Goal: Answer question/provide support: Share knowledge or assist other users

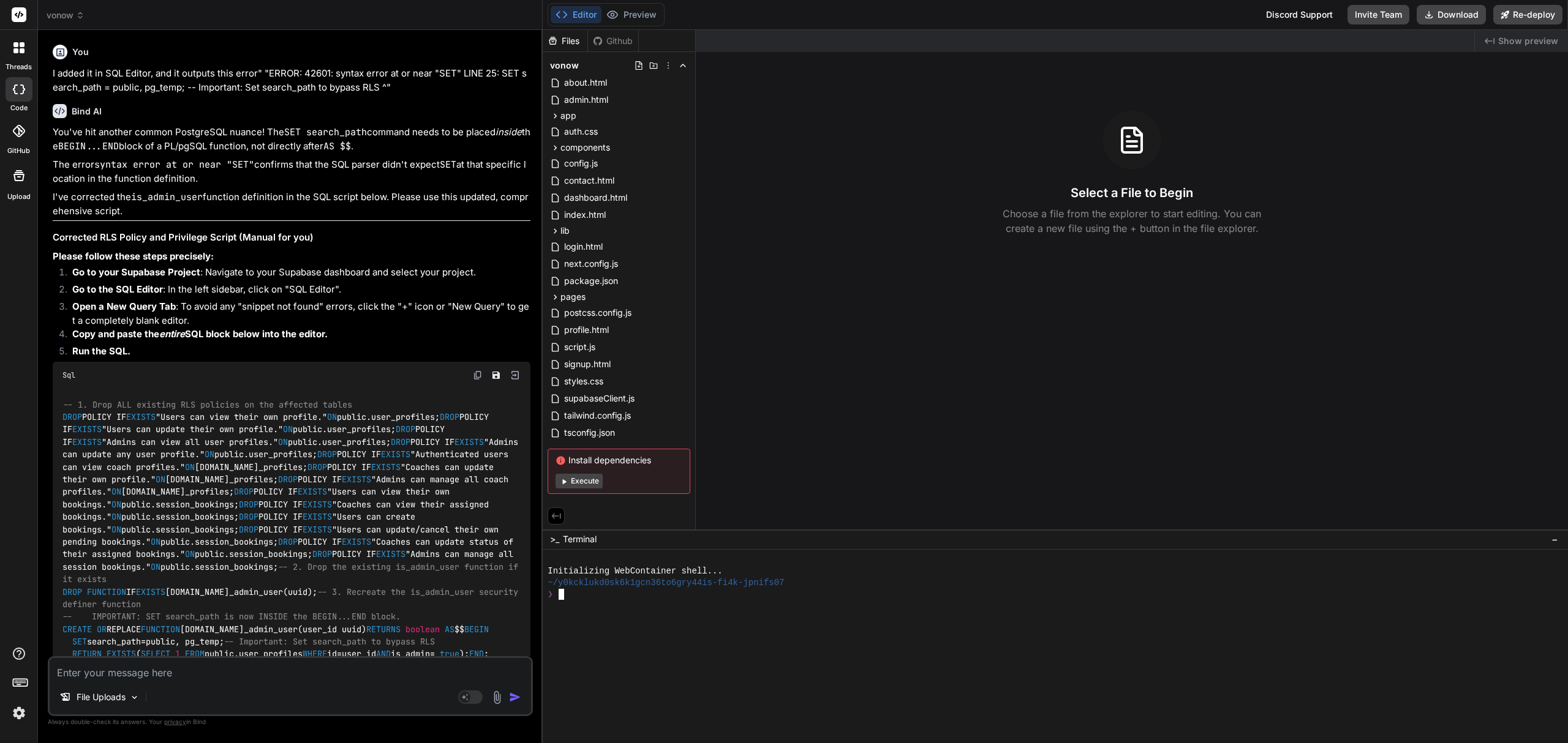
scroll to position [9859, 0]
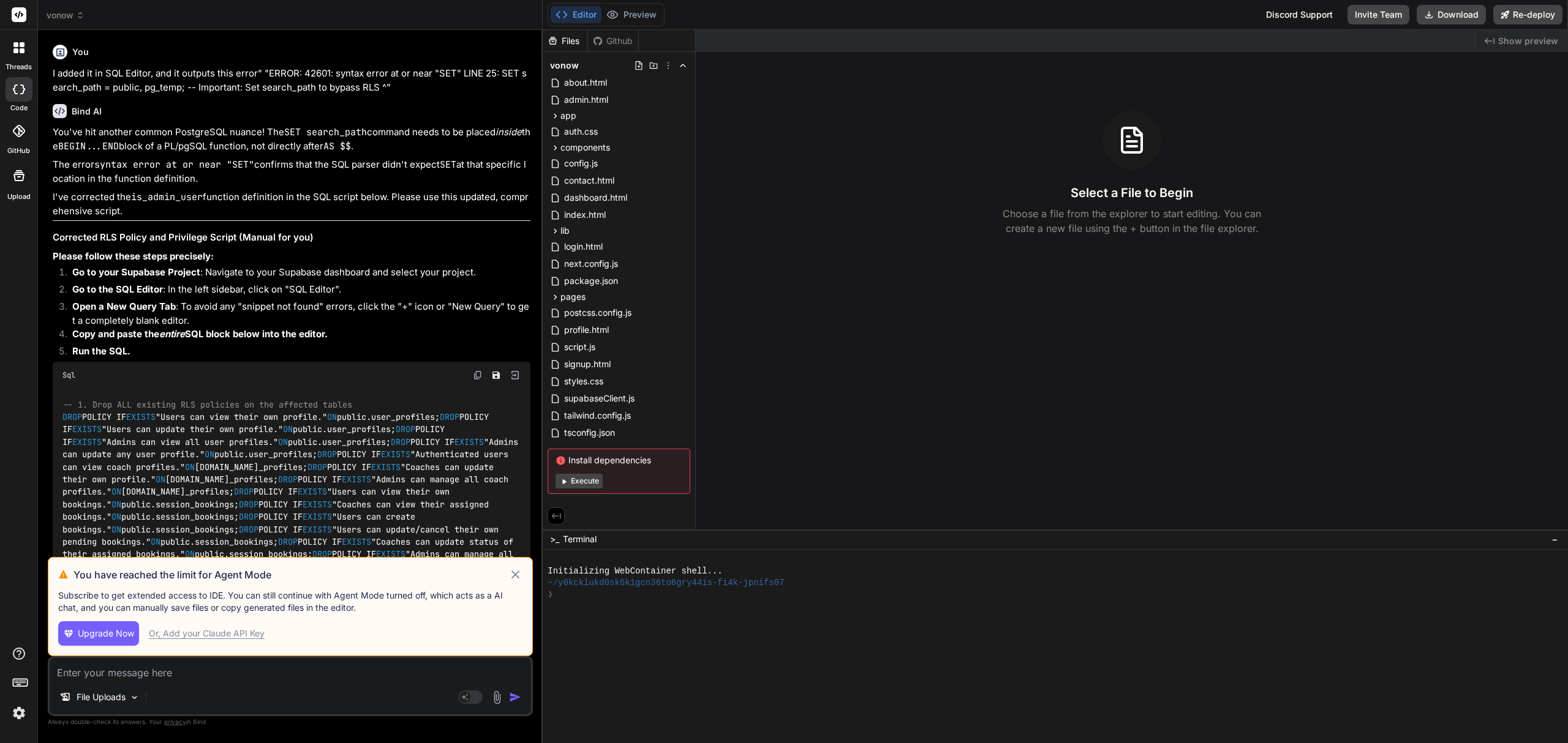
click at [516, 570] on icon at bounding box center [516, 575] width 14 height 14
type textarea "x"
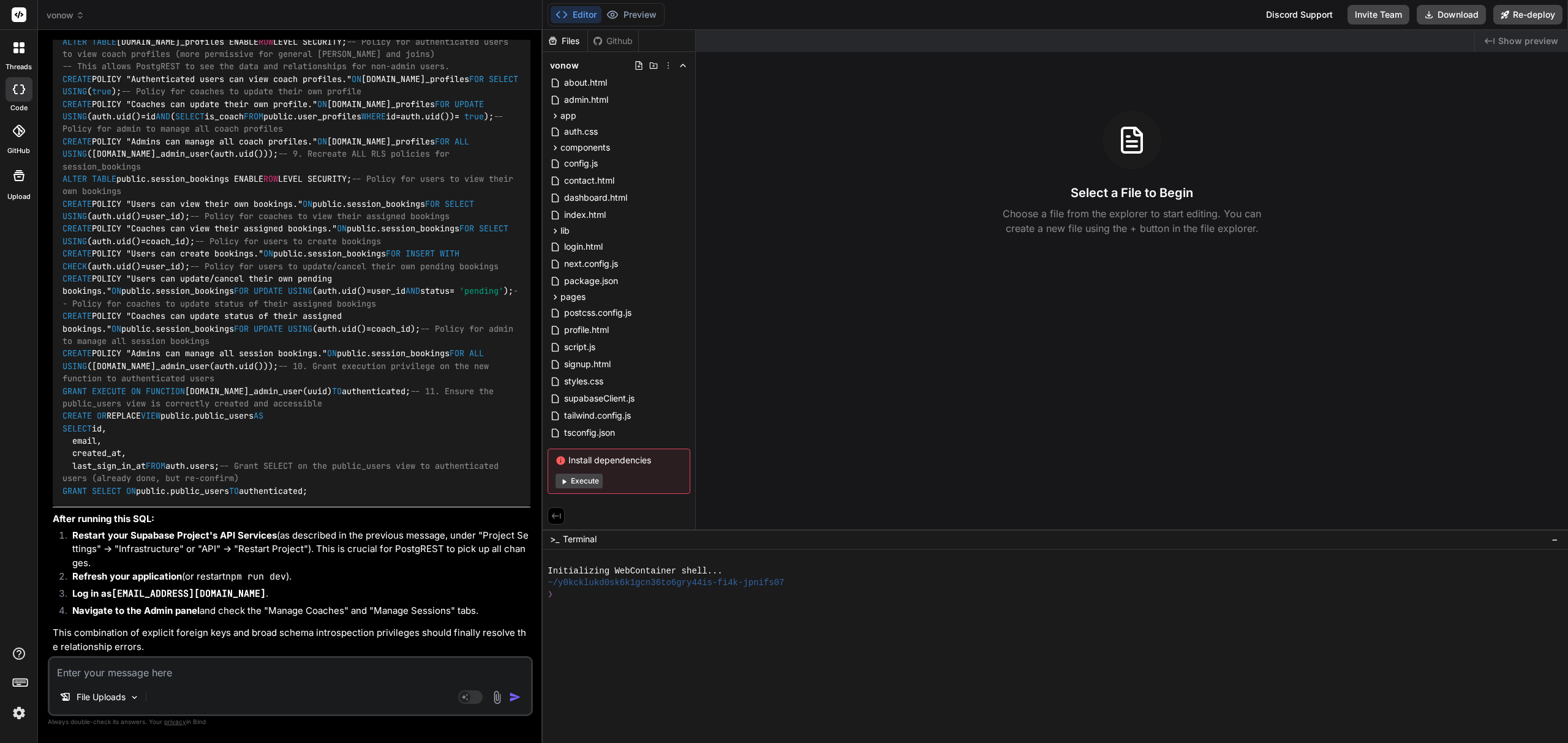
scroll to position [7736, 0]
drag, startPoint x: 296, startPoint y: 206, endPoint x: 147, endPoint y: 207, distance: 149.0
copy li ""Foreign Keys" or "Relationships"
click at [224, 679] on textarea at bounding box center [290, 669] width 482 height 22
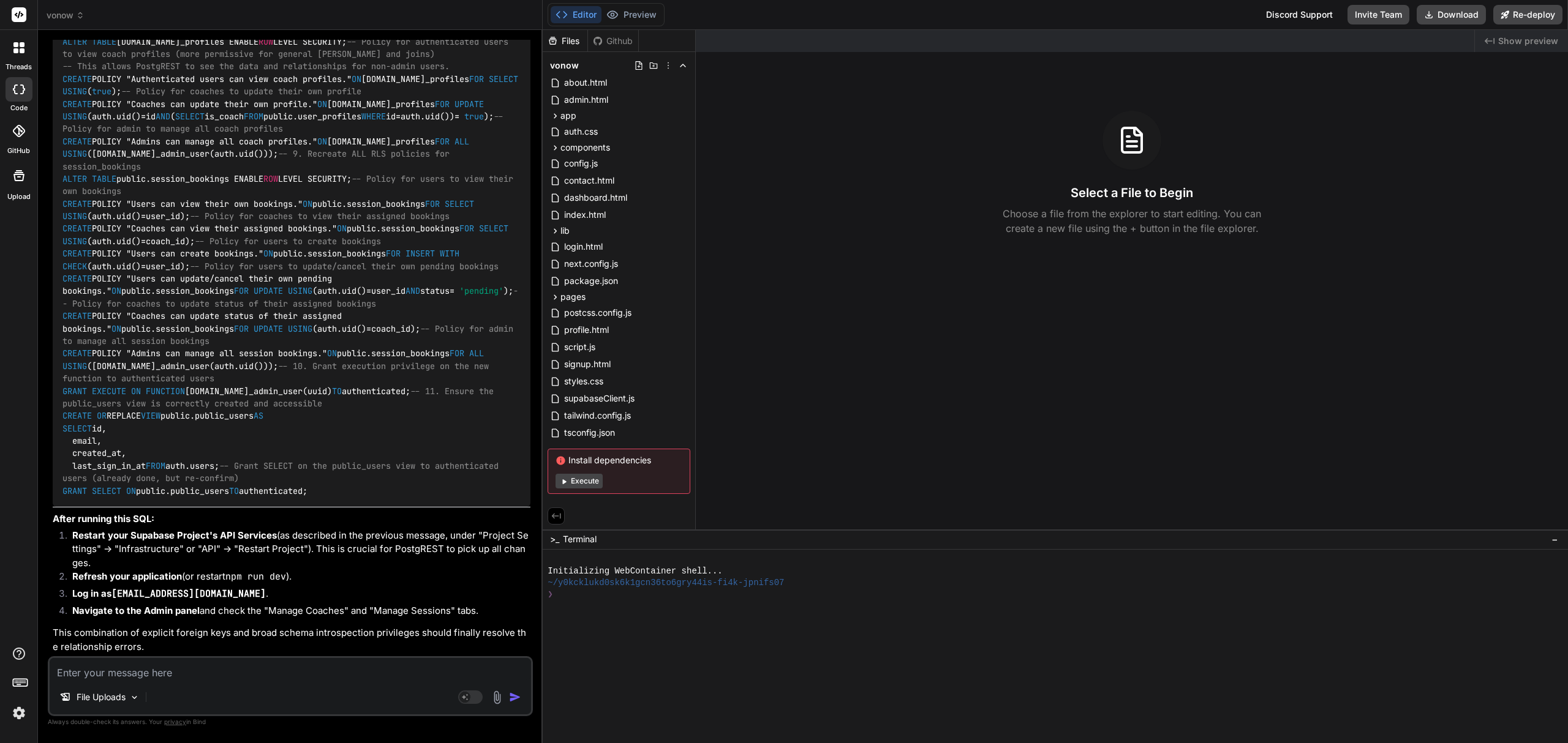
type textarea "T"
type textarea "x"
type textarea "Th"
type textarea "x"
type textarea "The"
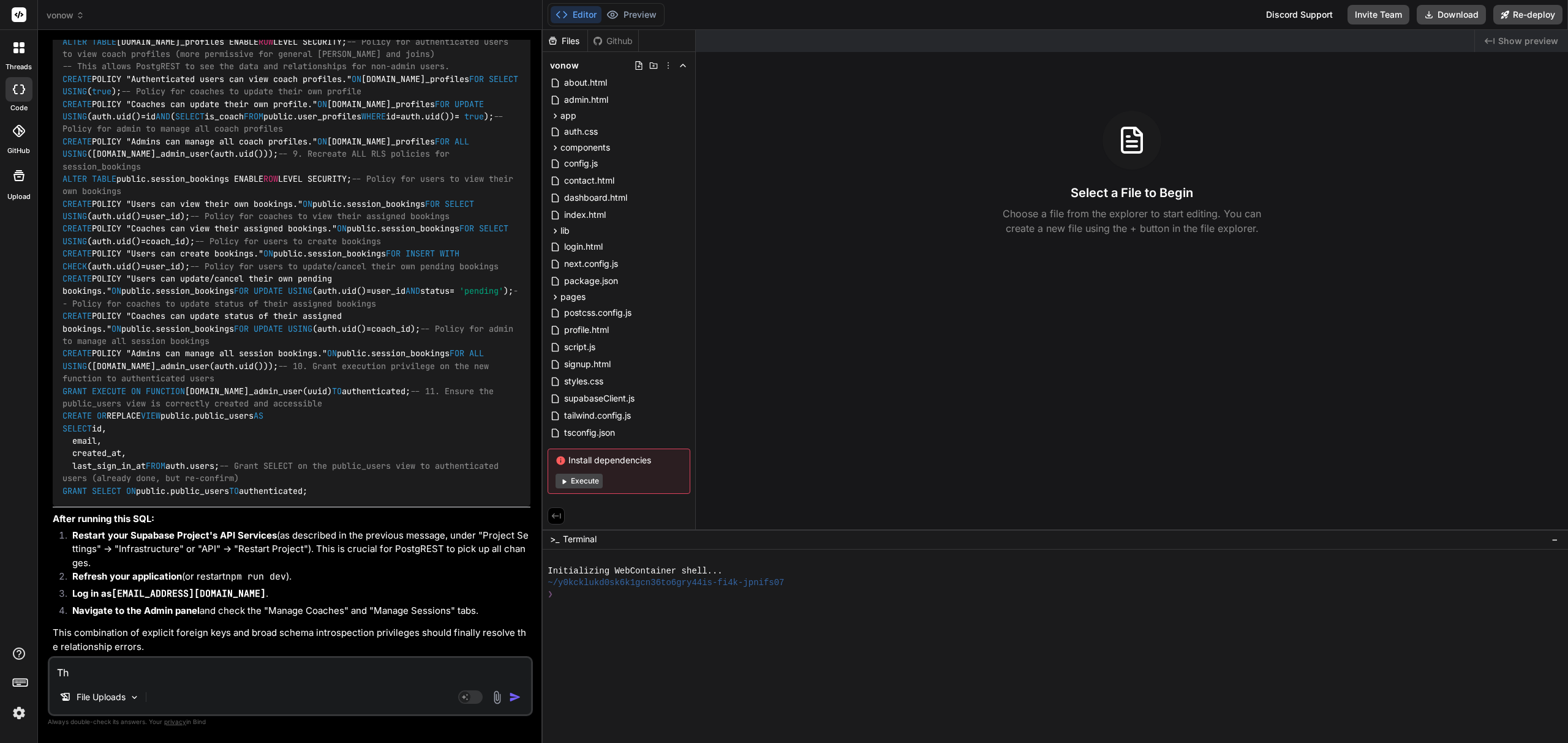
type textarea "x"
type textarea "The"
type textarea "x"
type textarea "The p"
type textarea "x"
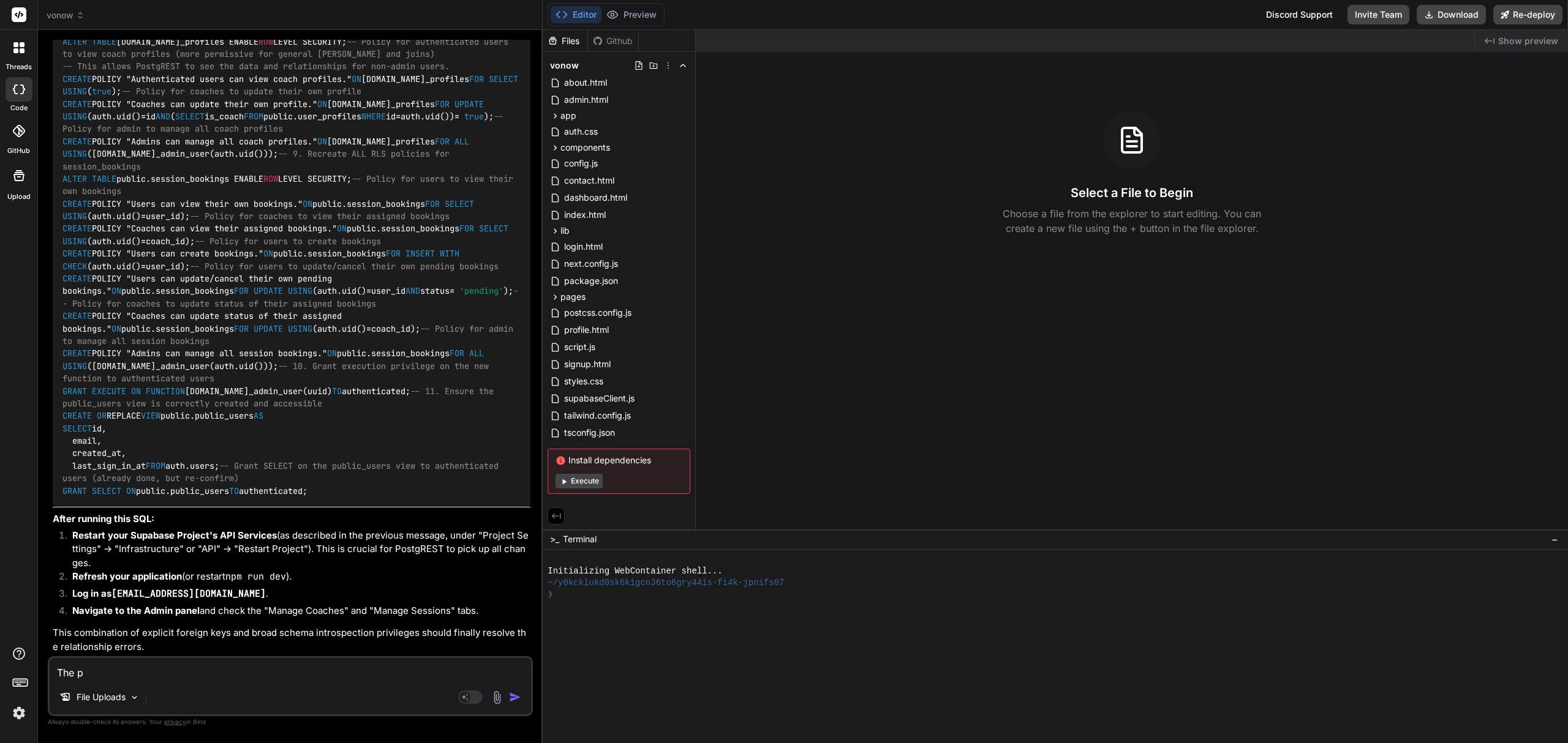
type textarea "The pu"
type textarea "x"
type textarea "The p"
type textarea "x"
type textarea "The"
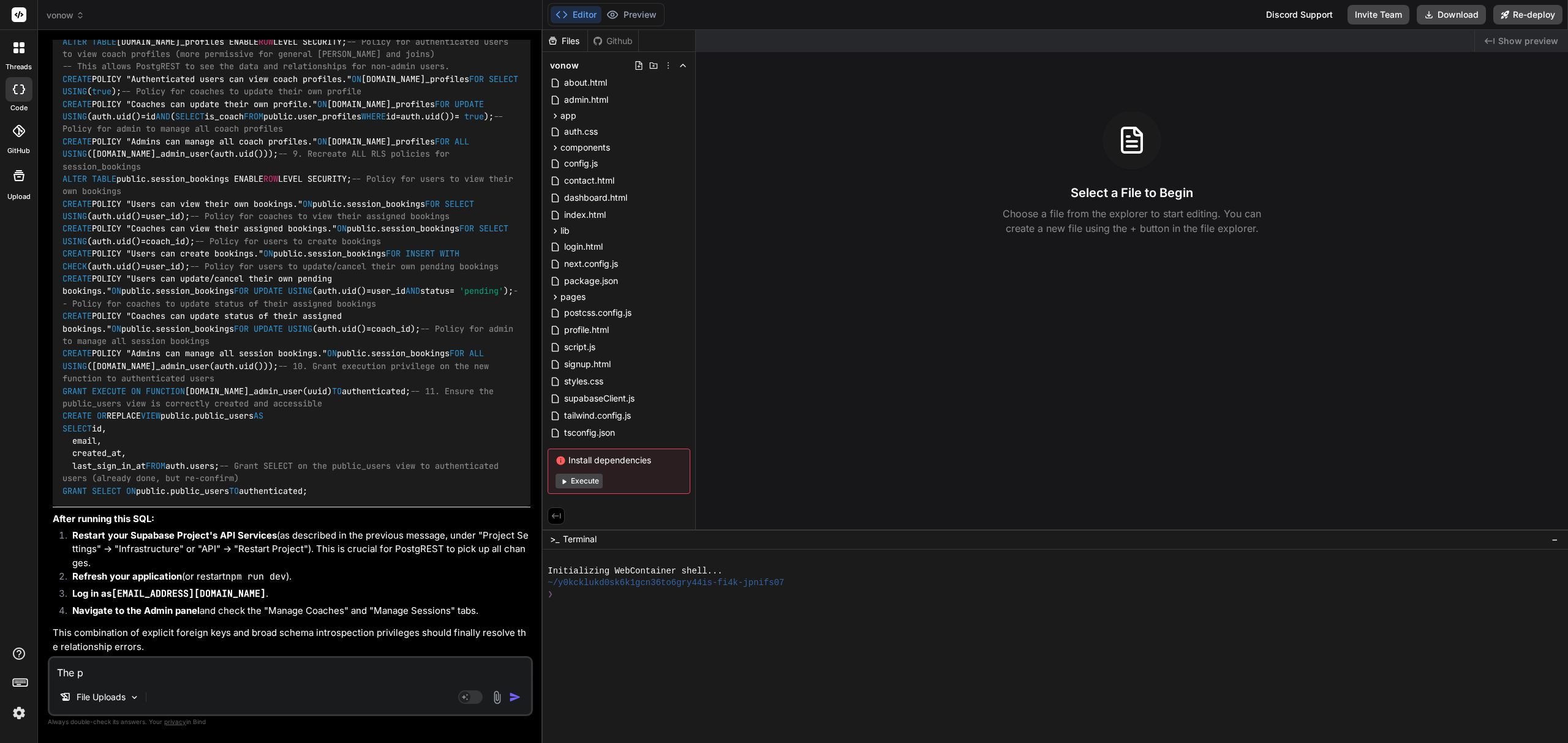
type textarea "x"
type textarea "The c"
type textarea "x"
type textarea "The co"
type textarea "x"
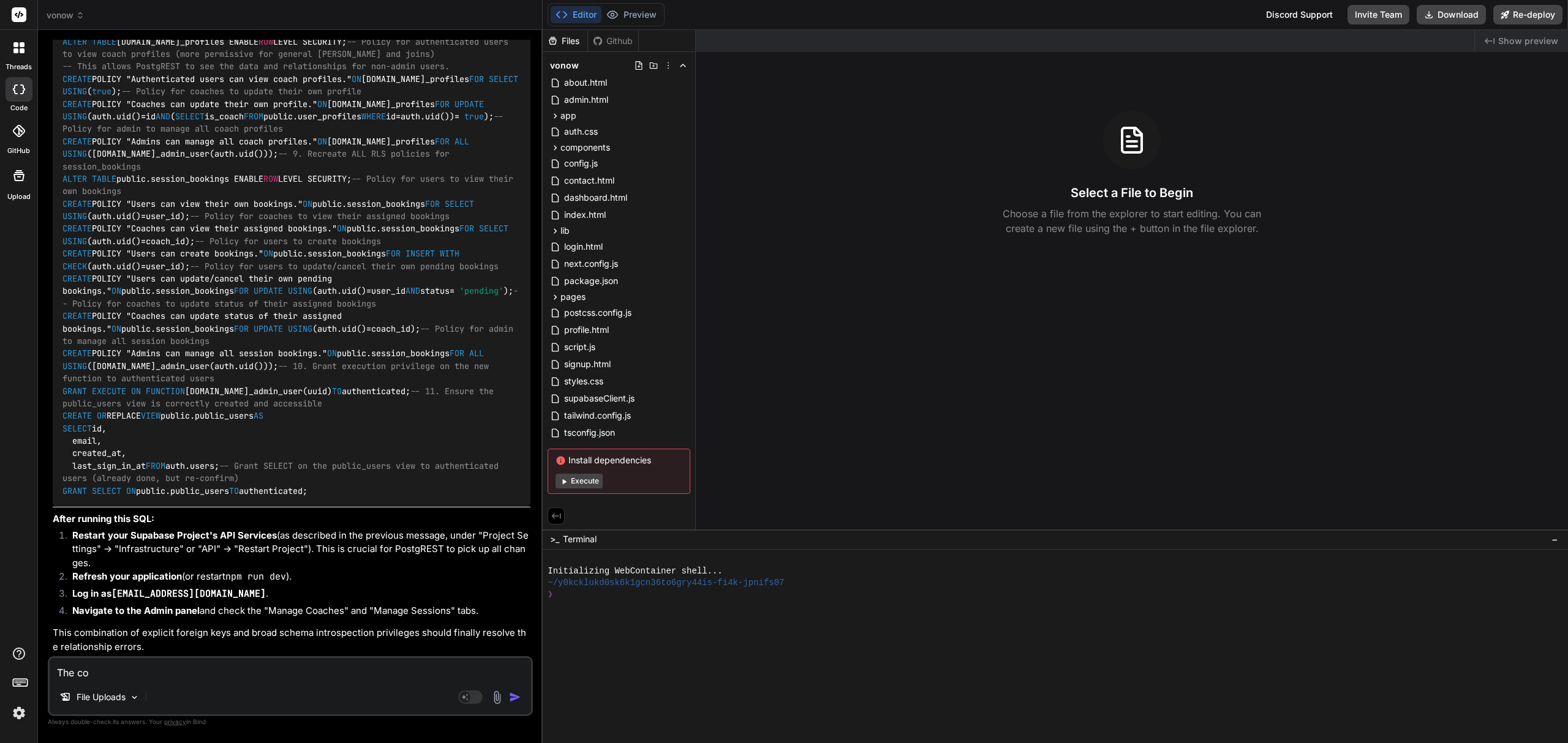
type textarea "The coa"
type textarea "x"
type textarea "The coac"
type textarea "x"
type textarea "The coach"
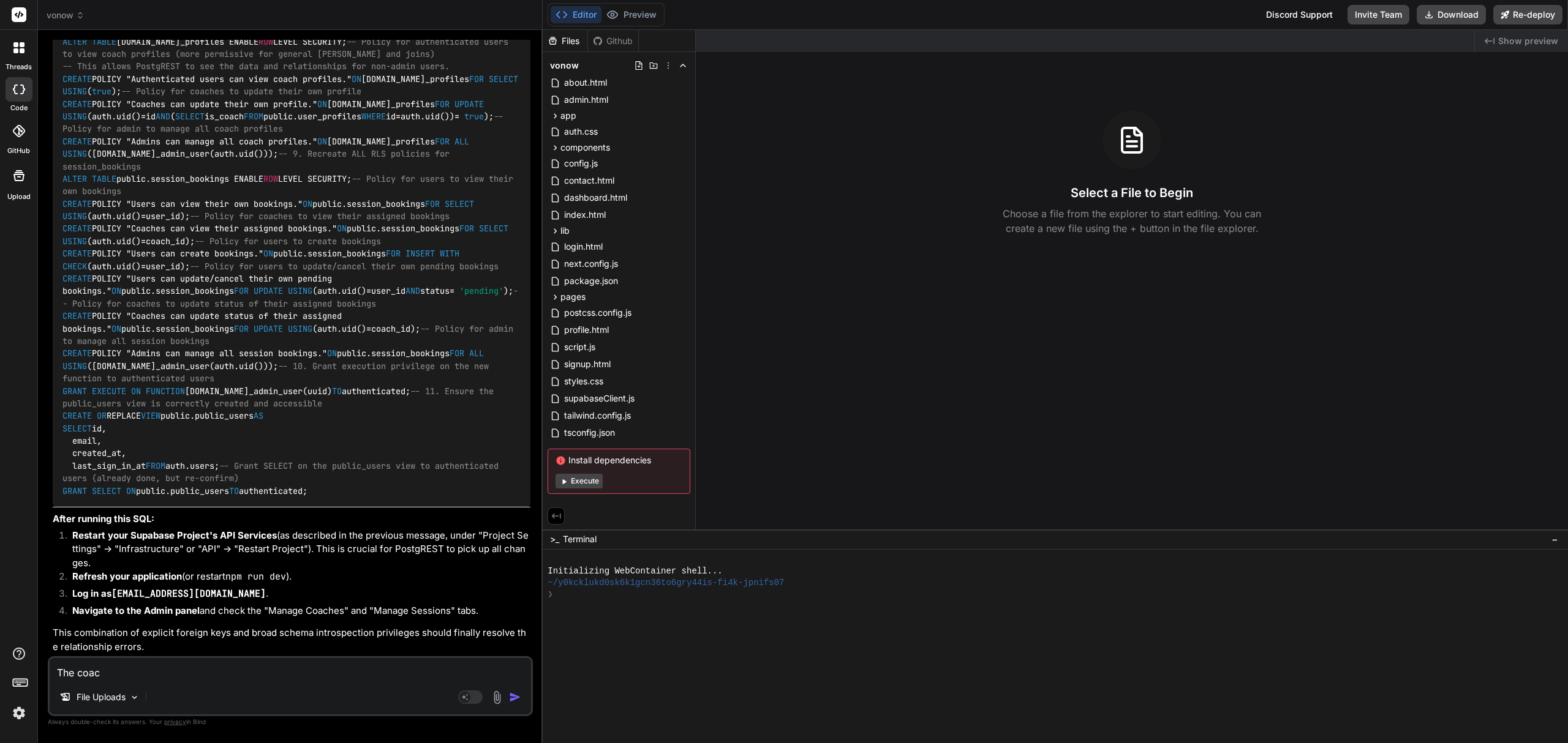
type textarea "x"
type textarea "The coach_"
type textarea "x"
type textarea "The coach_p"
type textarea "x"
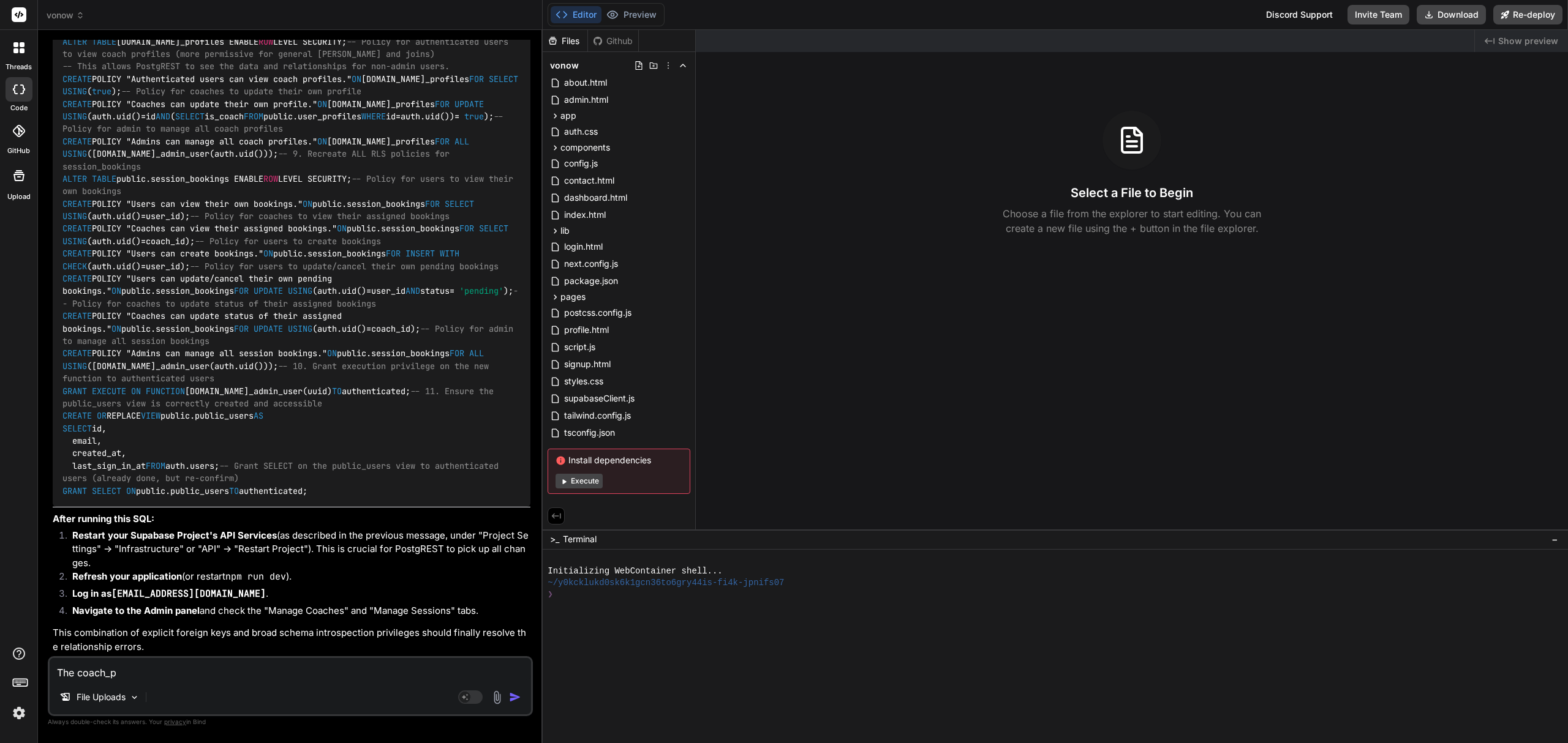
type textarea "The coach_pr"
type textarea "x"
type textarea "The coach_pro"
type textarea "x"
type textarea "The coach_prof"
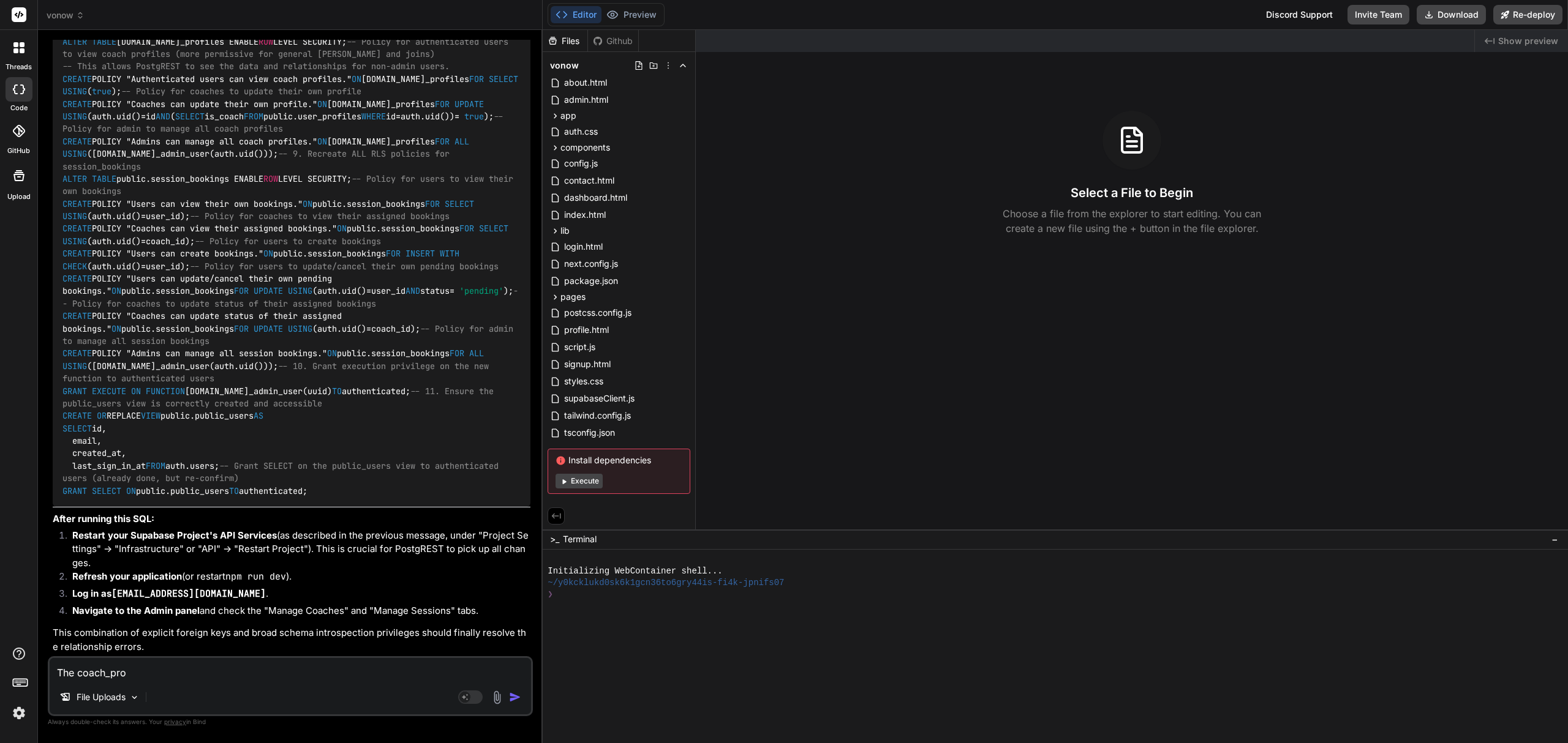
type textarea "x"
type textarea "The coach_profi"
type textarea "x"
type textarea "The coach_profil"
type textarea "x"
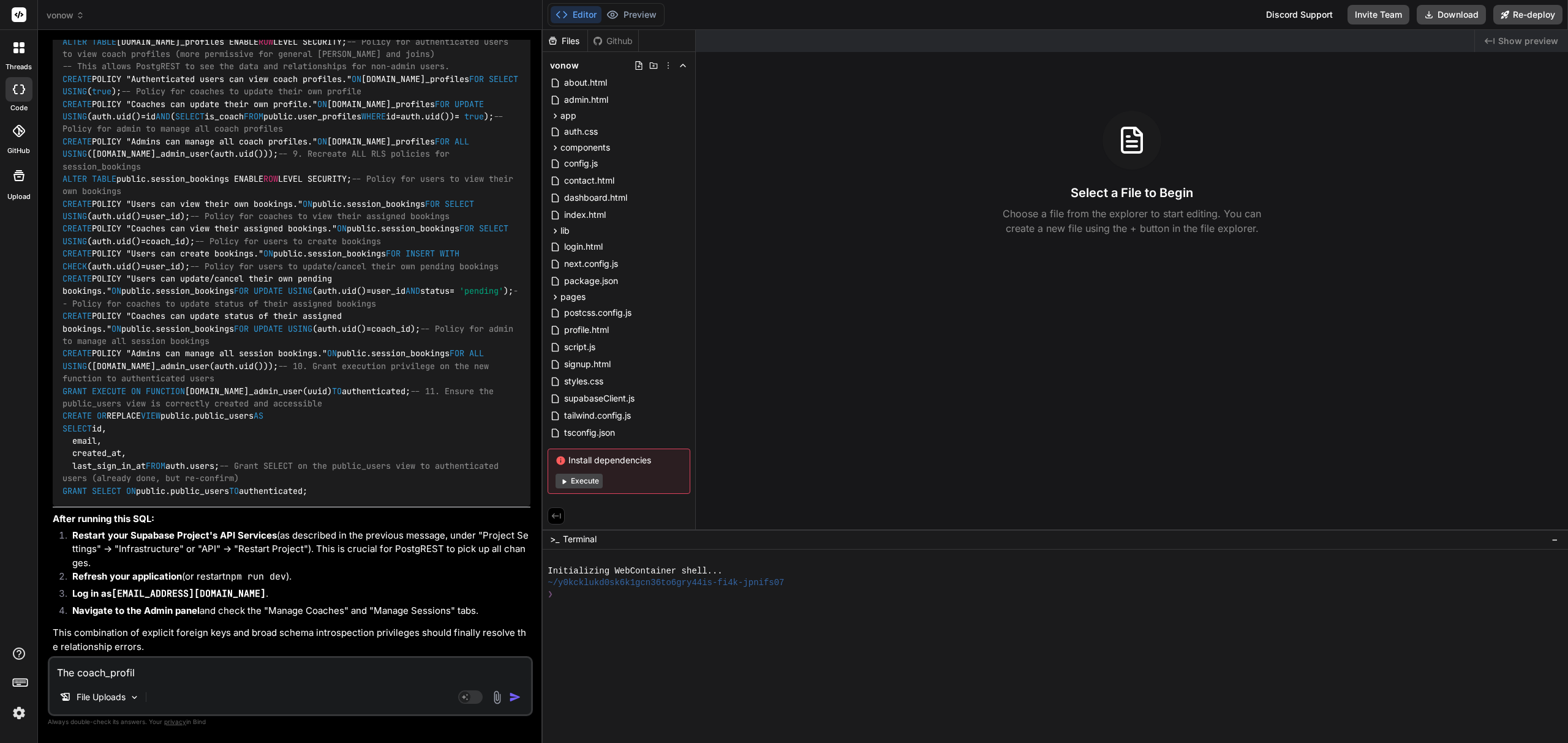
type textarea "The coach_profile"
type textarea "x"
type textarea "The coach_profiles"
type textarea "x"
type textarea "The coach_profiles"
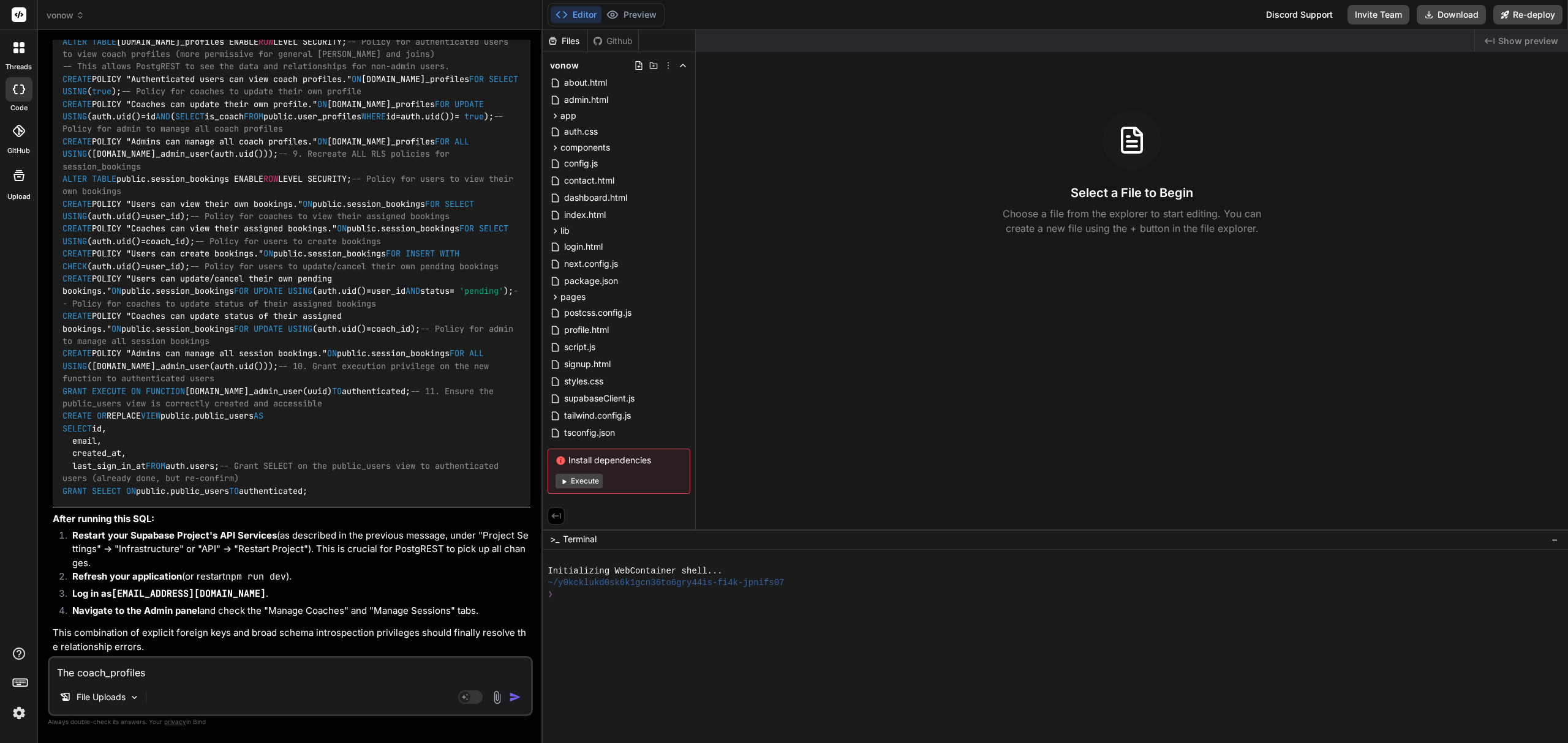
type textarea "x"
type textarea "The coach_profiles t"
type textarea "x"
type textarea "The coach_profiles ta"
type textarea "x"
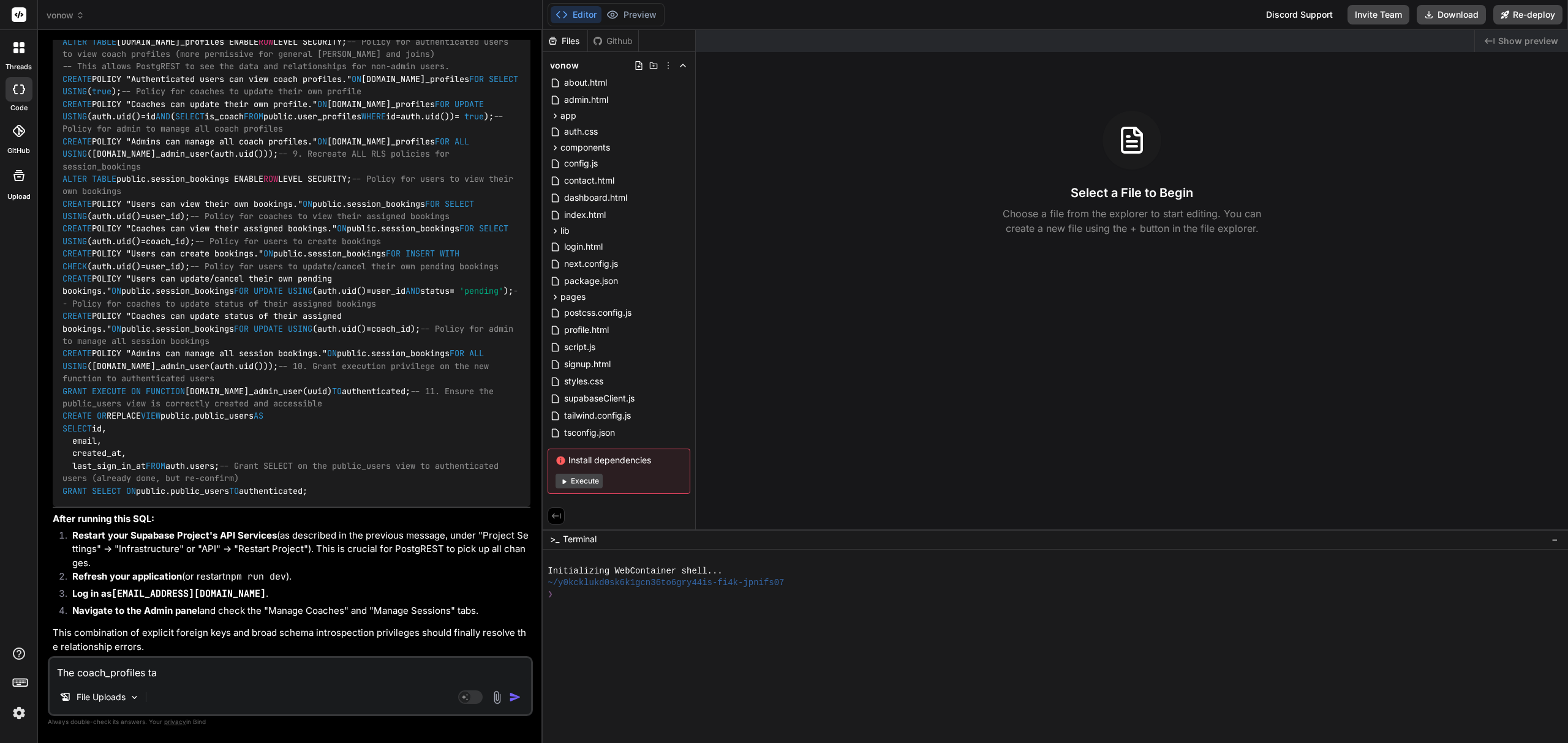
type textarea "The coach_profiles tab"
type textarea "x"
type textarea "The coach_profiles tabl"
type textarea "x"
type textarea "The coach_profiles table"
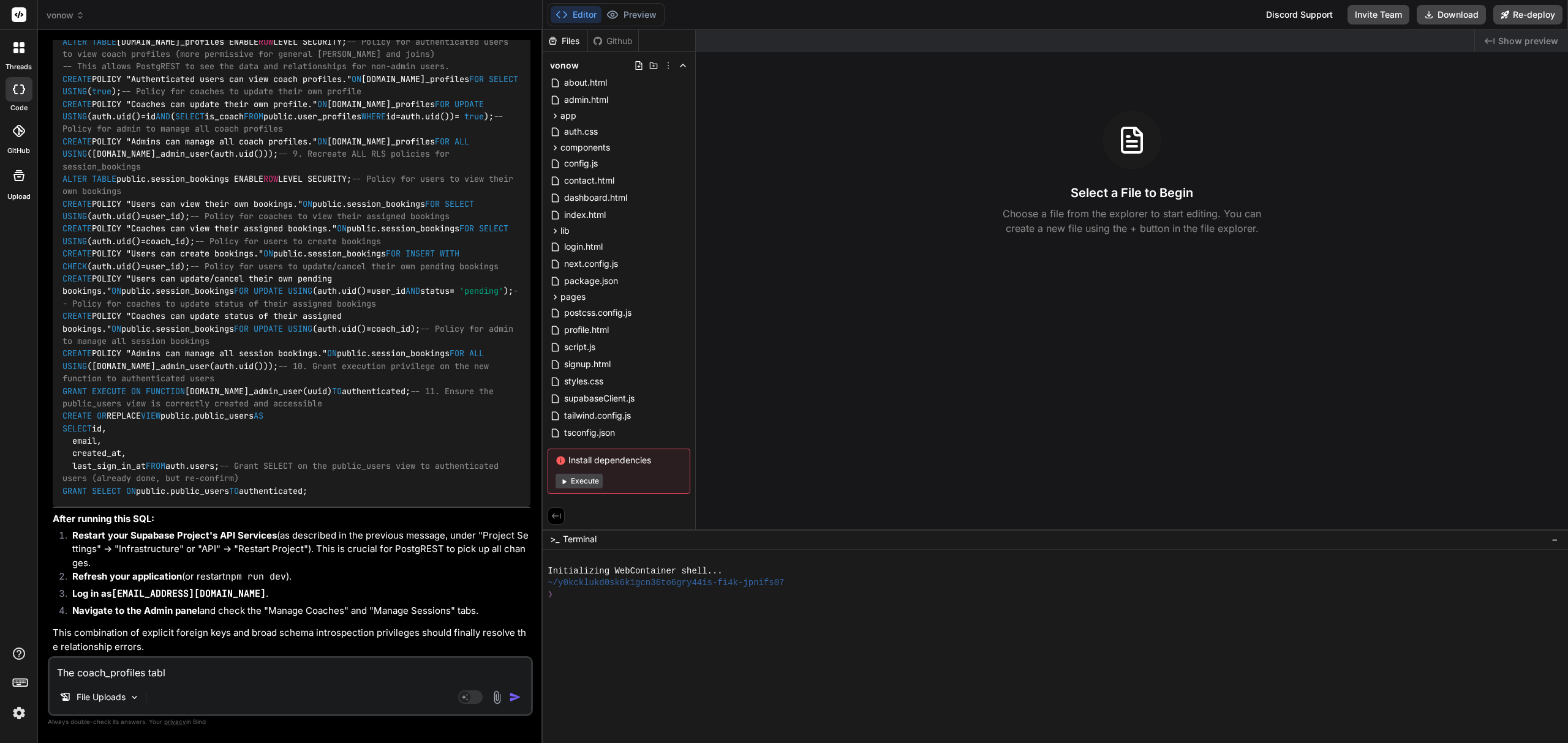
type textarea "x"
type textarea "The coach_profiles table"
type textarea "x"
type textarea "The coach_profiles table a"
type textarea "x"
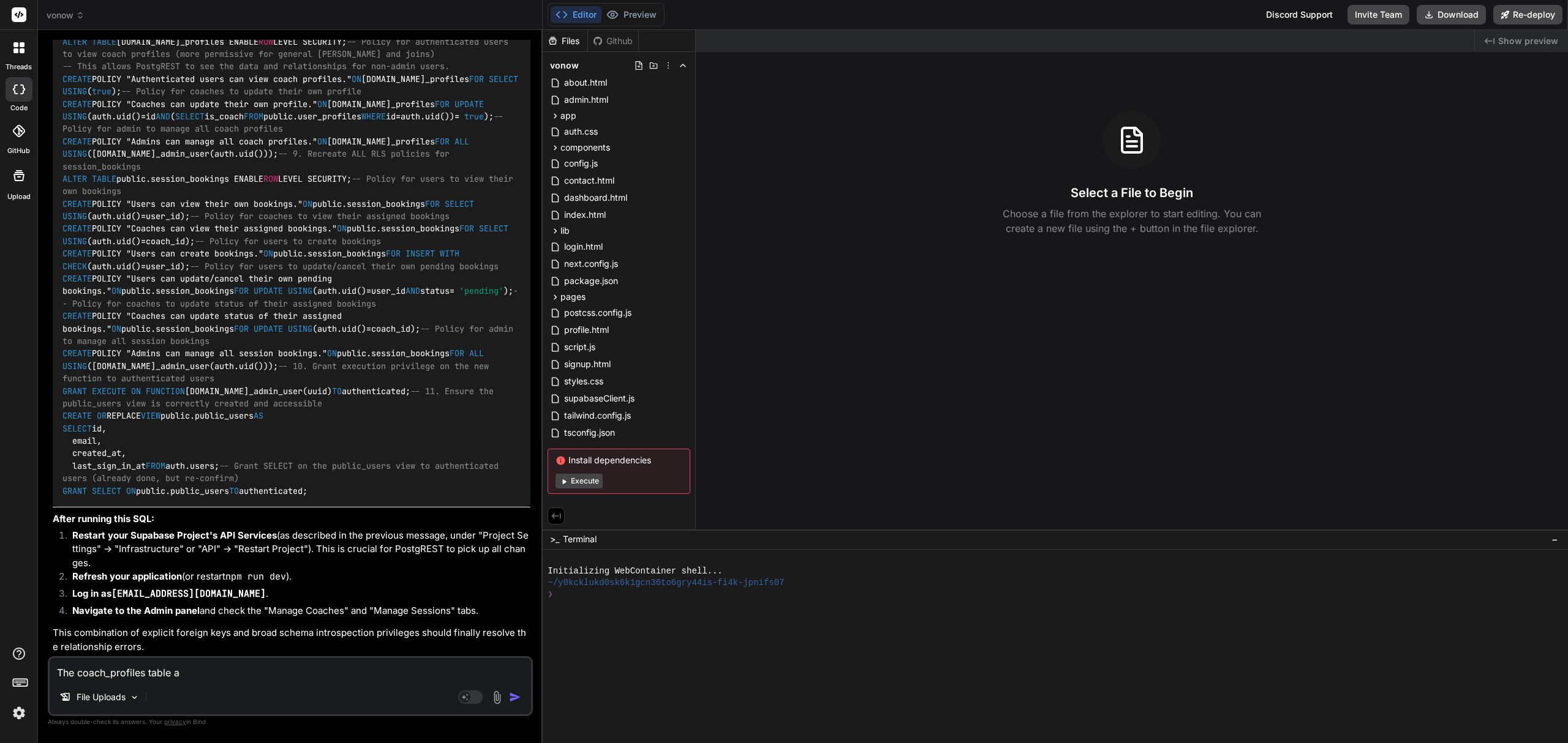
type textarea "The coach_profiles table an"
type textarea "x"
type textarea "The coach_profiles table and"
type textarea "x"
type textarea "The coach_profiles table and"
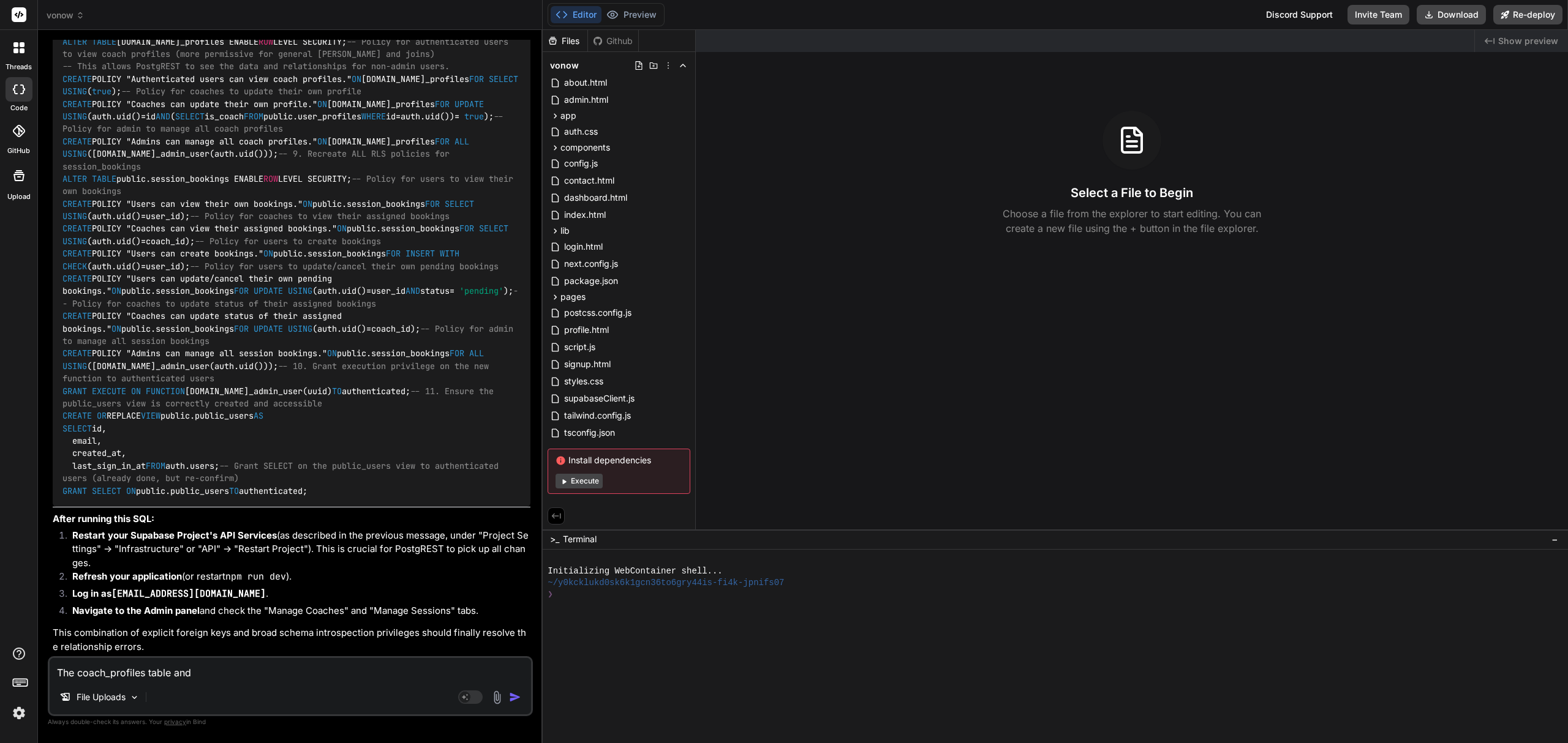
type textarea "x"
type textarea "The coach_profiles table and t"
type textarea "x"
type textarea "The coach_profiles table and th"
type textarea "x"
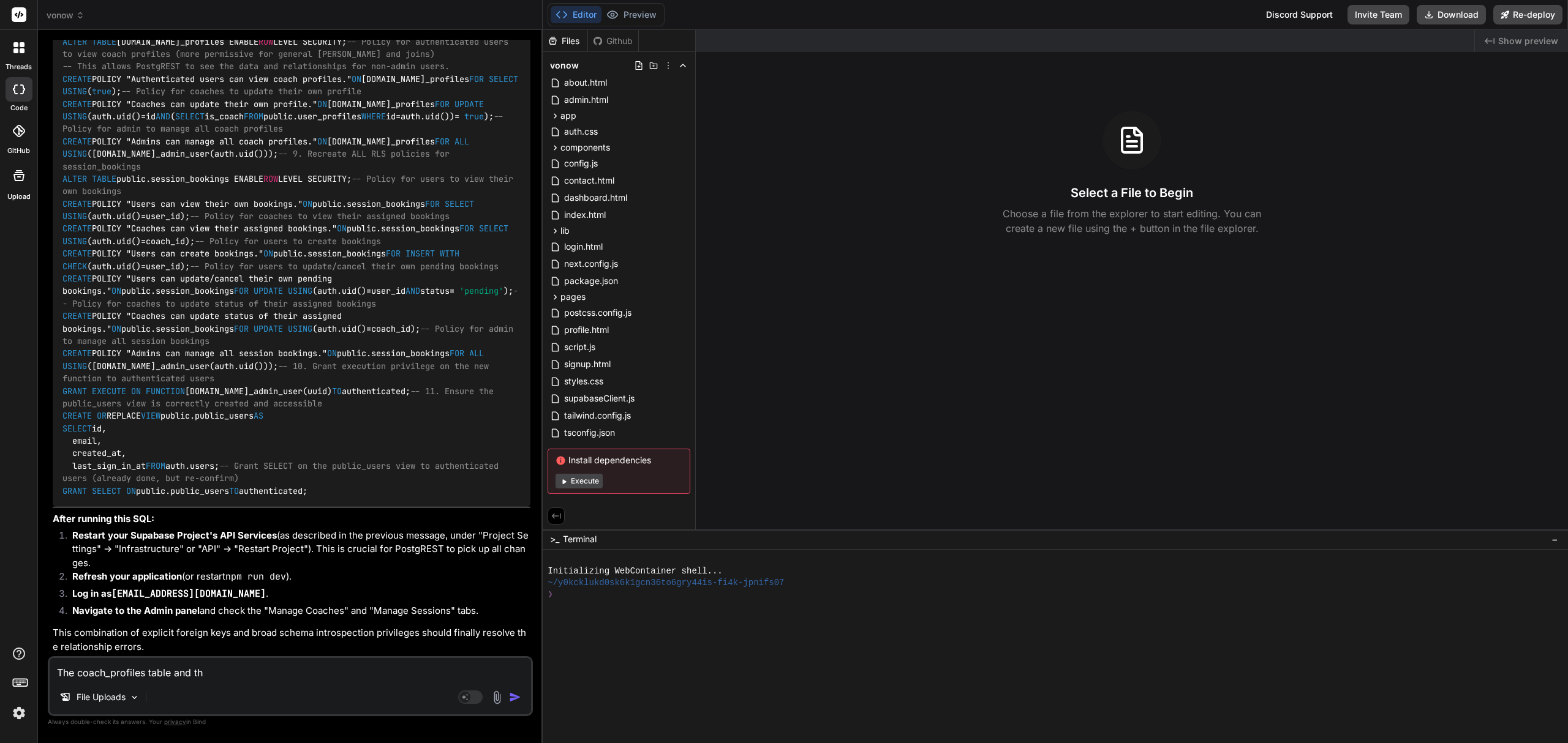
type textarea "The coach_profiles table and the"
type textarea "x"
type textarea "The coach_profiles table and the"
type textarea "x"
type textarea "The coach_profiles table and the s"
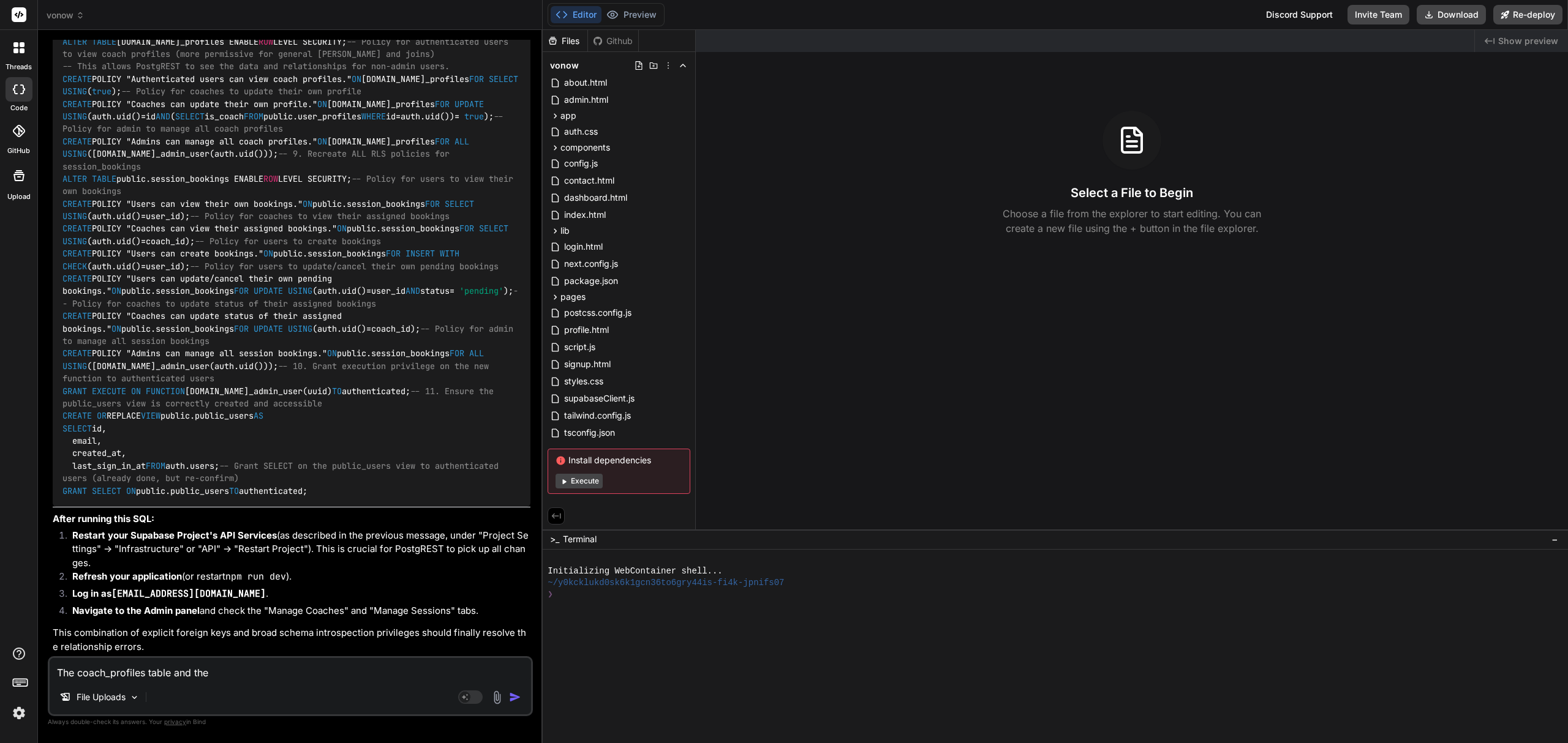
type textarea "x"
type textarea "The coach_profiles table and the se"
type textarea "x"
type textarea "The coach_profiles table and the ses"
type textarea "x"
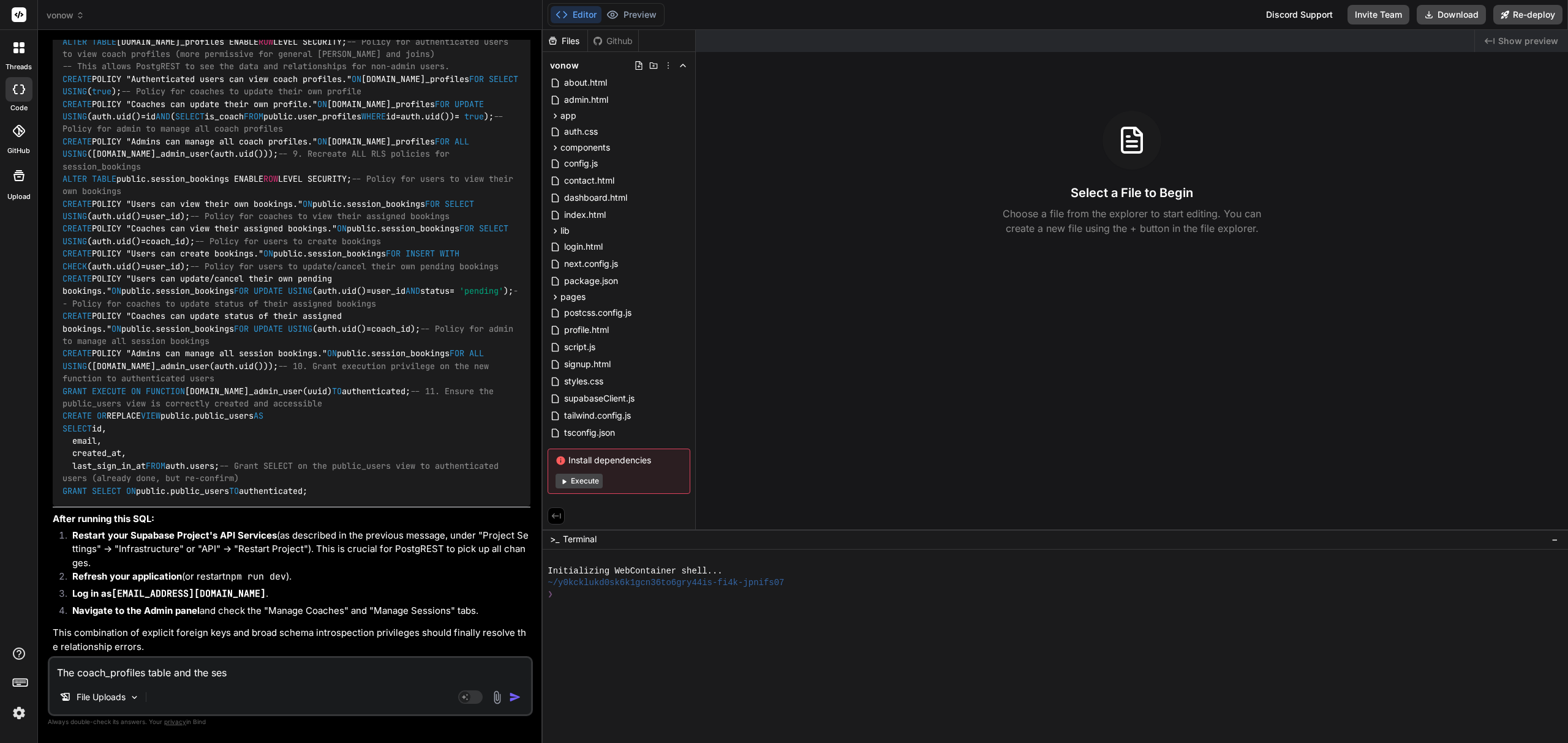
type textarea "The coach_profiles table and the sess"
type textarea "x"
type textarea "The coach_profiles table and the sessi"
type textarea "x"
type textarea "The coach_profiles table and the sessio"
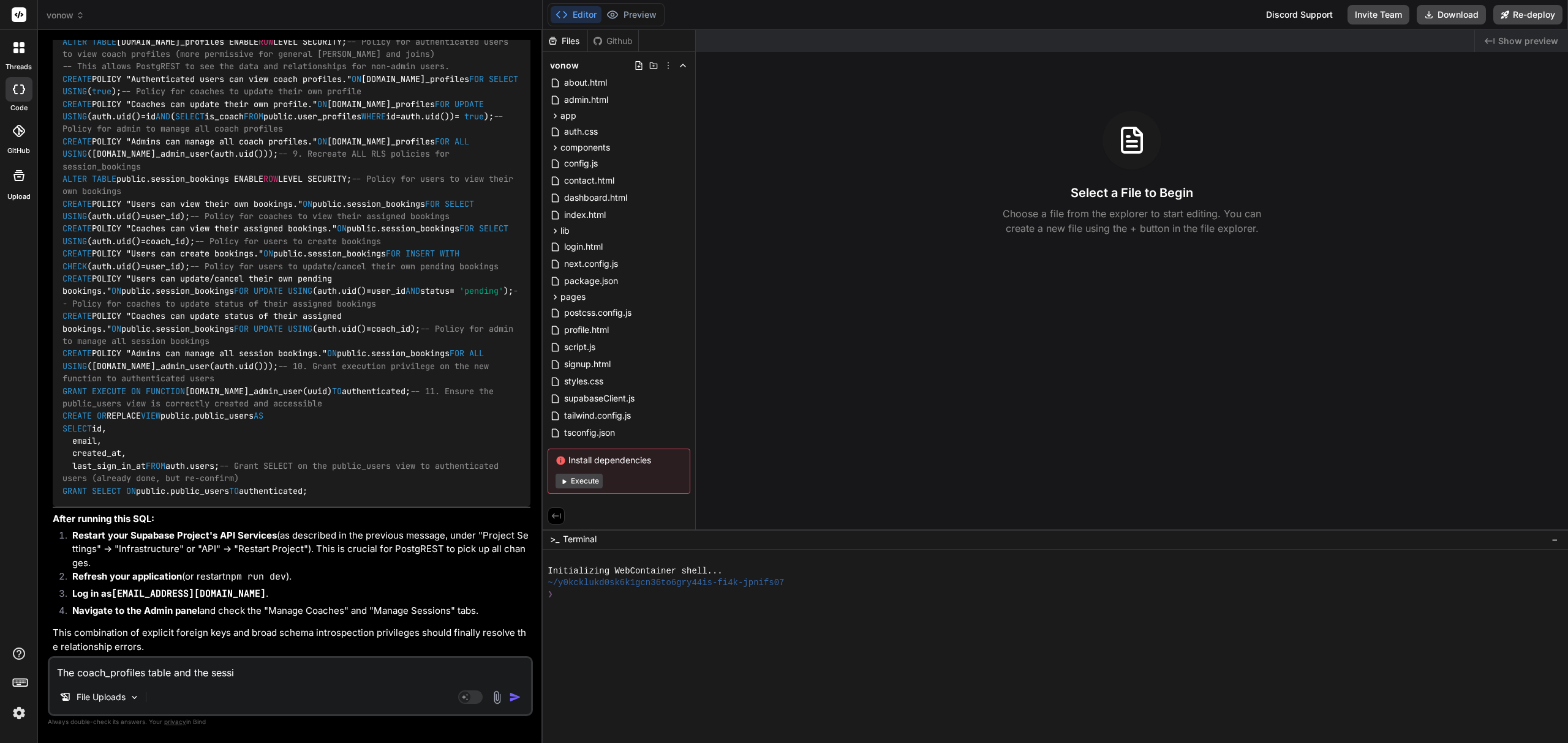
type textarea "x"
type textarea "The coach_profiles table and the session"
type textarea "x"
type textarea "The coach_profiles table and the session_"
type textarea "x"
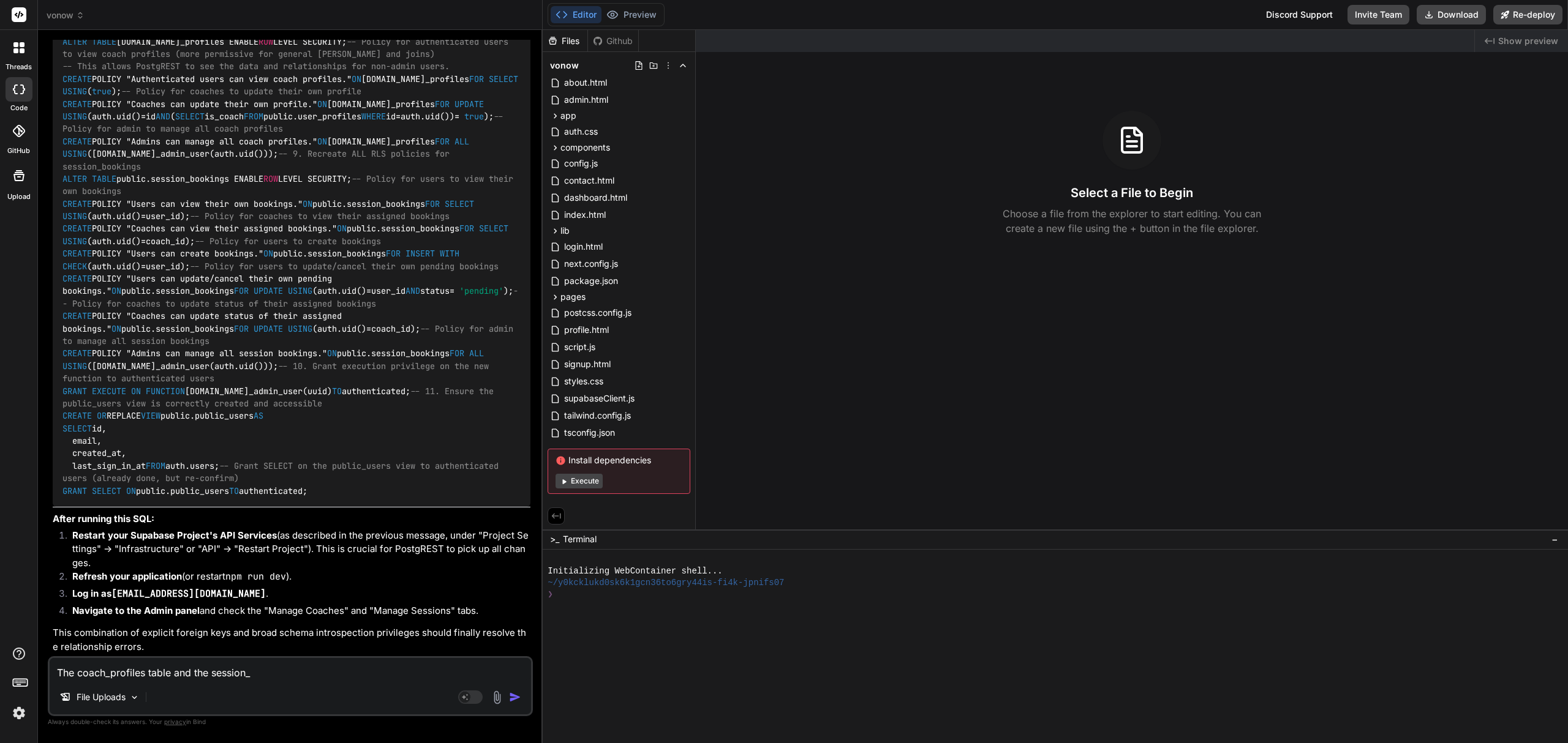
type textarea "The coach_profiles table and the session_b"
type textarea "x"
type textarea "The coach_profiles table and the session_bo"
type textarea "x"
type textarea "The coach_profiles table and the session_boo"
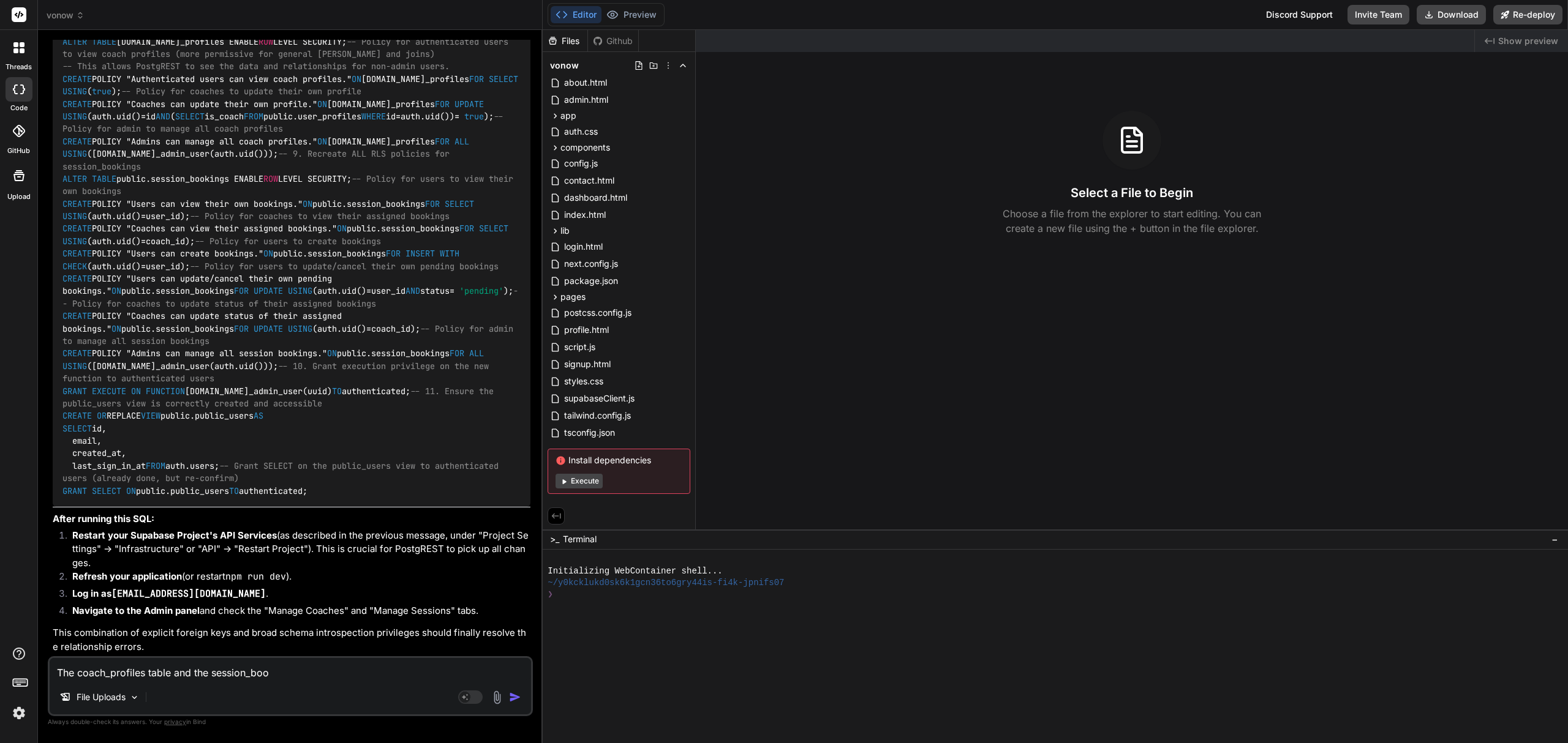
type textarea "x"
type textarea "The coach_profiles table and the session_book"
type textarea "x"
type textarea "The coach_profiles table and the session_booki"
type textarea "x"
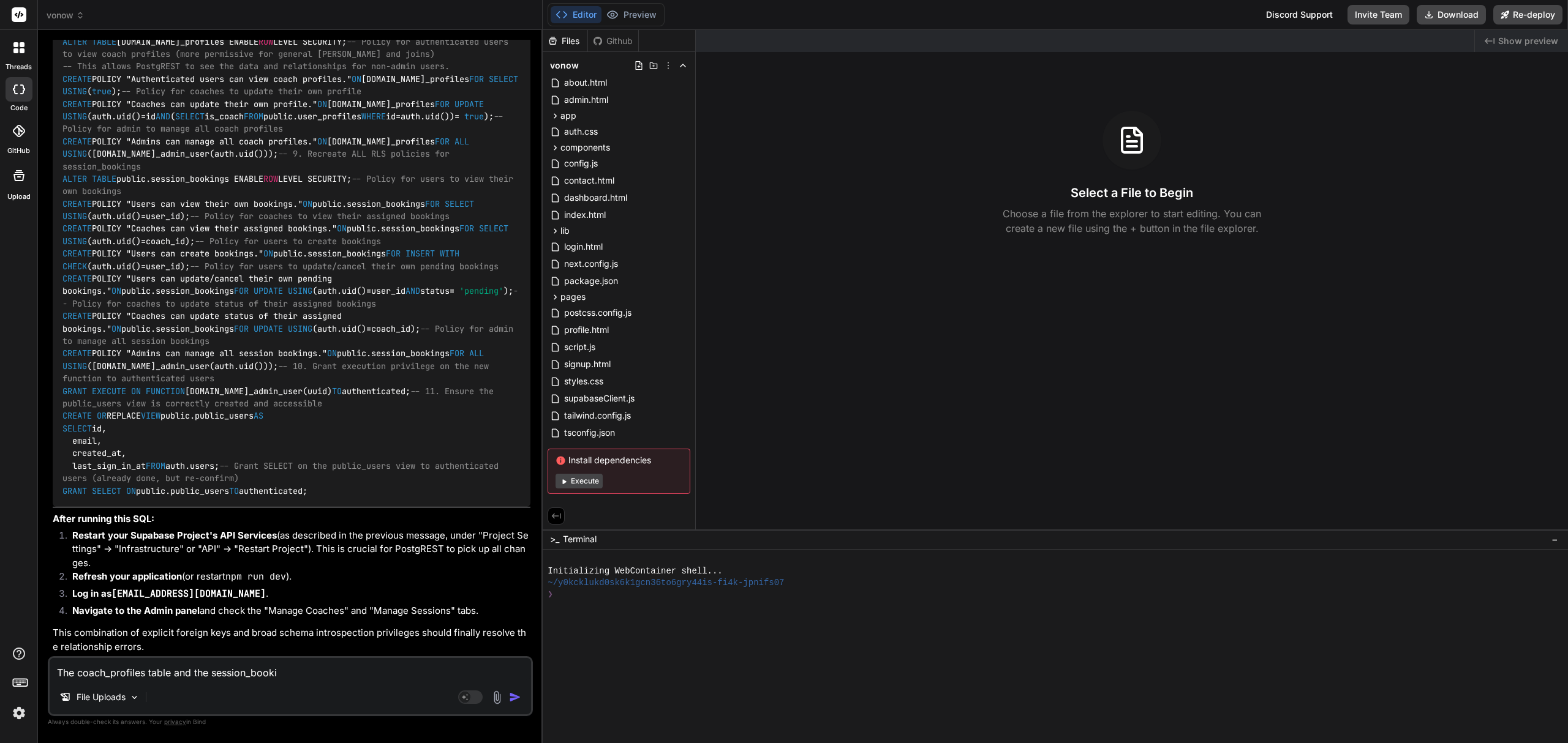
type textarea "The coach_profiles table and the session_bookin"
type textarea "x"
type textarea "The coach_profiles table and the session_booking"
type textarea "x"
type textarea "The coach_profiles table and the session_bookings"
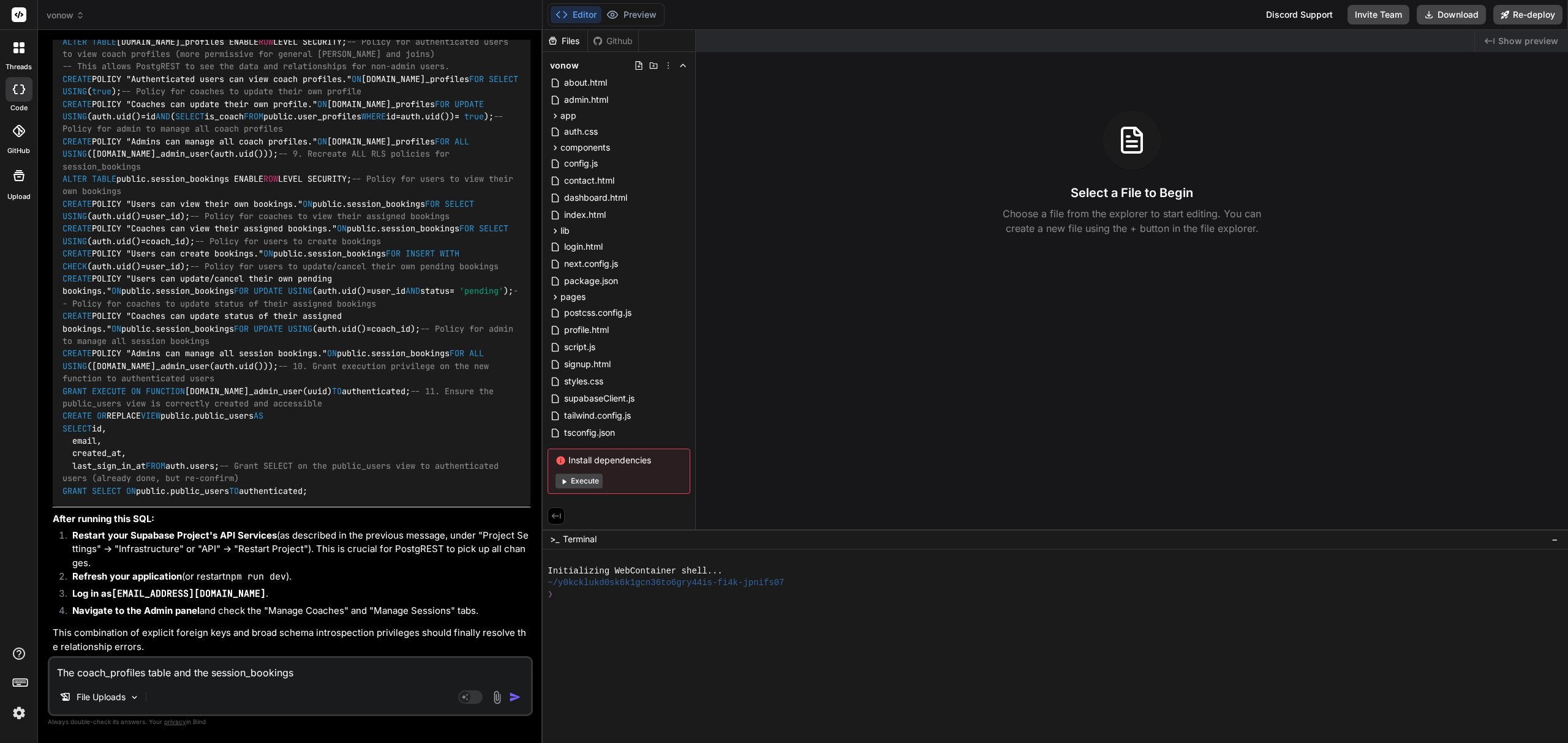
type textarea "x"
type textarea "The coach_profiles table and the session_bookings"
type textarea "x"
type textarea "The coach_profiles table and the session_bookings t"
type textarea "x"
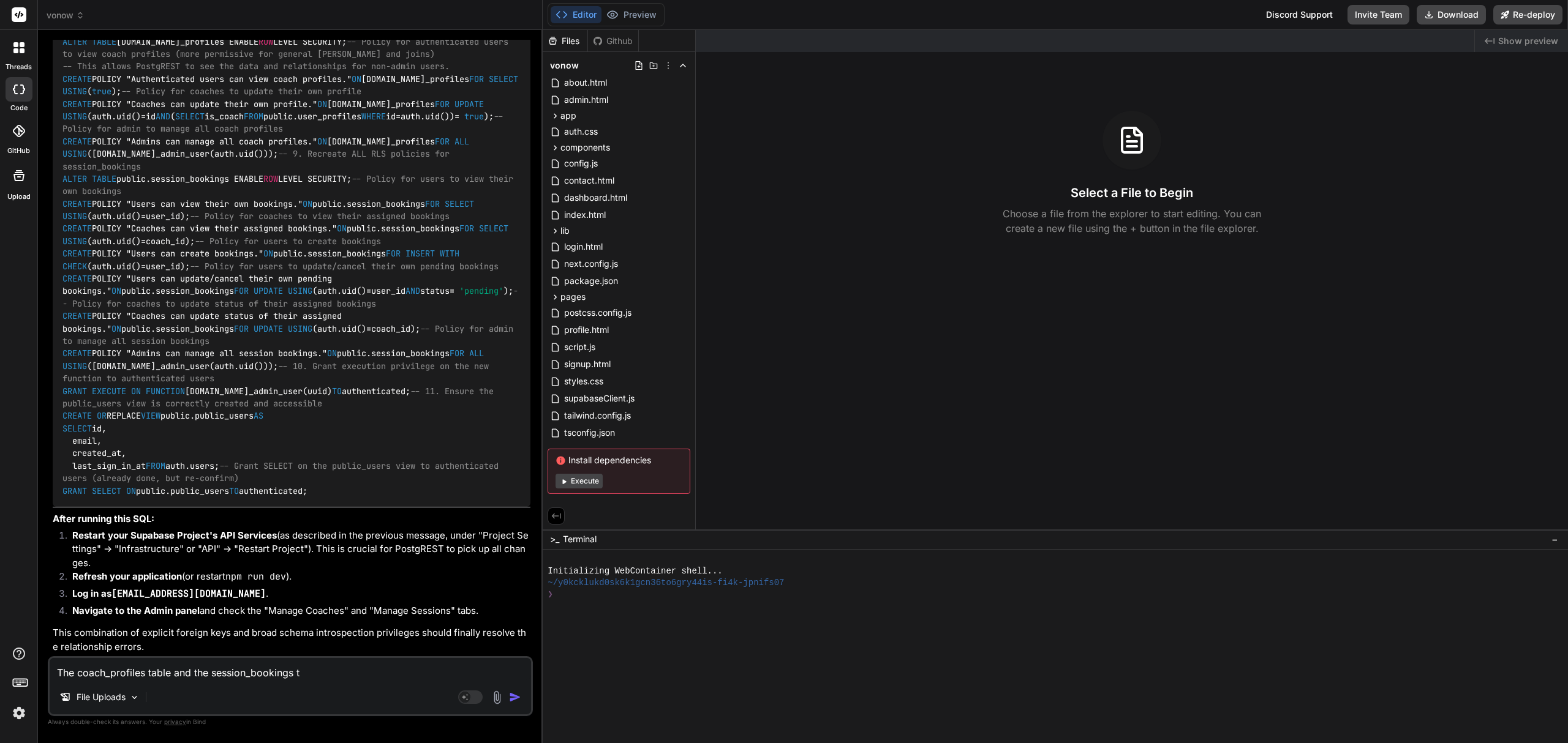
type textarea "The coach_profiles table and the session_bookings ta"
type textarea "x"
type textarea "The coach_profiles table and the session_bookings tab"
type textarea "x"
type textarea "The coach_profiles table and the session_bookings tabl"
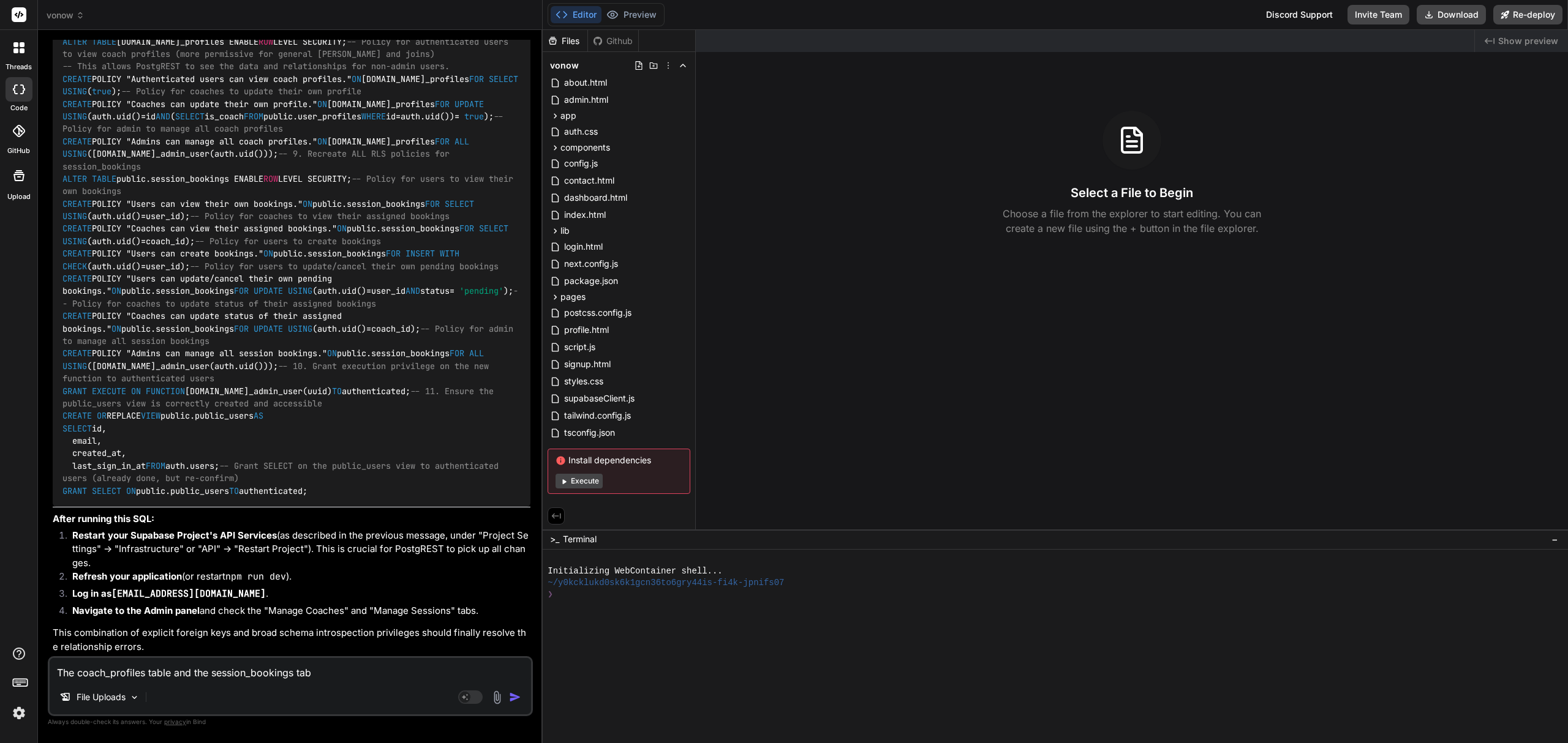
type textarea "x"
type textarea "The coach_profiles table and the session_bookings table"
type textarea "x"
type textarea "The coach_profiles table and the session_bookings table"
type textarea "x"
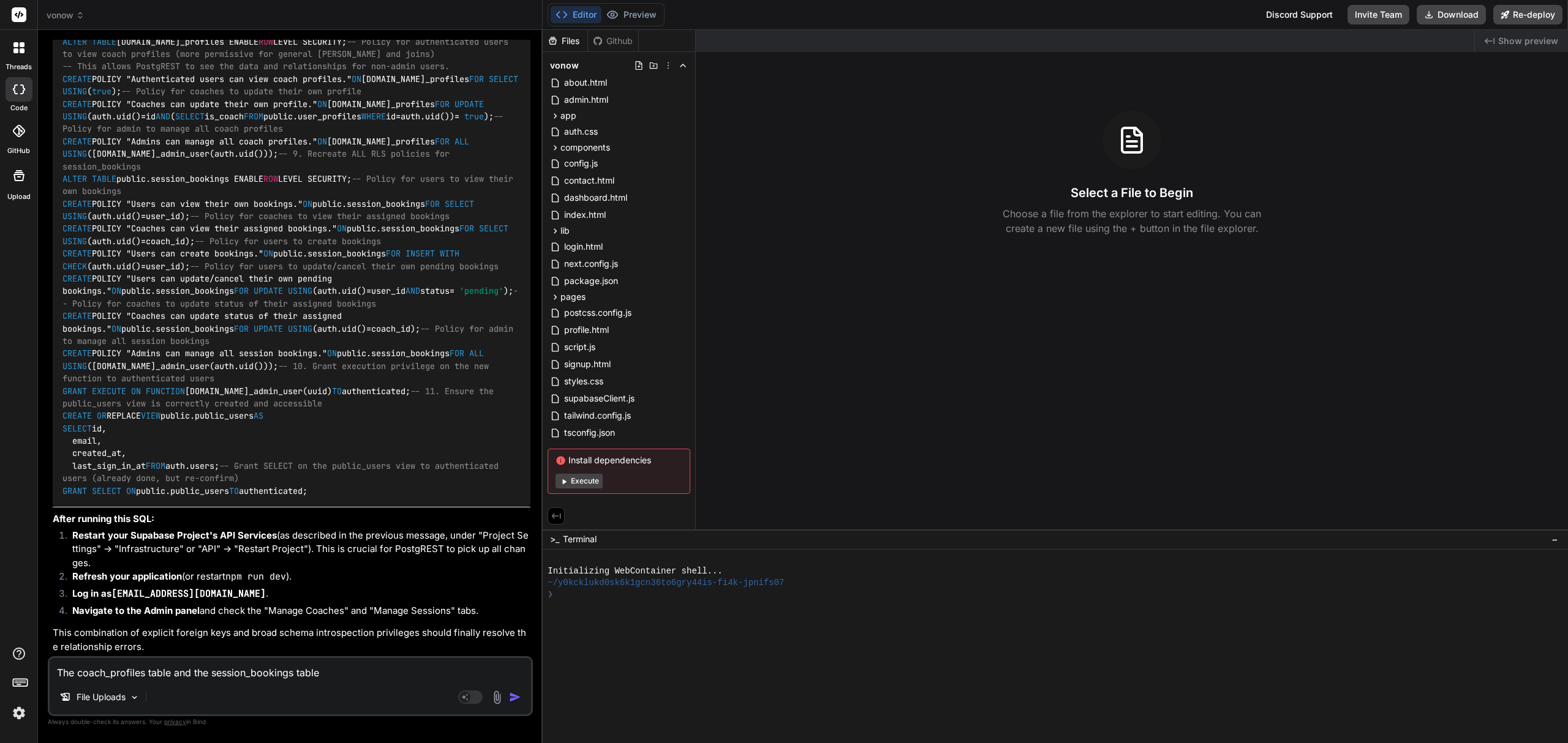
type textarea "The coach_profiles table and the session_bookings table a"
type textarea "x"
type textarea "The coach_profiles table and the session_bookings table ar"
type textarea "x"
type textarea "The coach_profiles table and the session_bookings table are"
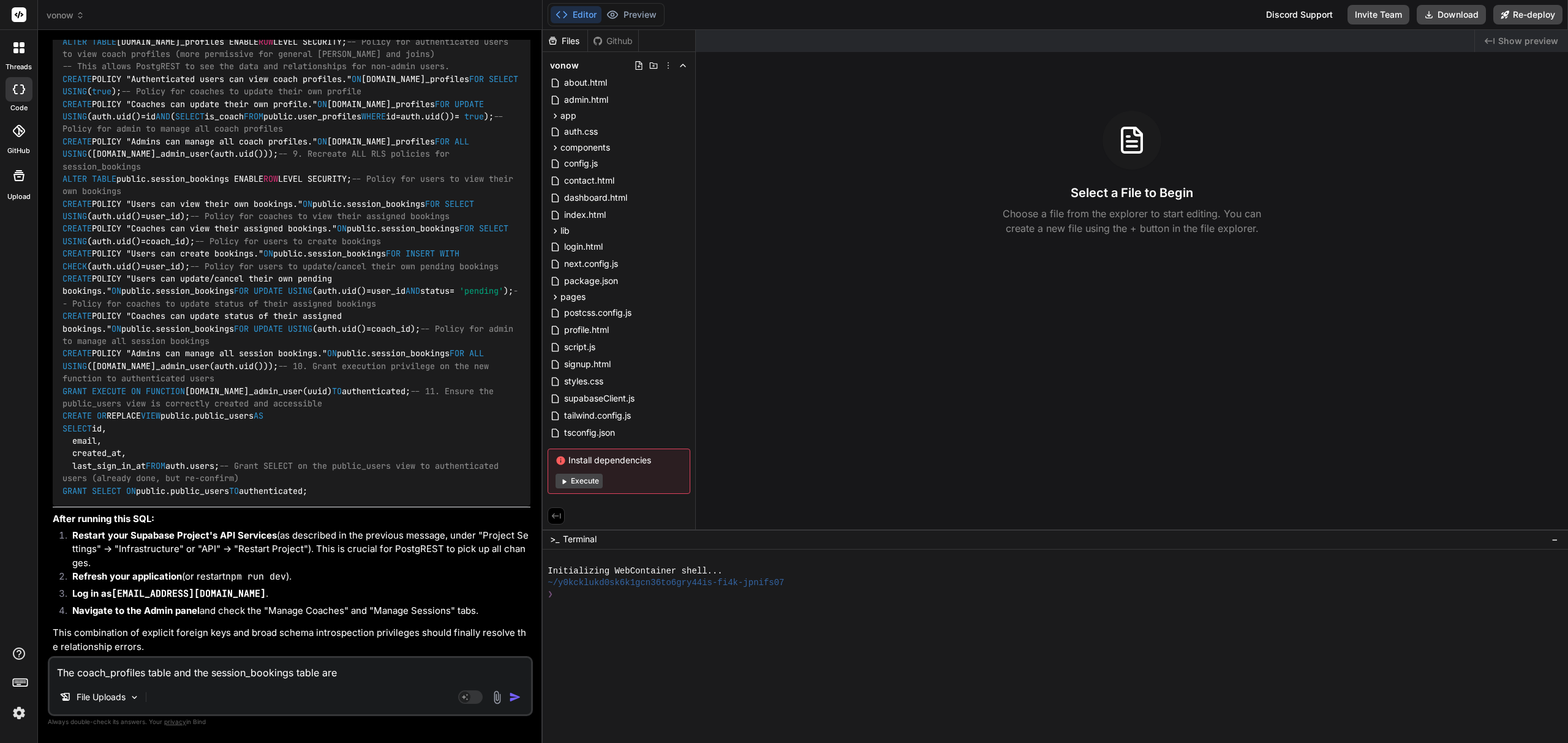
type textarea "x"
type textarea "The coach_profiles table and the session_bookings table are"
type textarea "x"
type textarea "The coach_profiles table and the session_bookings table are b"
type textarea "x"
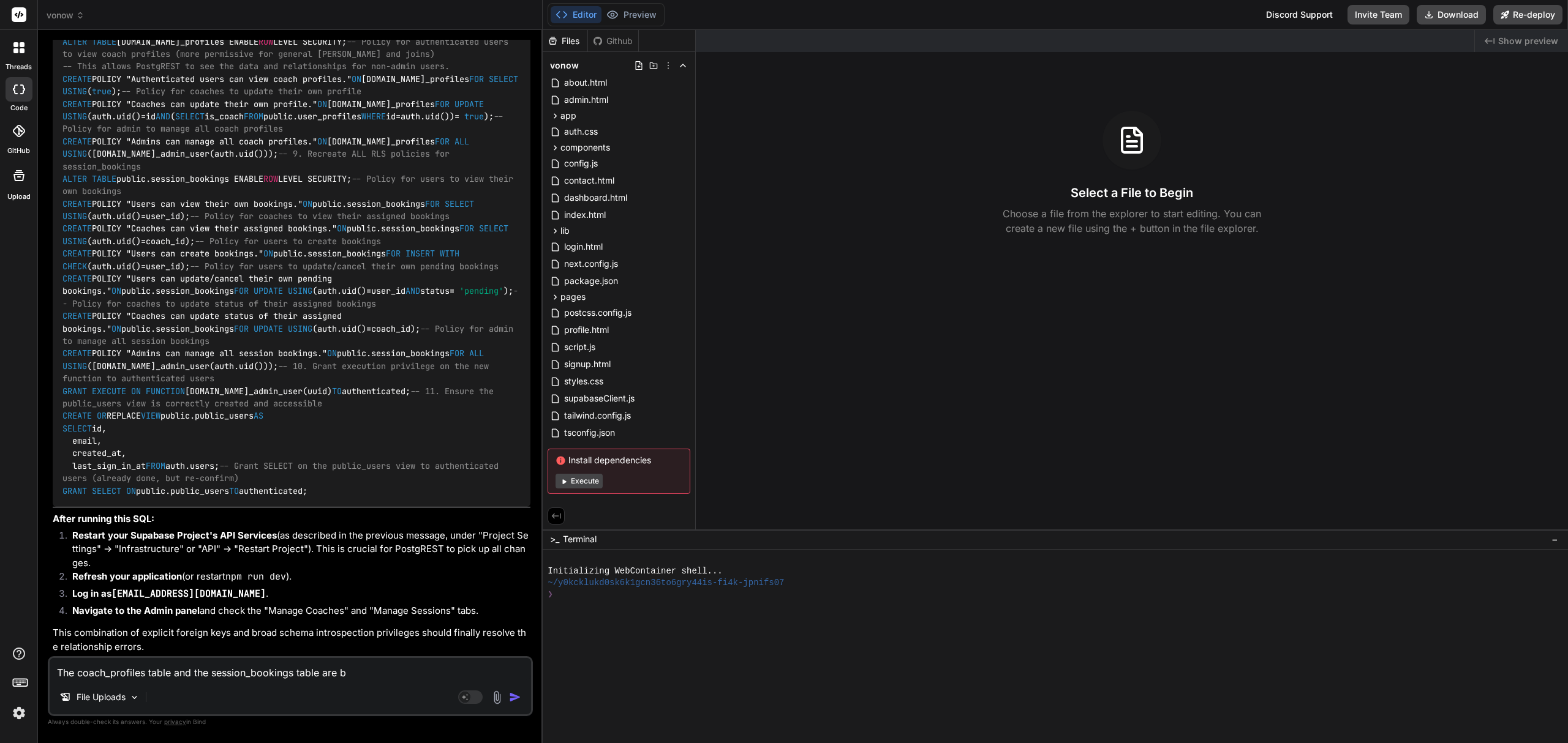
type textarea "The coach_profiles table and the session_bookings table are bl"
type textarea "x"
type textarea "The coach_profiles table and the session_bookings table are bla"
type textarea "x"
type textarea "The coach_profiles table and the session_bookings table are [PERSON_NAME]"
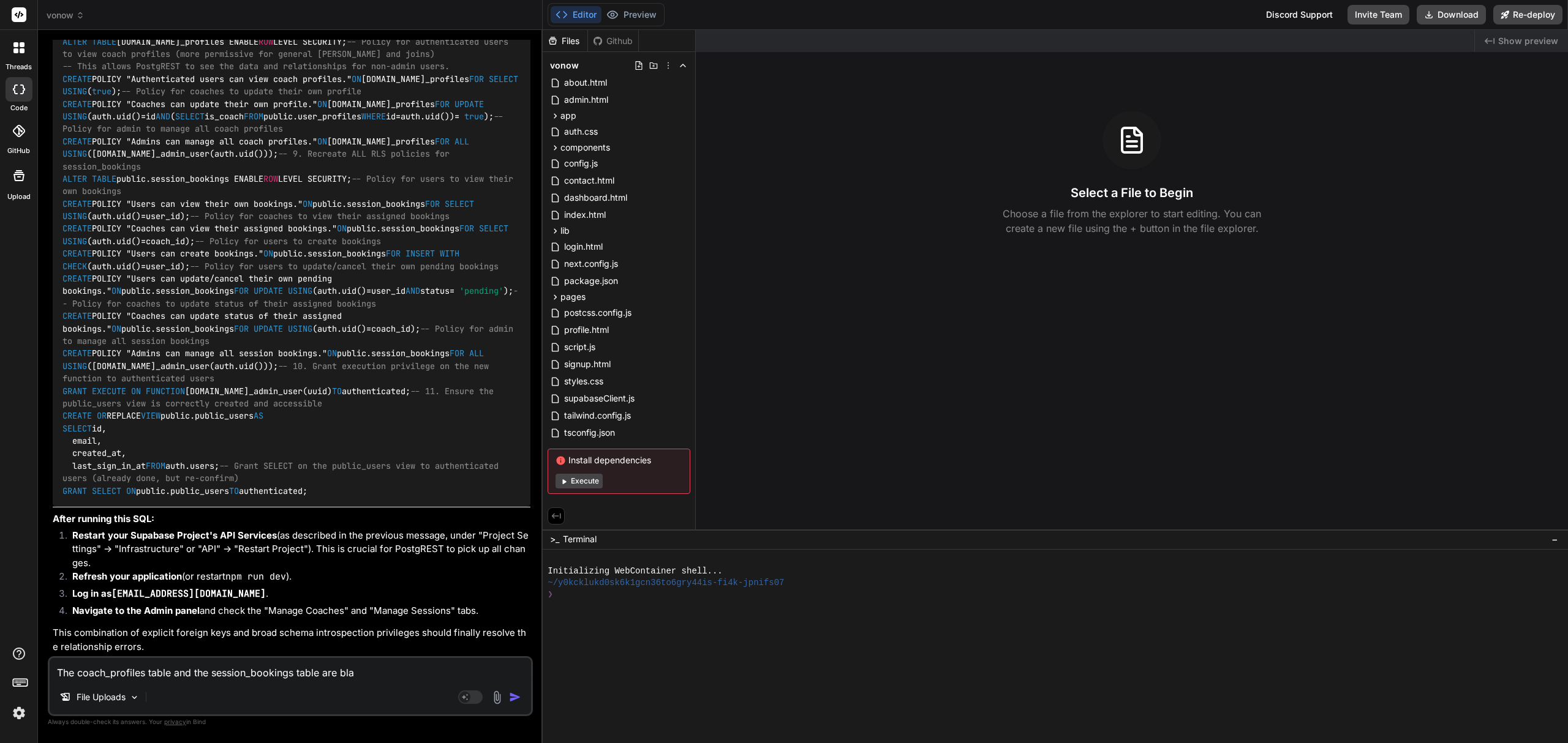
type textarea "x"
type textarea "The coach_profiles table and the session_bookings table are blank"
type textarea "x"
type textarea "The coach_profiles table and the session_bookings table are blank"
type textarea "x"
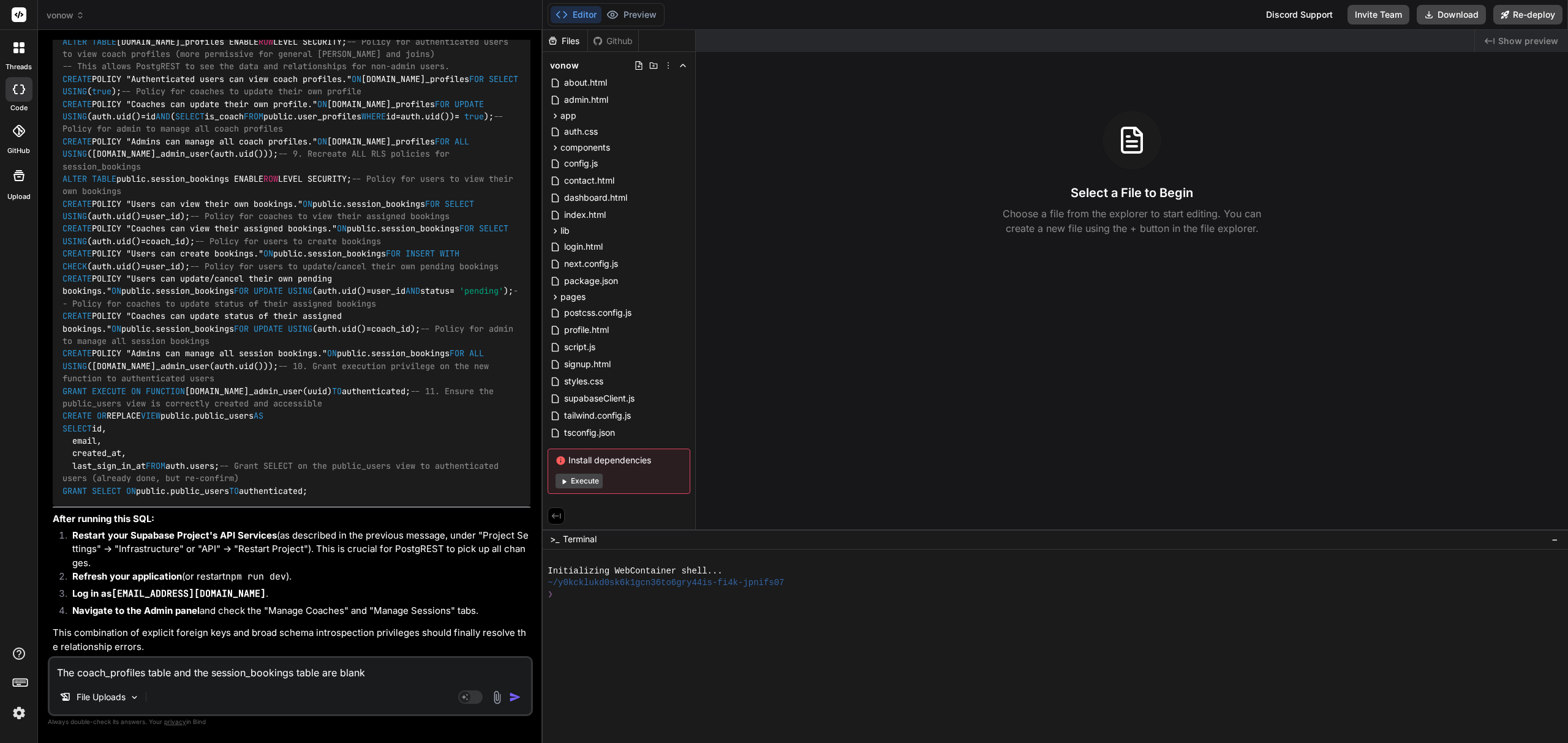
type textarea "The coach_profiles table and the session_bookings table are blank i"
type textarea "x"
type textarea "The coach_profiles table and the session_bookings table are blank in"
type textarea "x"
type textarea "The coach_profiles table and the session_bookings table are blank in"
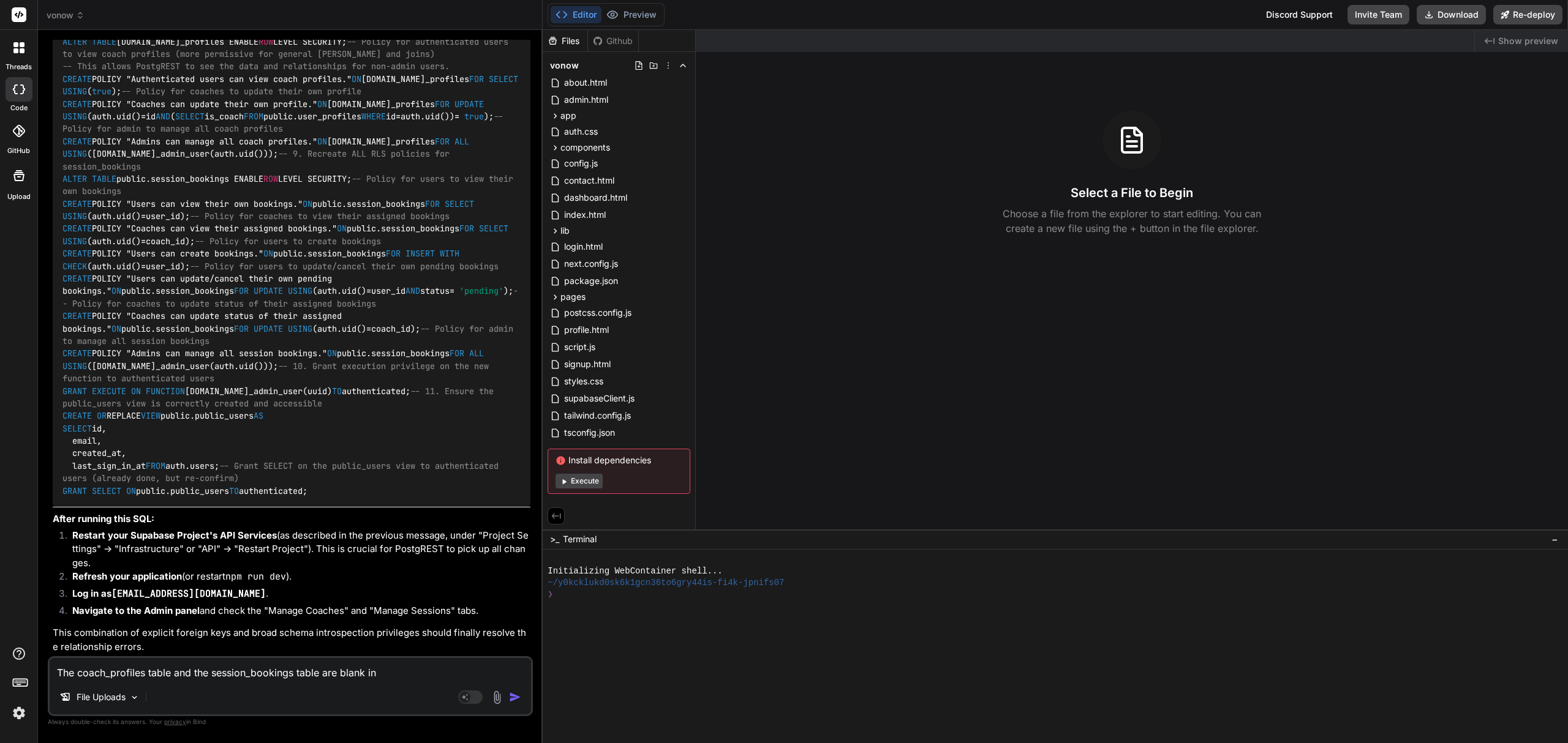
type textarea "x"
type textarea "The coach_profiles table and the session_bookings table are blank in t"
type textarea "x"
type textarea "The coach_profiles table and the session_bookings table are blank in th"
type textarea "x"
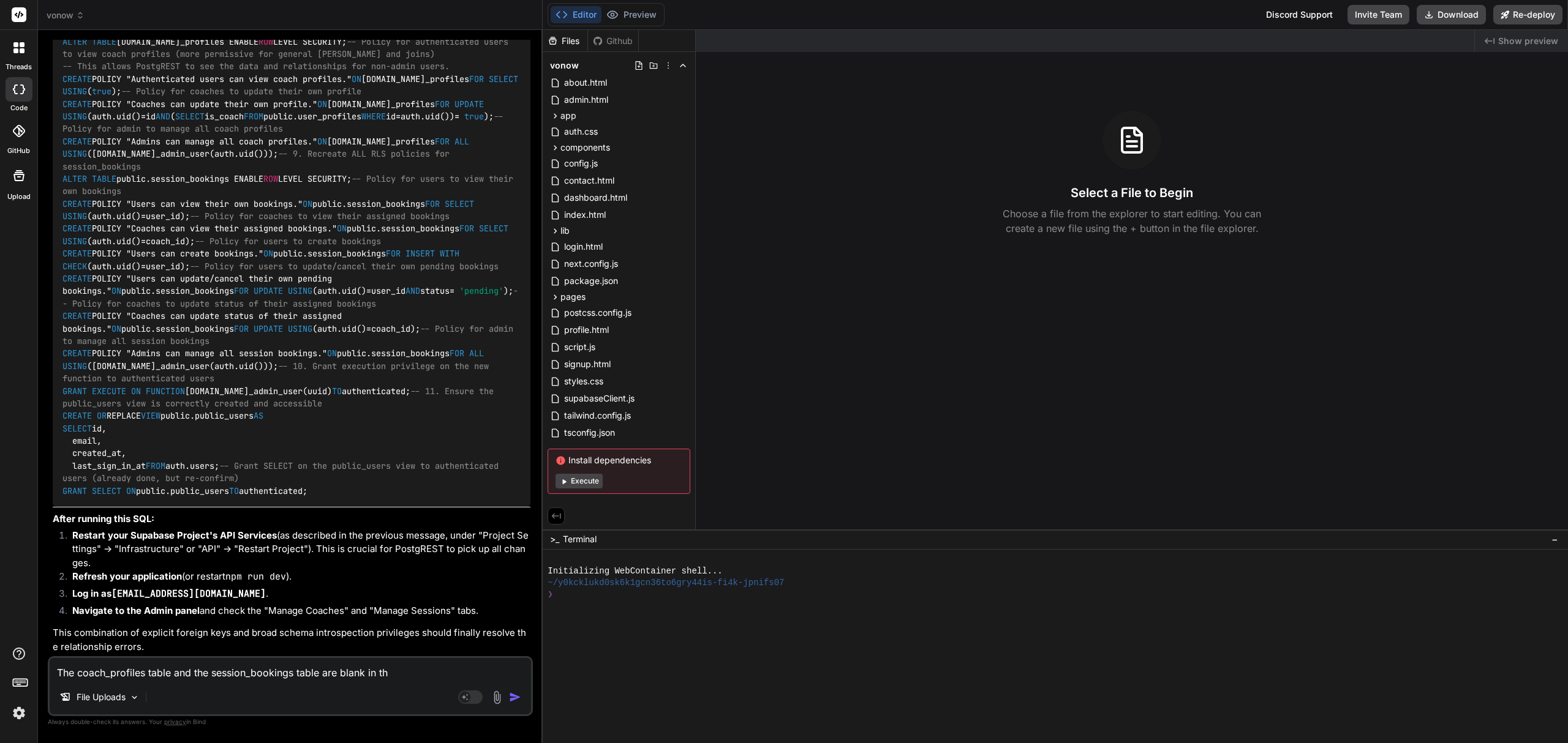
type textarea "The coach_profiles table and the session_bookings table are blank in the"
type textarea "x"
type textarea "The coach_profiles table and the session_bookings table are blank in the"
type textarea "x"
type textarea "The coach_profiles table and the session_bookings table are blank in the T"
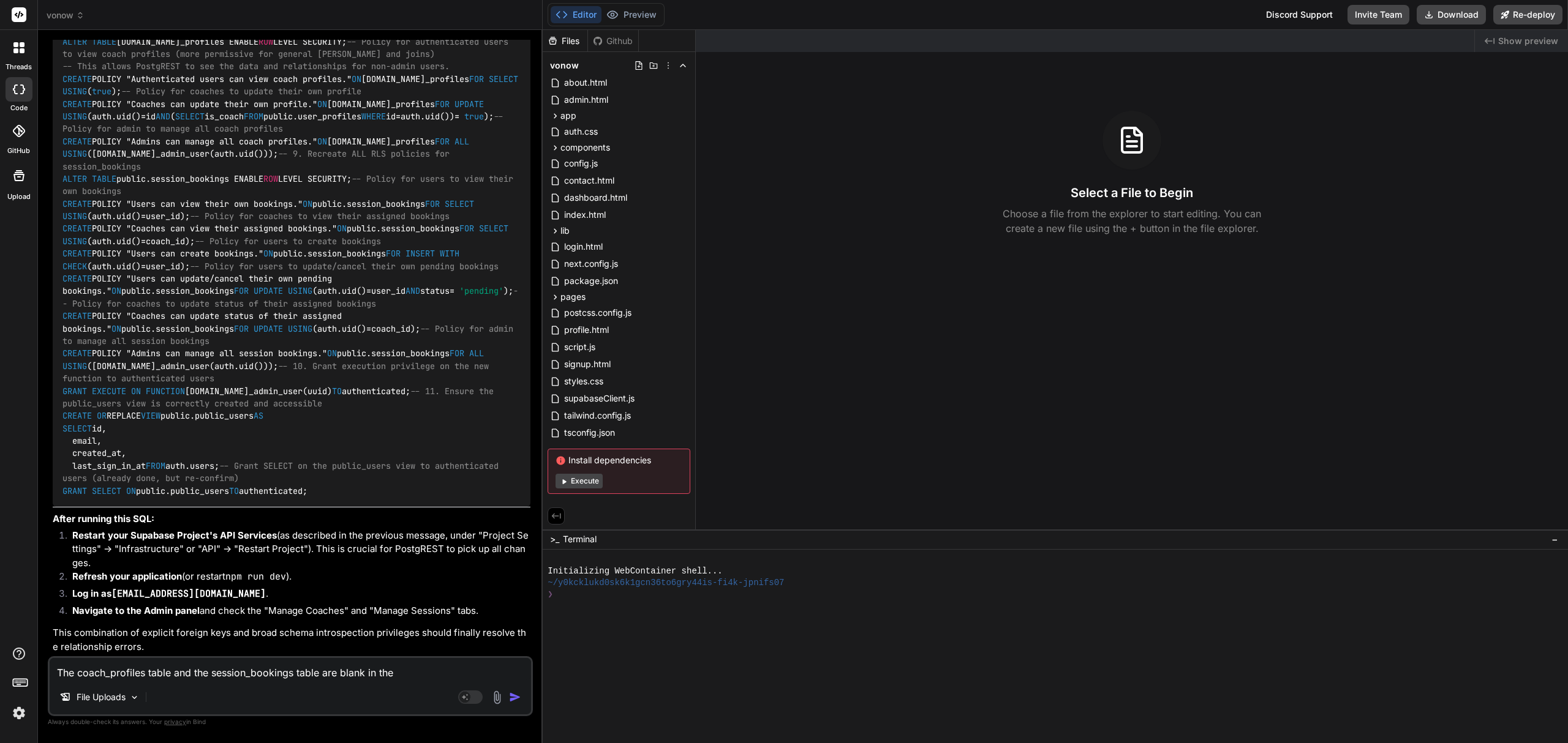
type textarea "x"
type textarea "The coach_profiles table and the session_bookings table are blank in the Ta"
type textarea "x"
type textarea "The coach_profiles table and the session_bookings table are blank in the Tab"
type textarea "x"
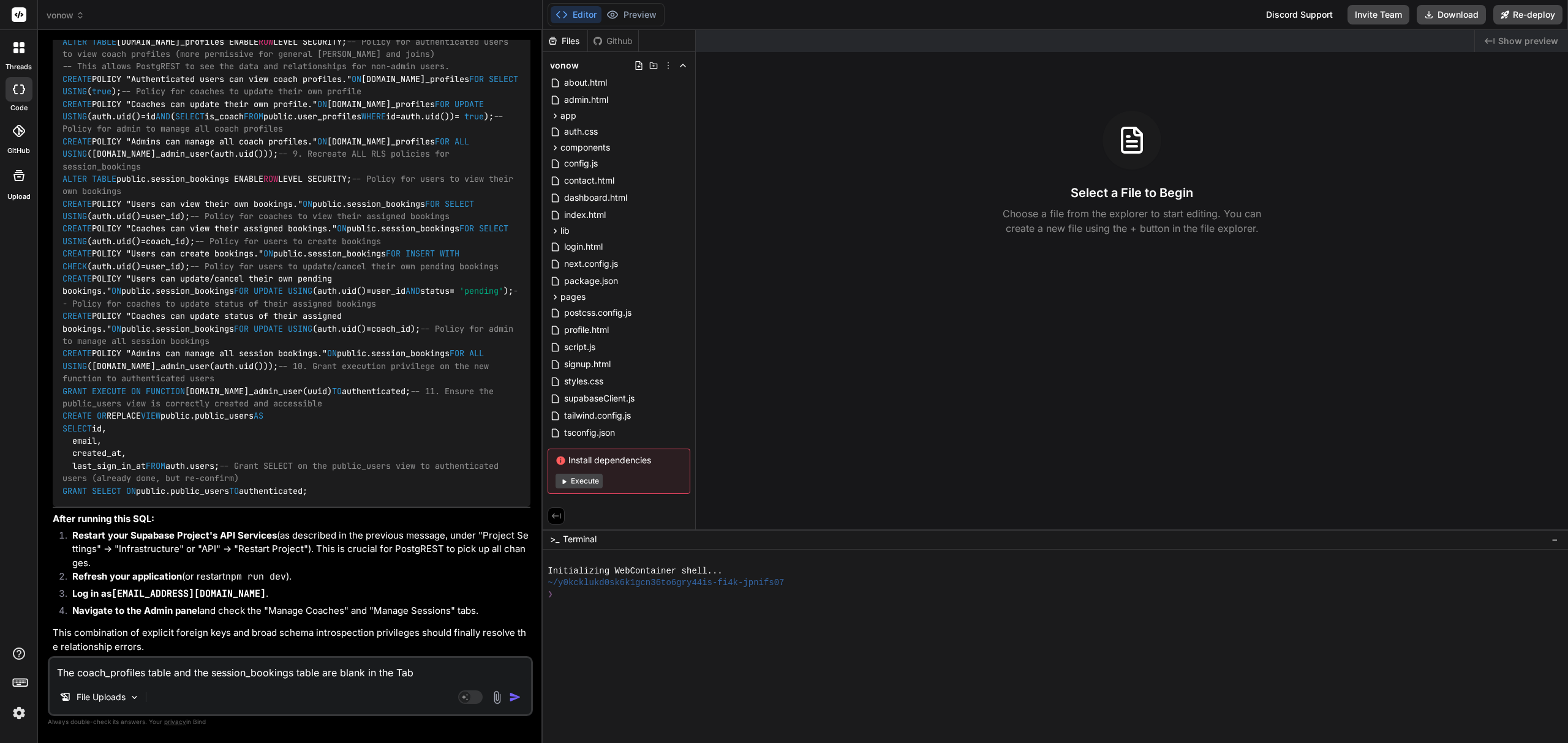
type textarea "The coach_profiles table and the session_bookings table are blank in the Tabl"
type textarea "x"
type textarea "The coach_profiles table and the session_bookings table are blank in the Table"
type textarea "x"
type textarea "The coach_profiles table and the session_bookings table are blank in the Table"
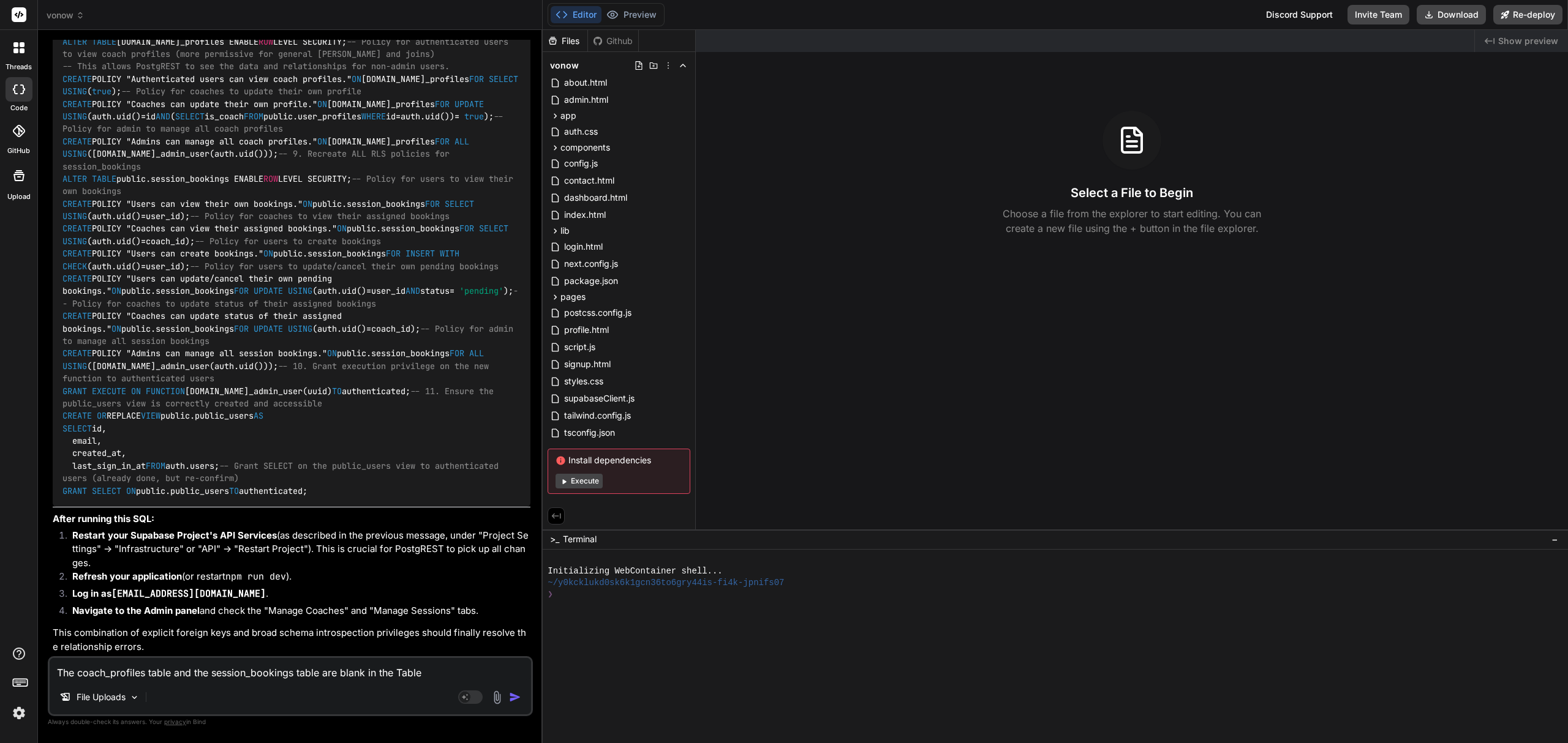
type textarea "x"
type textarea "The coach_profiles table and the session_bookings table are blank in the Table E"
type textarea "x"
type textarea "The coach_profiles table and the session_bookings table are blank in the Table …"
type textarea "x"
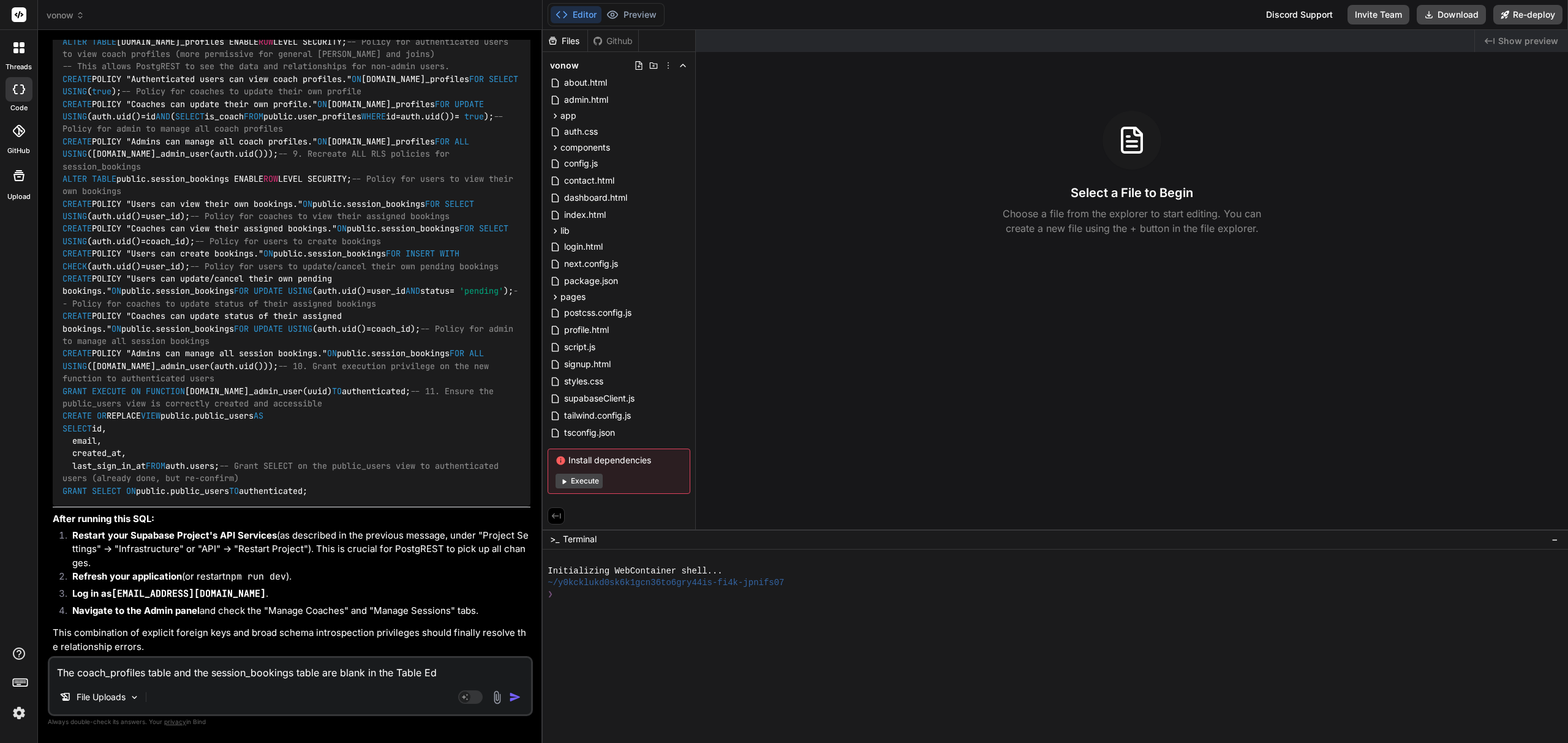
type textarea "The coach_profiles table and the session_bookings table are blank in the Table …"
type textarea "x"
type textarea "The coach_profiles table and the session_bookings table are blank in the Table …"
type textarea "x"
type textarea "The coach_profiles table and the session_bookings table are blank in the Table …"
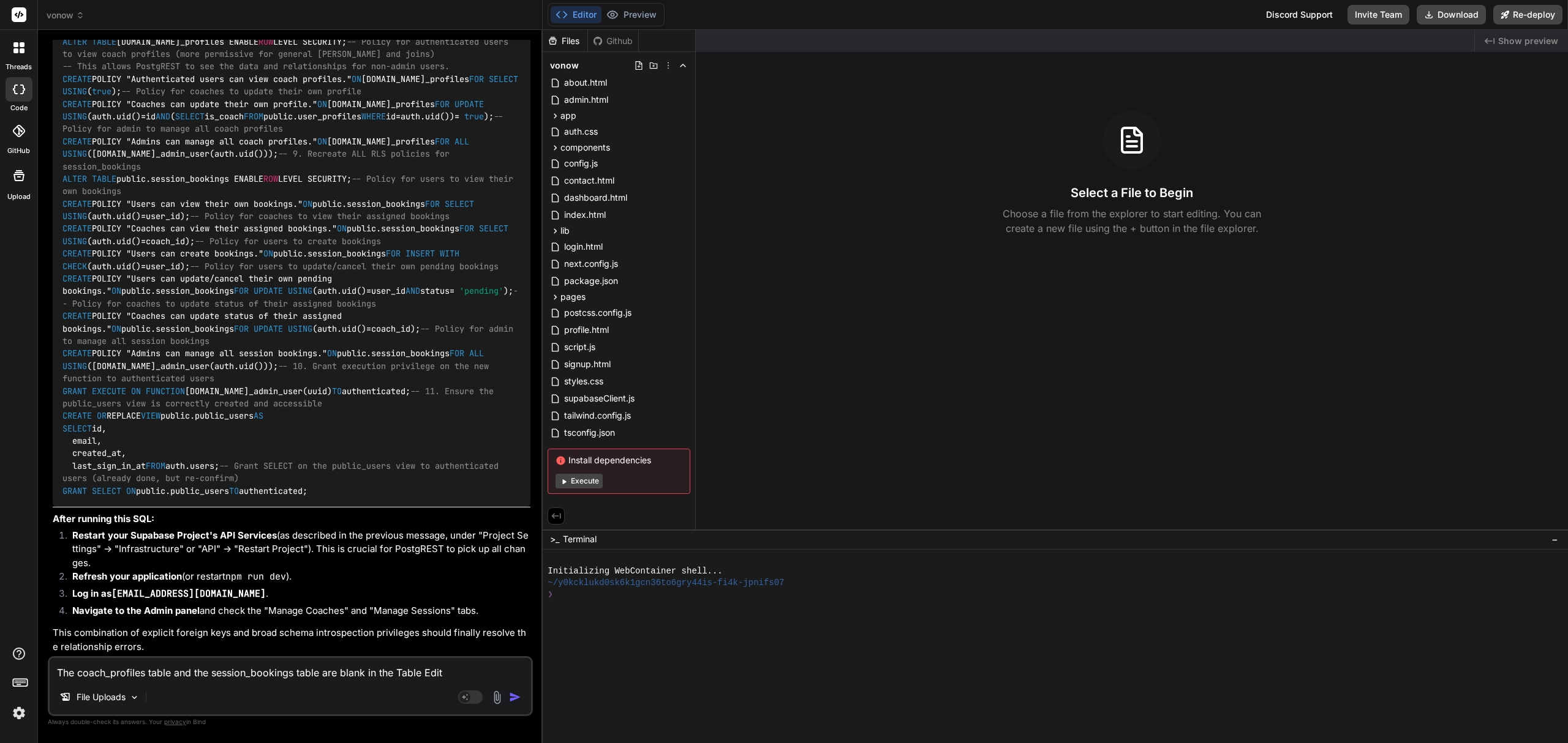
type textarea "x"
type textarea "The coach_profiles table and the session_bookings table are blank in the Table …"
type textarea "x"
type textarea "The coach_profiles table and the session_bookings table are blank in the Table …"
type textarea "x"
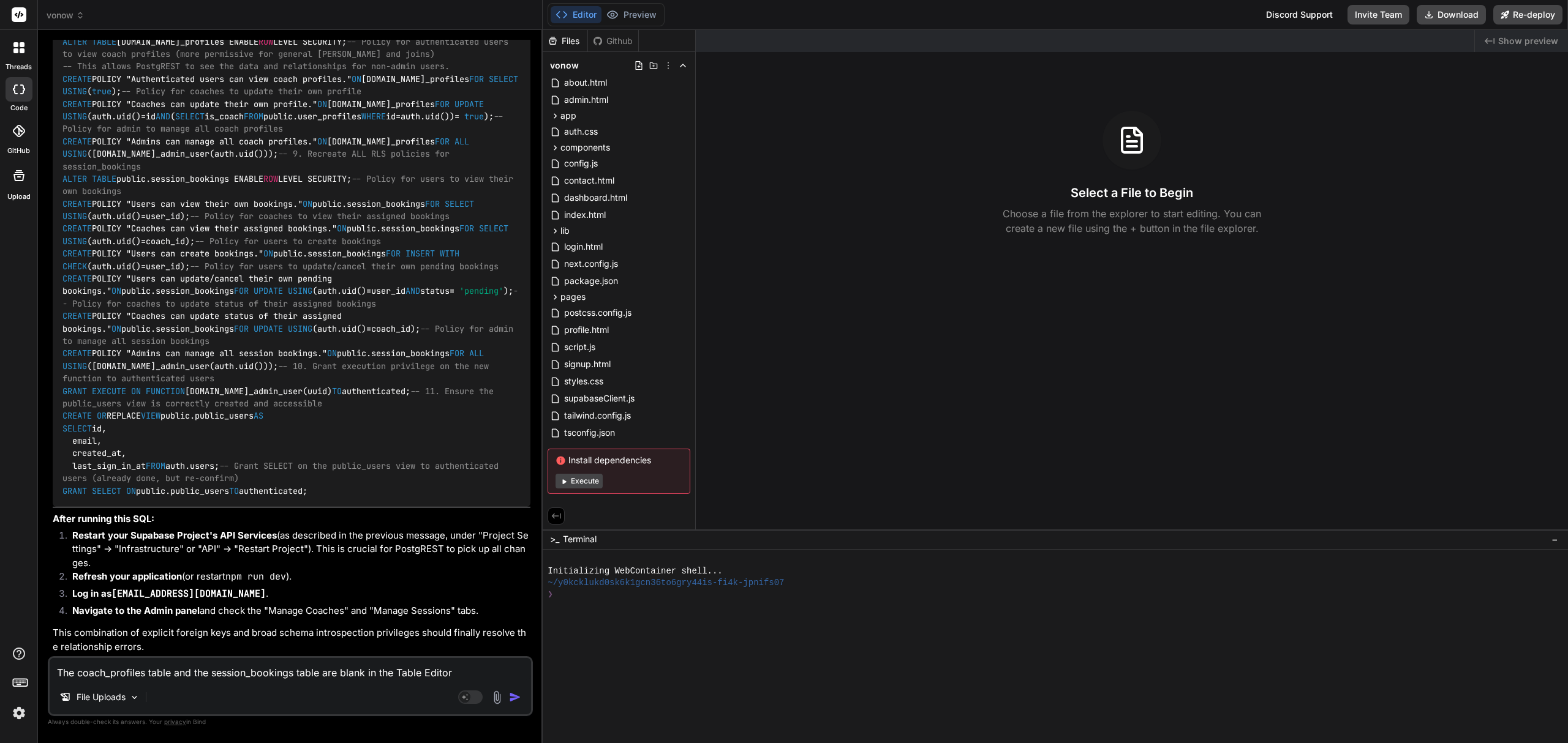
type textarea "The coach_profiles table and the session_bookings table are blank in the Table …"
type textarea "x"
type textarea "The coach_profiles table and the session_bookings table are blank in the Table …"
type textarea "x"
type textarea "The coach_profiles table and the session_bookings table are blank in the Table …"
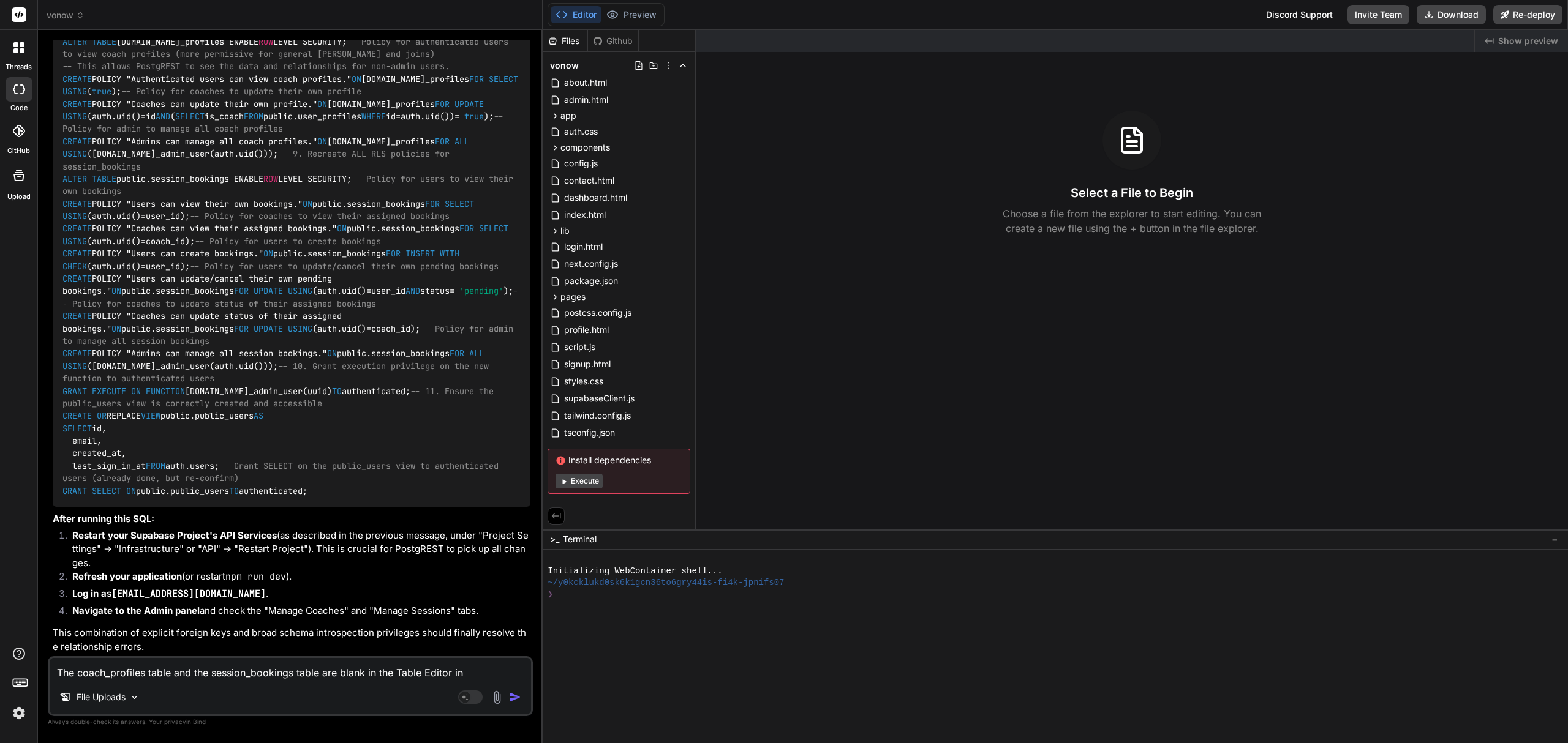
type textarea "x"
type textarea "The coach_profiles table and the session_bookings table are blank in the Table …"
type textarea "x"
type textarea "The coach_profiles table and the session_bookings table are blank in the Table …"
type textarea "x"
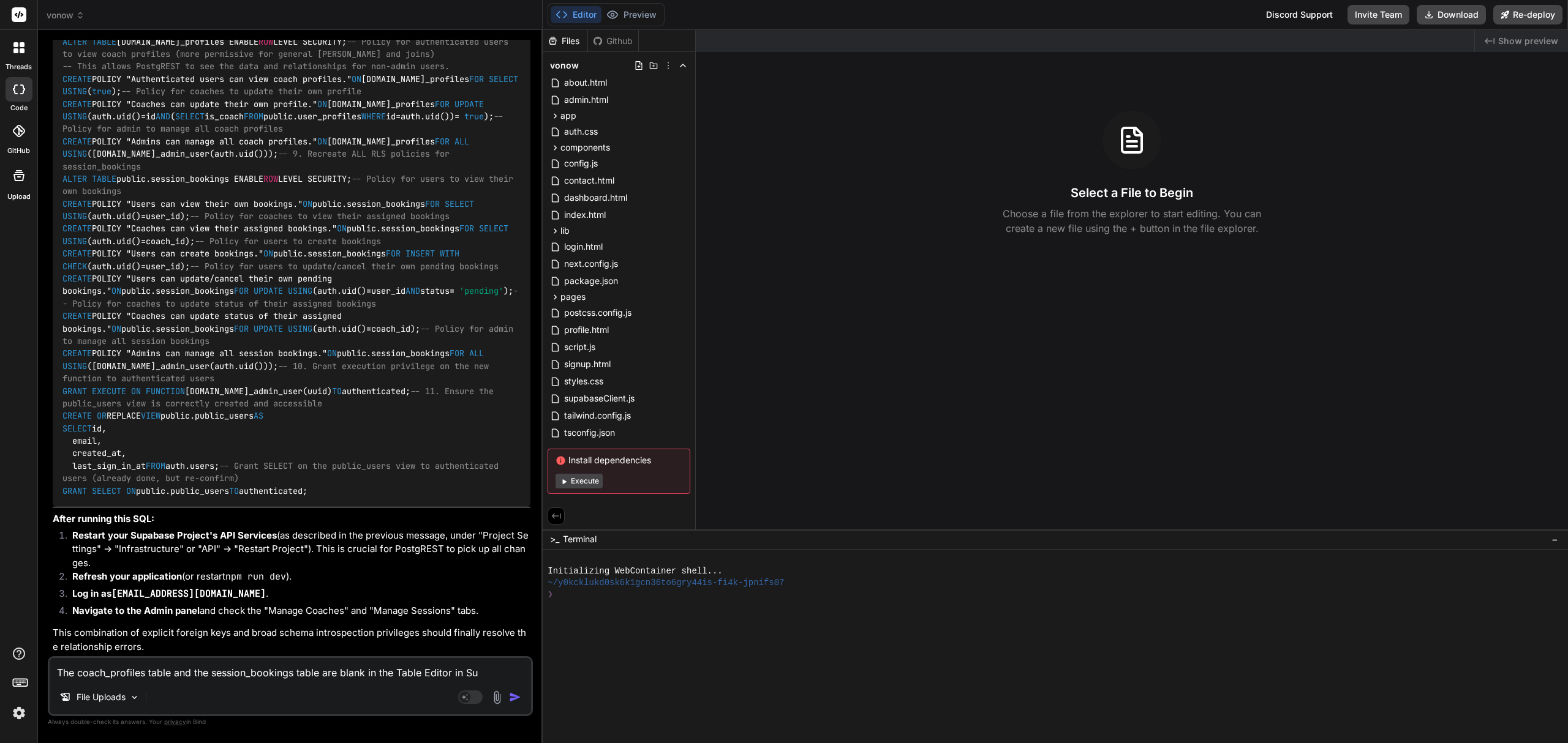
type textarea "The coach_profiles table and the session_bookings table are blank in the Table …"
type textarea "x"
type textarea "The coach_profiles table and the session_bookings table are blank in the Table …"
type textarea "x"
type textarea "The coach_profiles table and the session_bookings table are blank in the Table …"
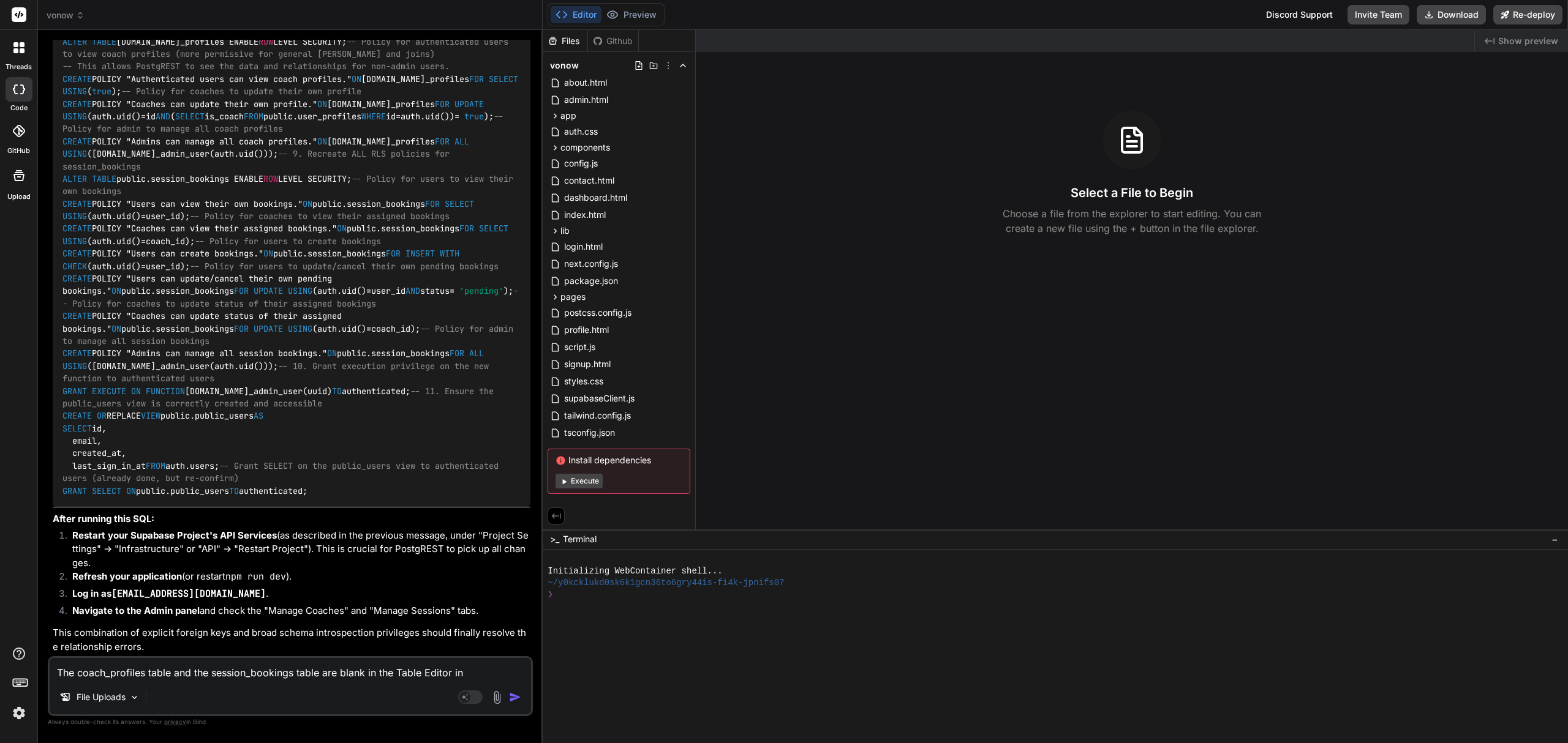
type textarea "x"
type textarea "The coach_profiles table and the session_bookings table are blank in the Table …"
type textarea "x"
type textarea "The coach_profiles table and the session_bookings table are blank in the Table …"
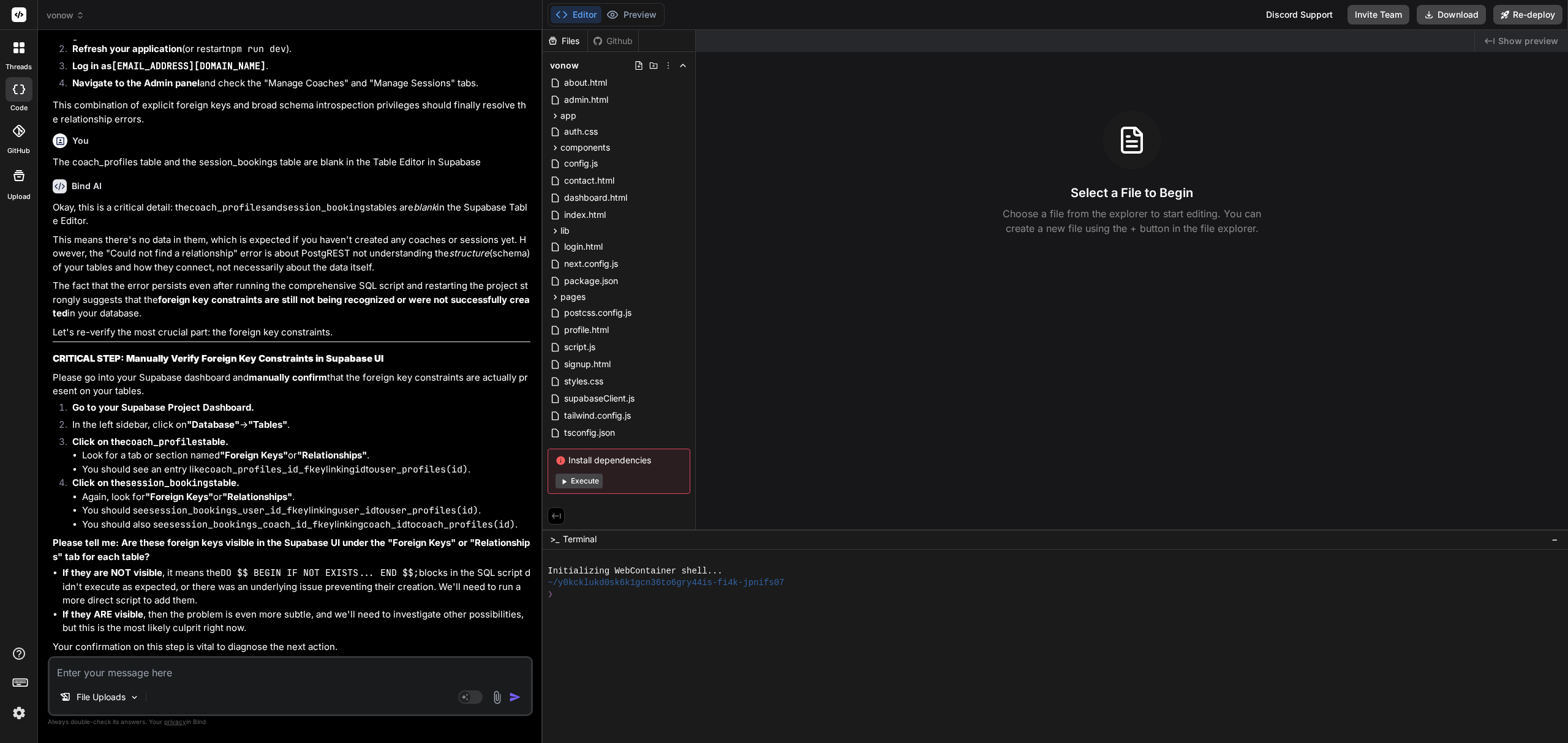
scroll to position [10387, 0]
click at [194, 674] on textarea at bounding box center [290, 669] width 482 height 22
click at [172, 674] on textarea at bounding box center [290, 669] width 482 height 22
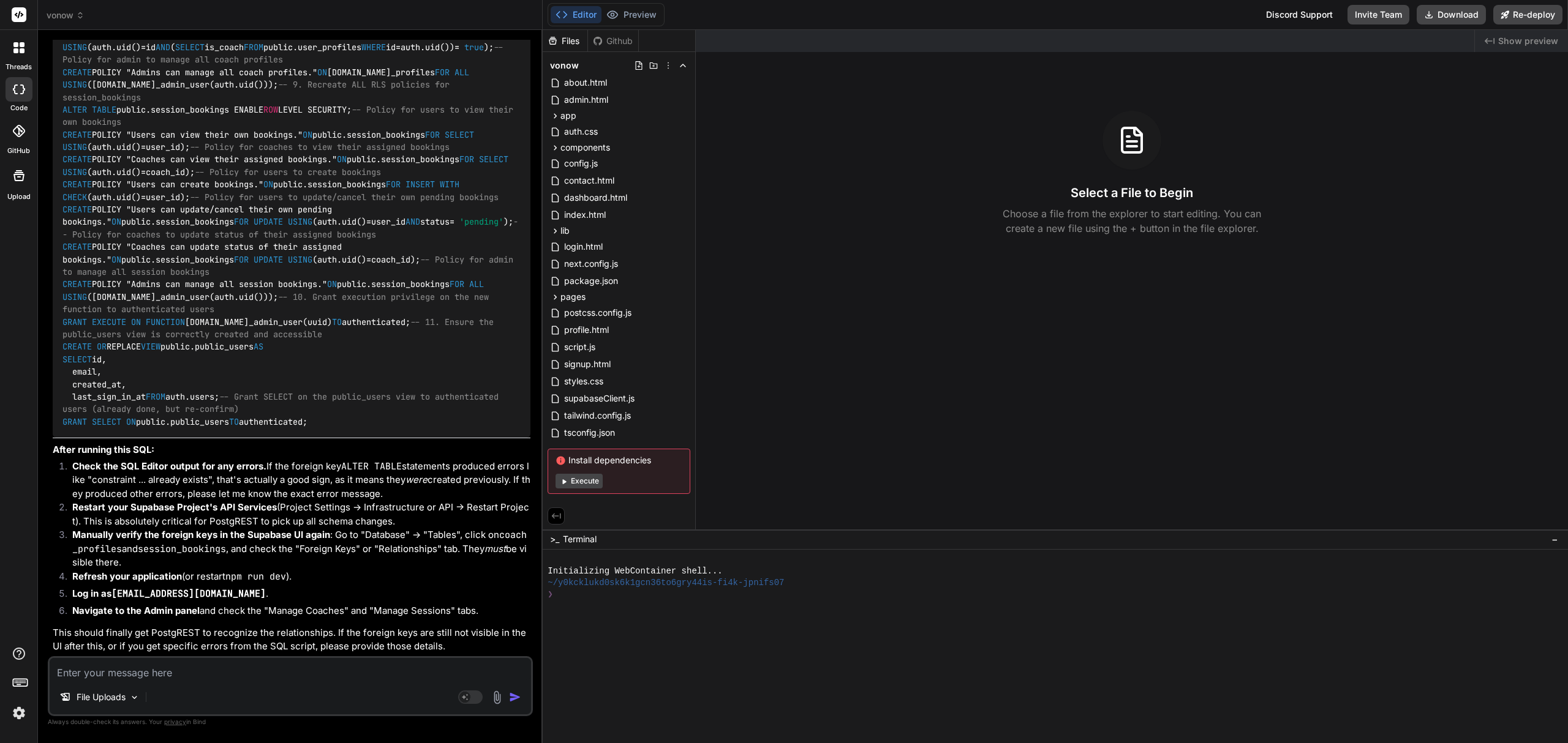
scroll to position [11270, 0]
click at [212, 682] on div "File Uploads Agent Mode. When this toggle is activated, AI automatically makes …" at bounding box center [290, 686] width 485 height 60
click at [211, 674] on textarea at bounding box center [290, 669] width 482 height 22
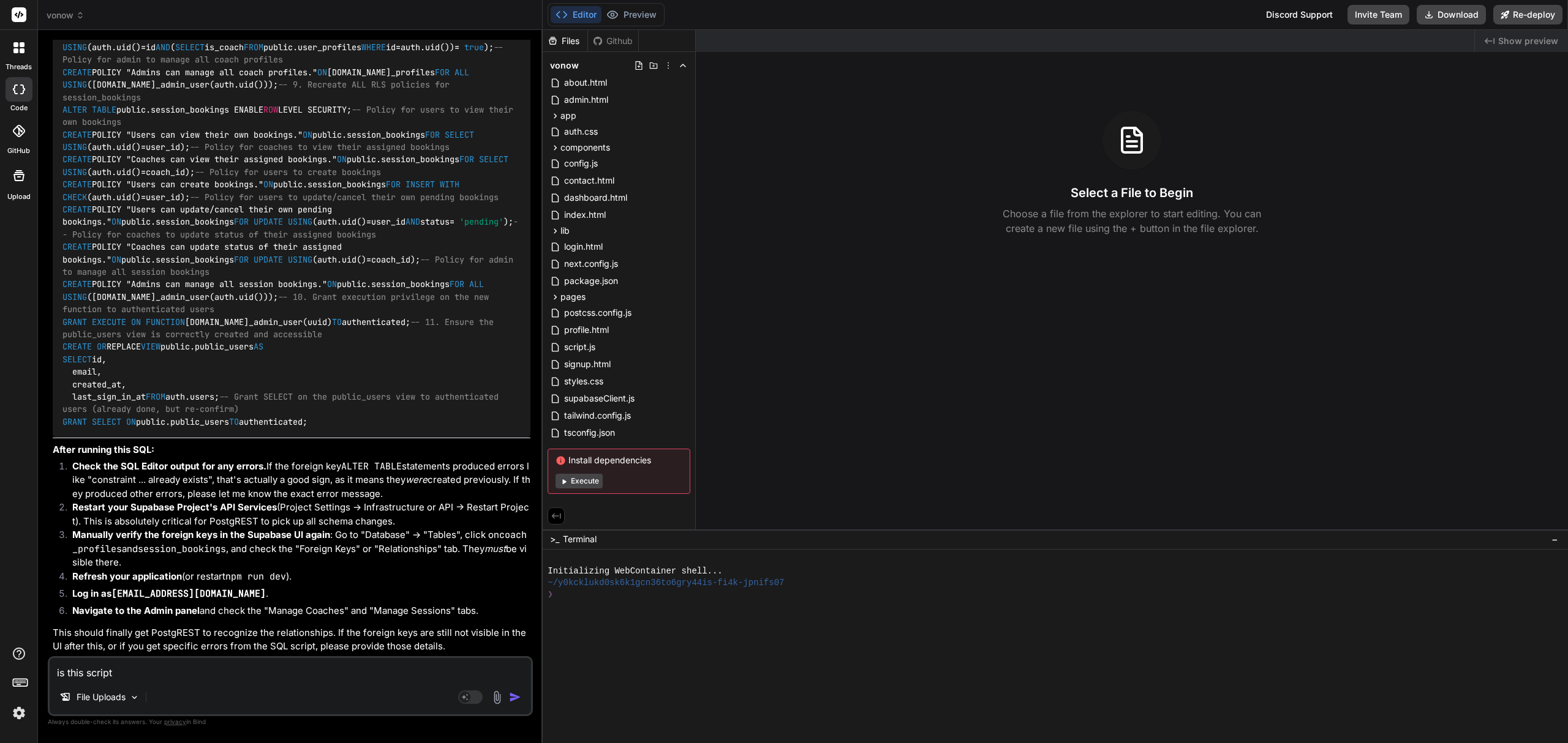
click at [135, 672] on textarea "is this script" at bounding box center [290, 669] width 482 height 22
drag, startPoint x: 150, startPoint y: 669, endPoint x: 32, endPoint y: 668, distance: 118.0
click at [32, 668] on div "threads code GitHub Upload vonow Created with Pixso. Bind AI Web Search Created…" at bounding box center [784, 372] width 1568 height 743
paste textarea "ERROR: 42710: constraint "coach_profiles_id_fkey" for relation "coach_profiles"…"
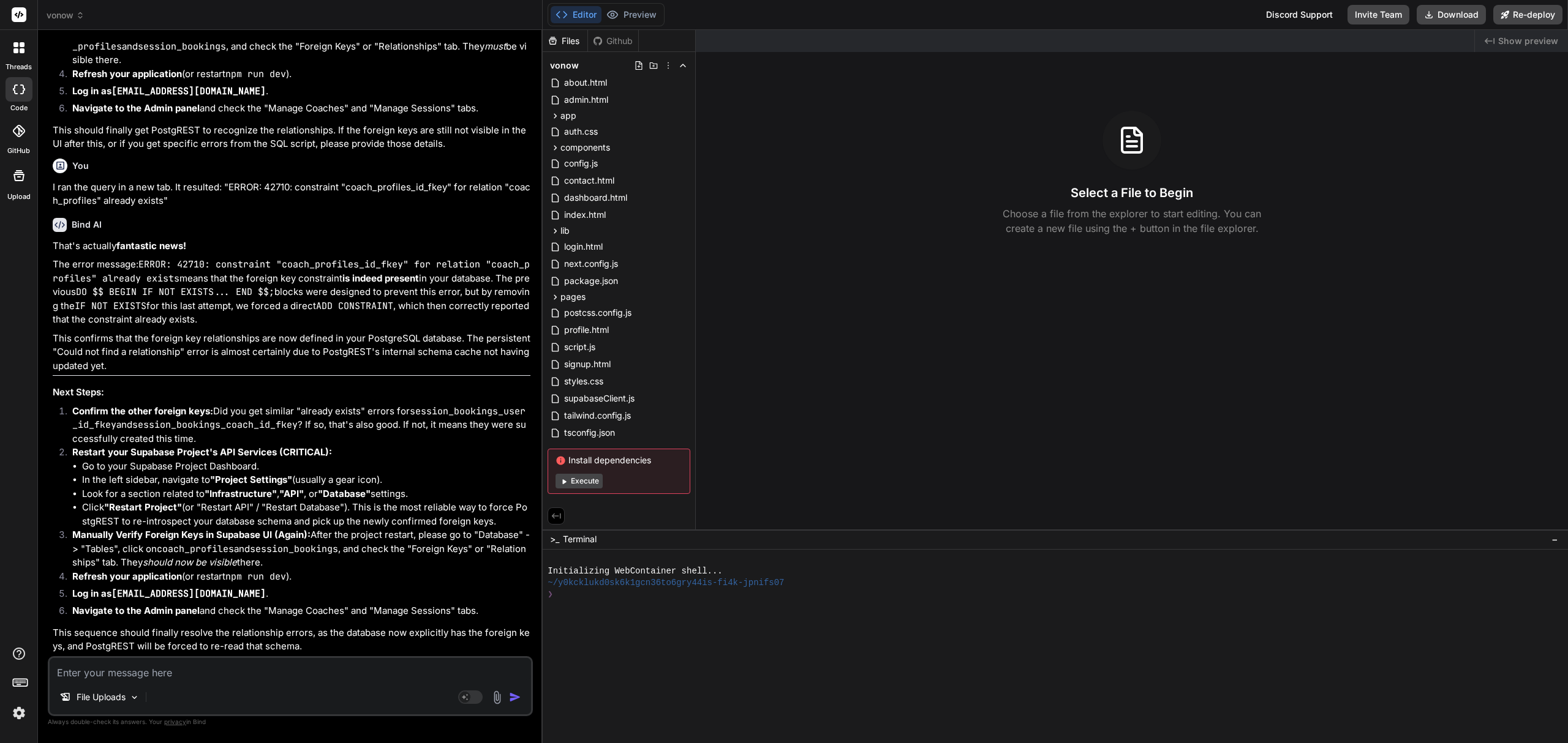
scroll to position [13629, 0]
click at [75, 17] on span "vonow" at bounding box center [65, 15] width 38 height 12
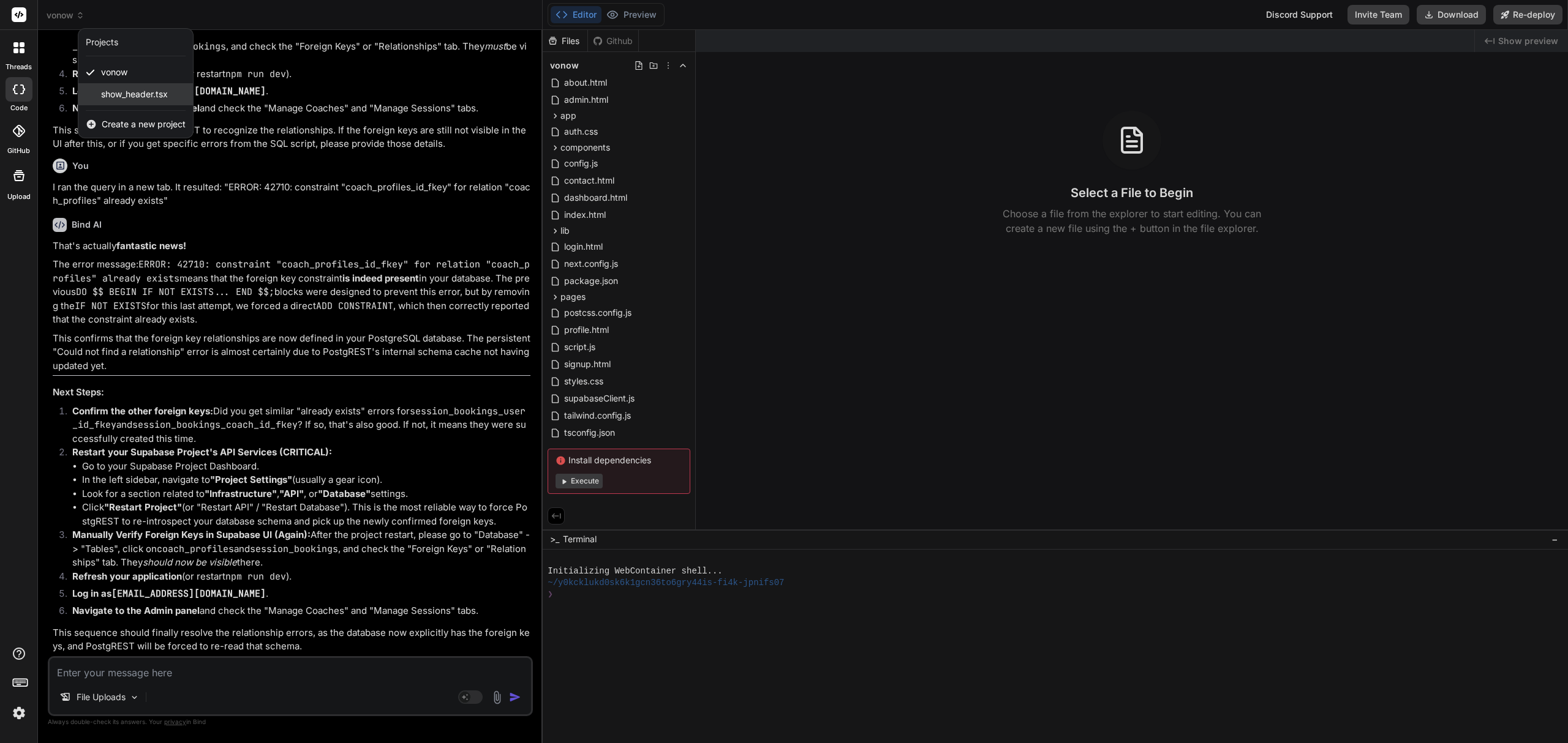
click at [140, 96] on span "show_header.tsx" at bounding box center [134, 94] width 67 height 12
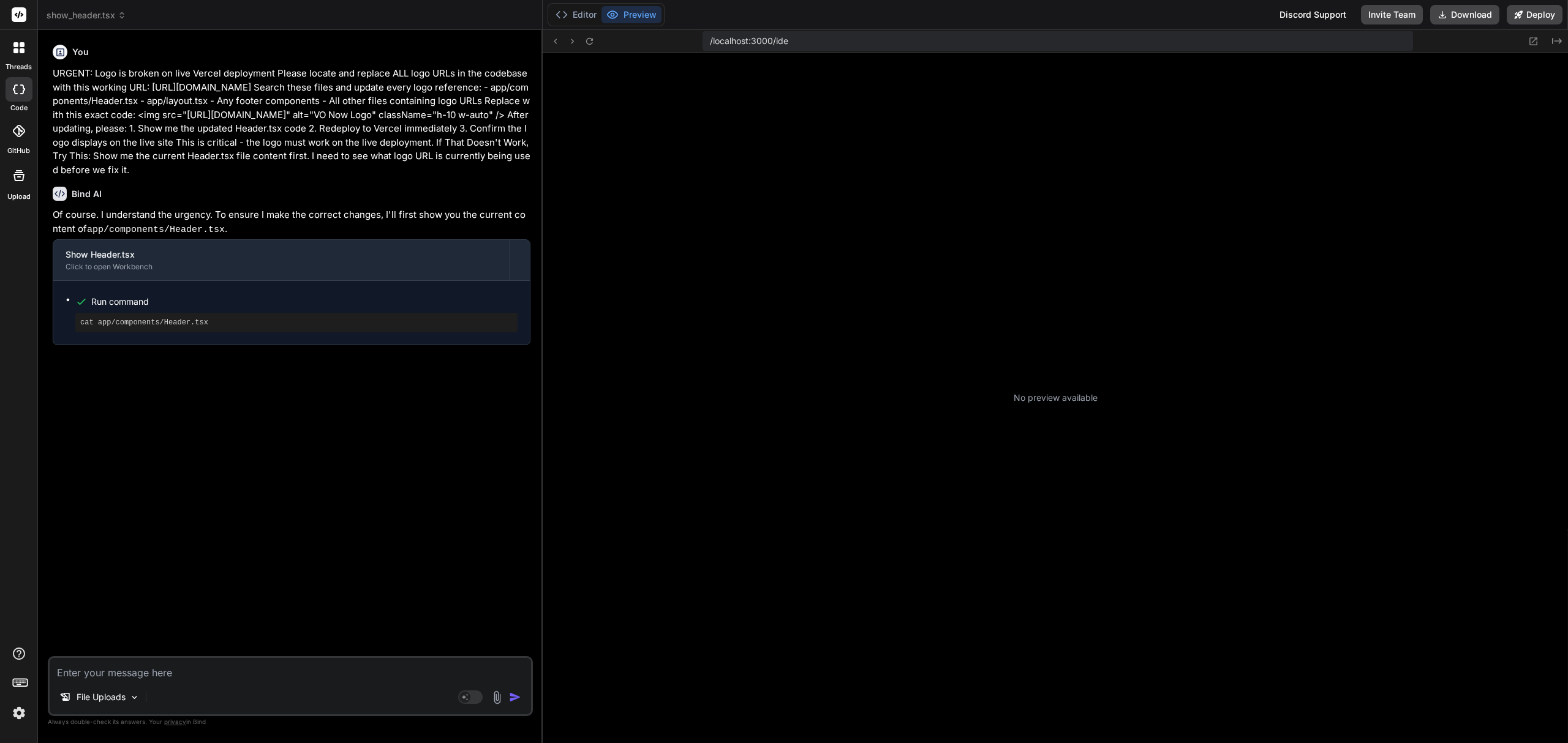
scroll to position [147, 0]
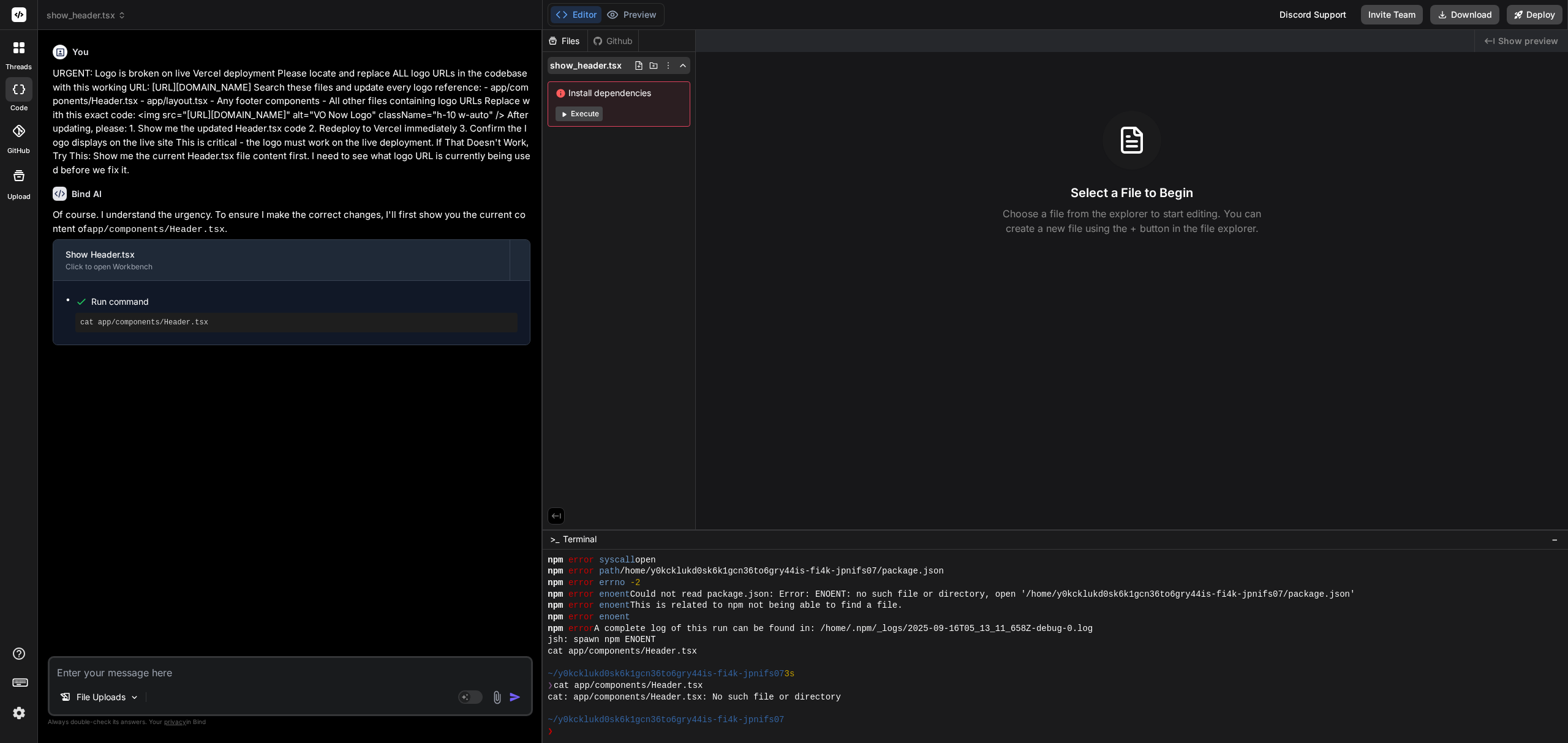
click at [665, 67] on icon at bounding box center [669, 66] width 10 height 10
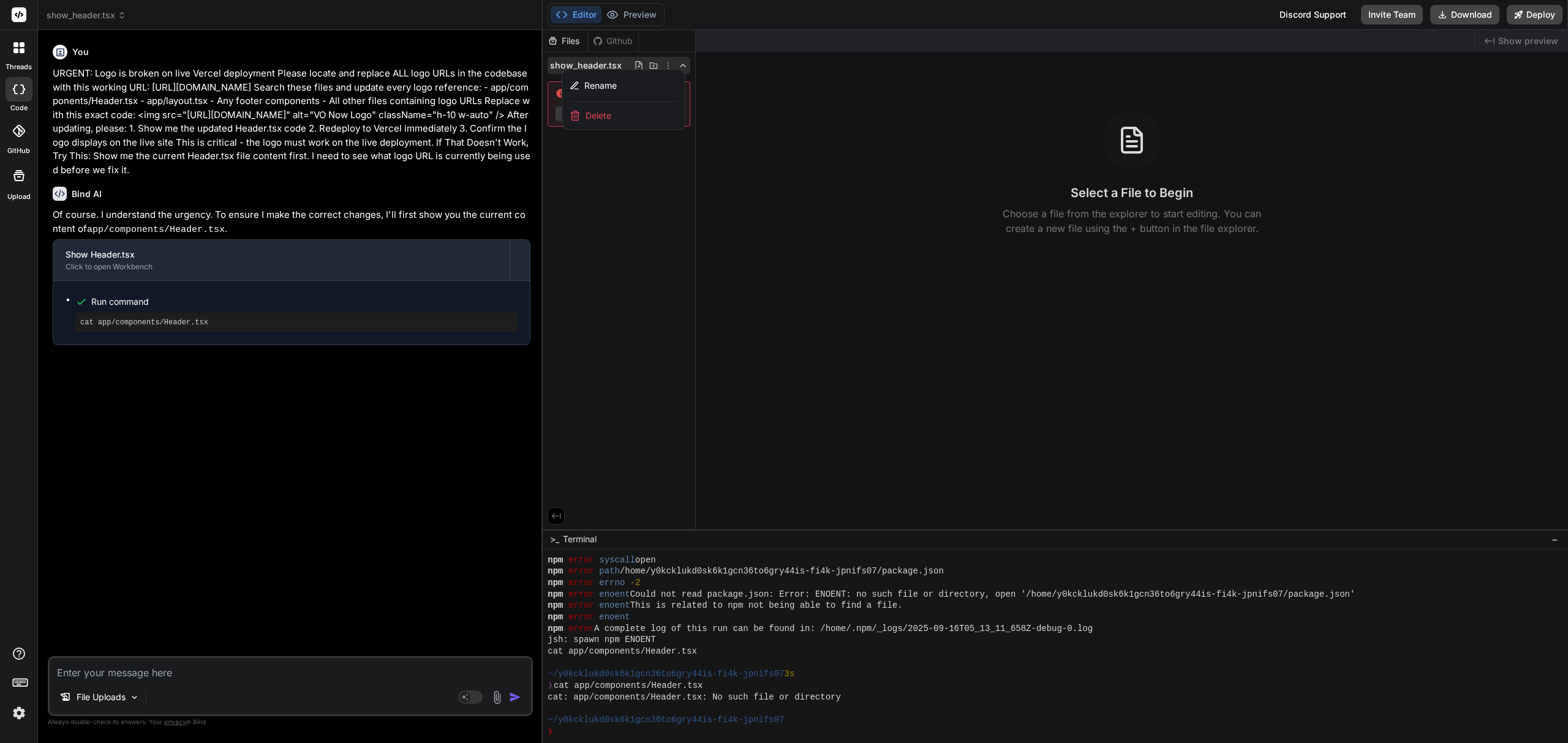
click at [630, 120] on div "Delete" at bounding box center [623, 116] width 123 height 27
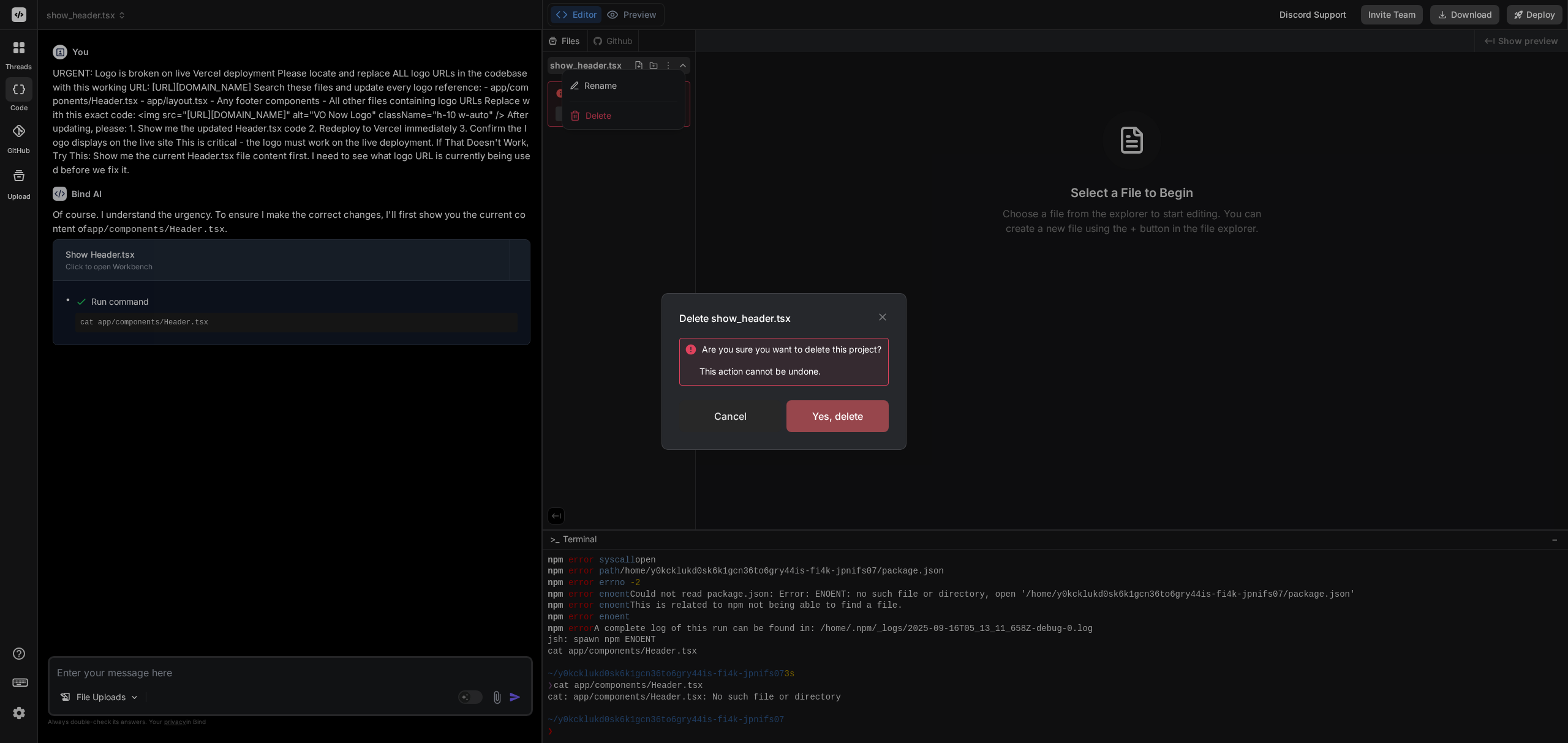
click at [711, 409] on div "Cancel" at bounding box center [730, 416] width 102 height 32
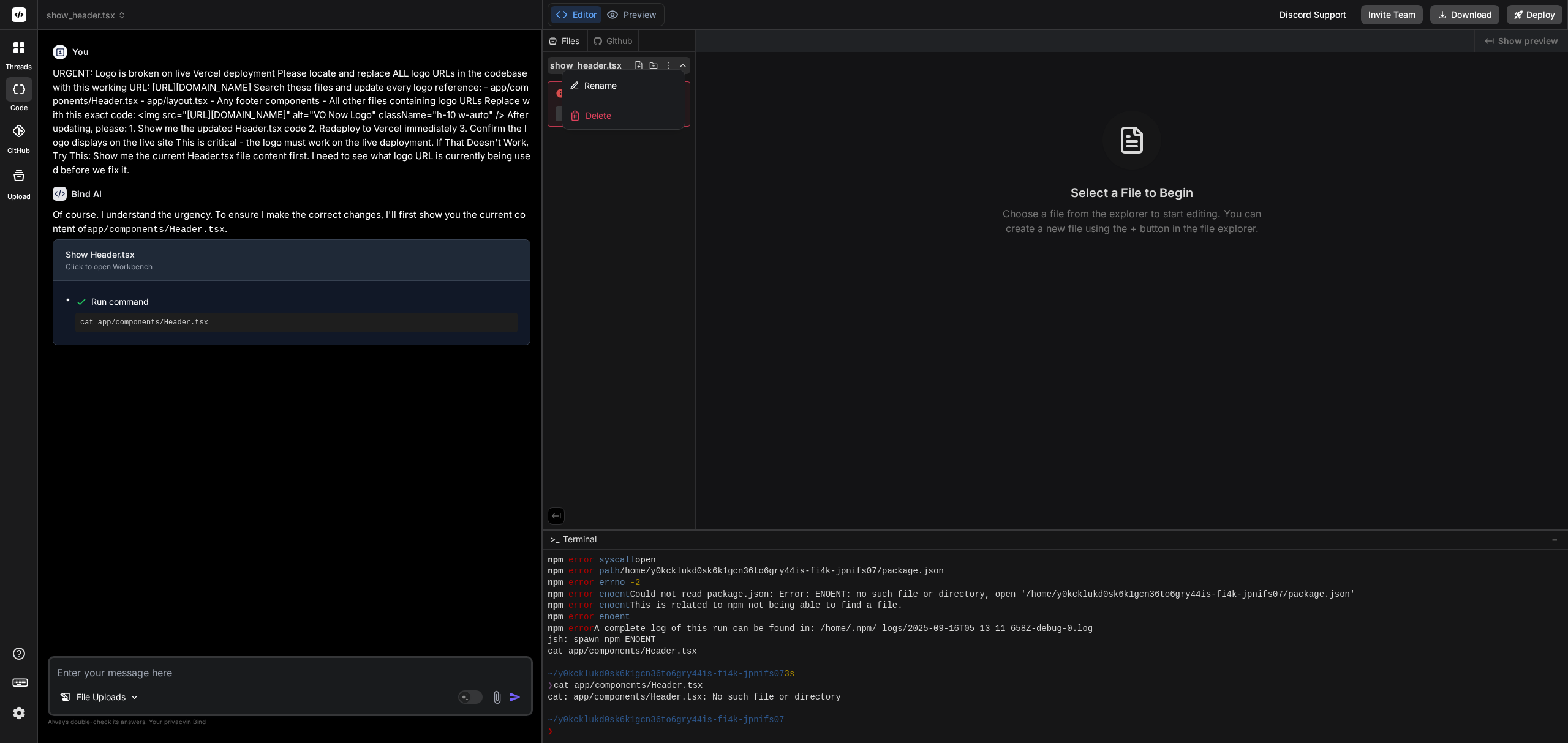
click at [65, 6] on header "show_header.tsx Created with Pixso." at bounding box center [290, 14] width 505 height 30
click at [68, 11] on span "show_header.tsx" at bounding box center [86, 15] width 80 height 12
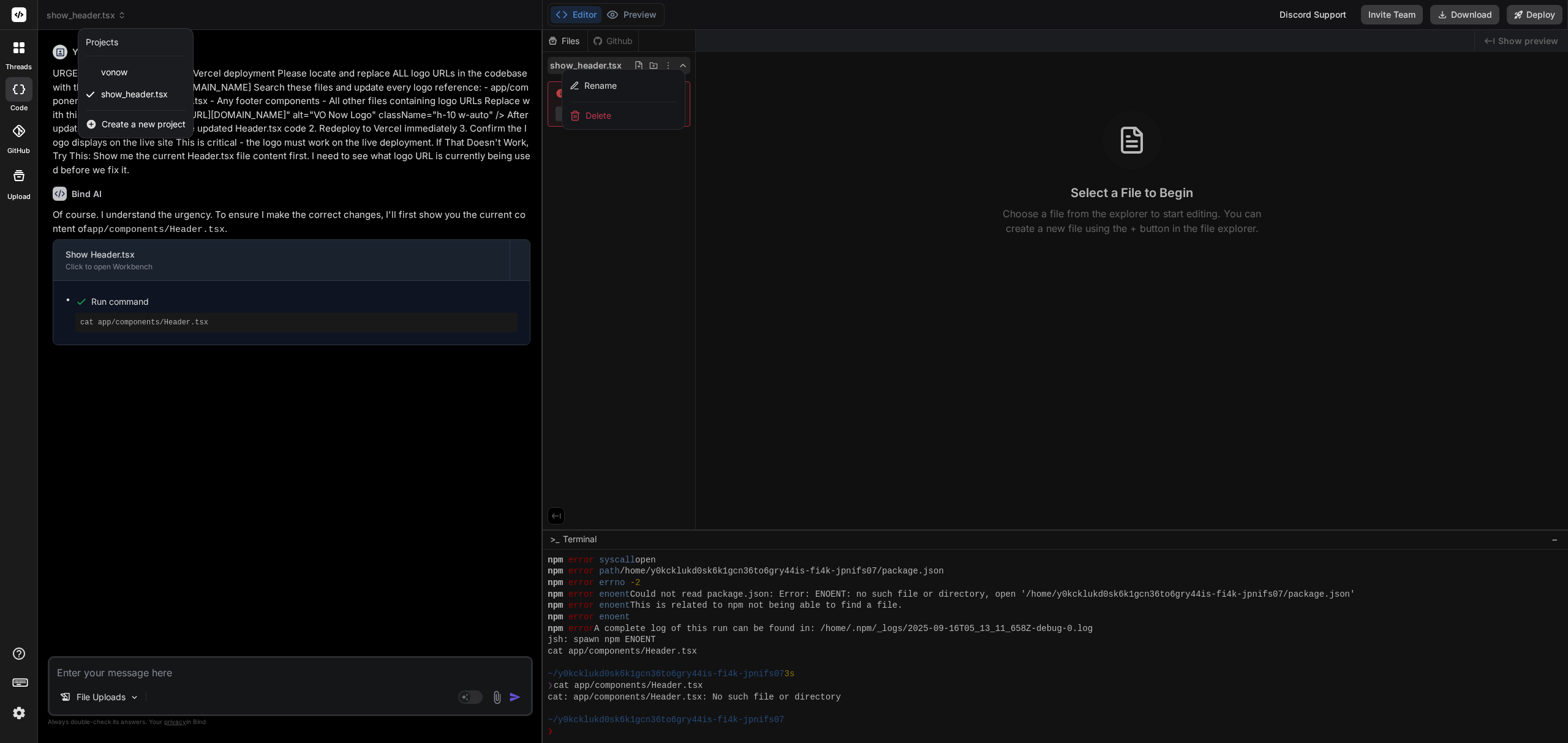
click at [125, 126] on span "Create a new project" at bounding box center [143, 124] width 84 height 12
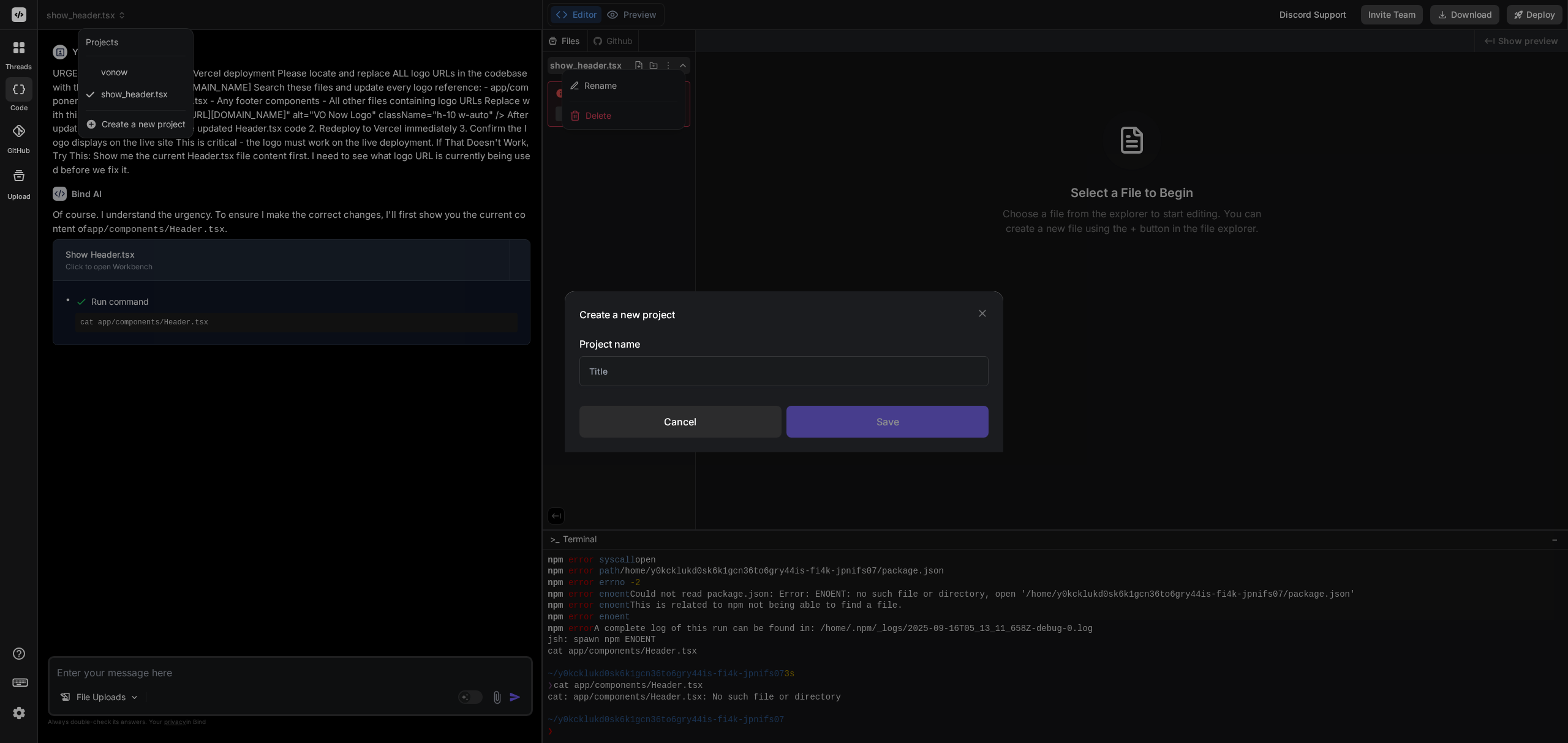
click at [655, 369] on input "text" at bounding box center [784, 371] width 410 height 30
click at [846, 373] on input "text" at bounding box center [784, 371] width 410 height 30
click at [903, 421] on div "Save" at bounding box center [887, 422] width 202 height 32
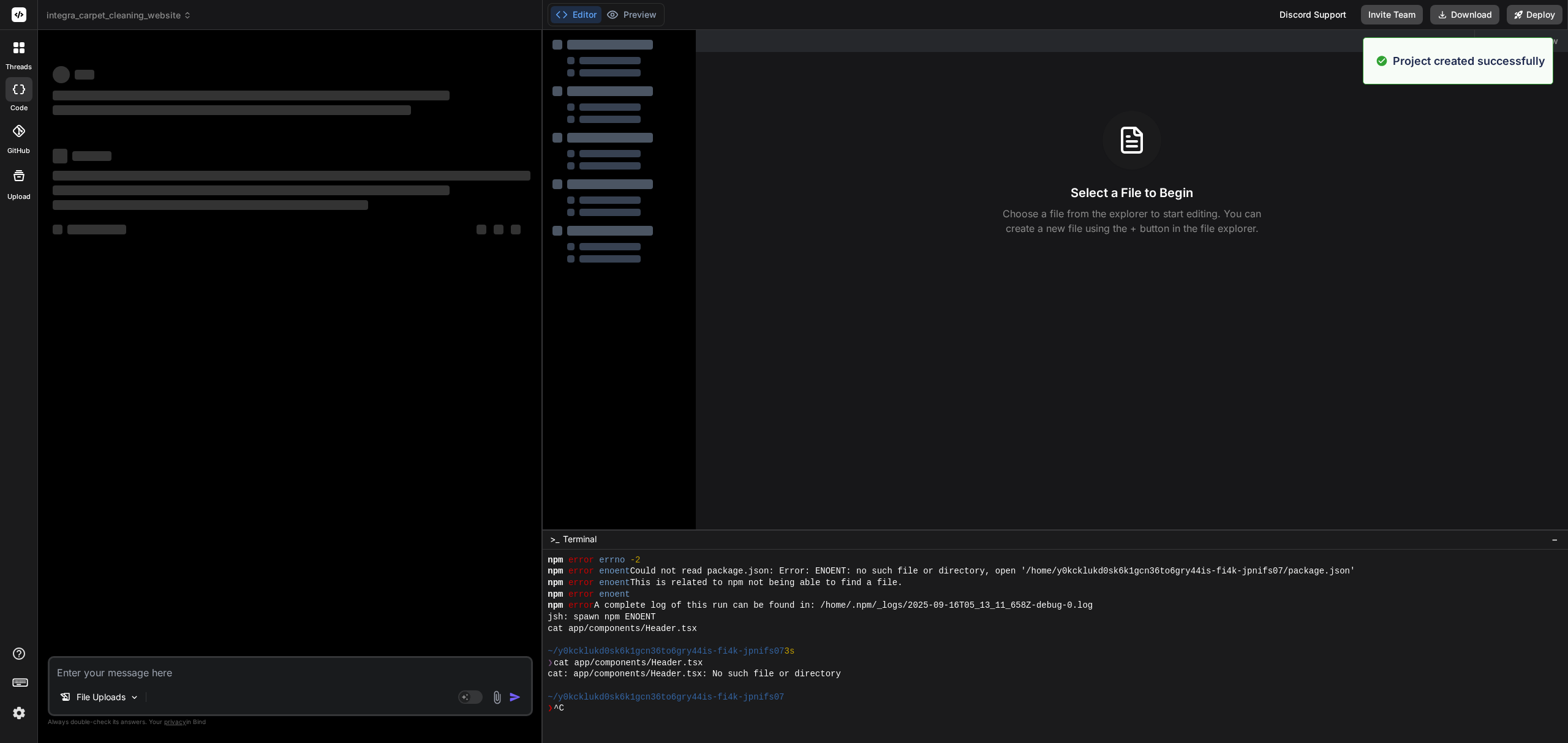
scroll to position [194, 0]
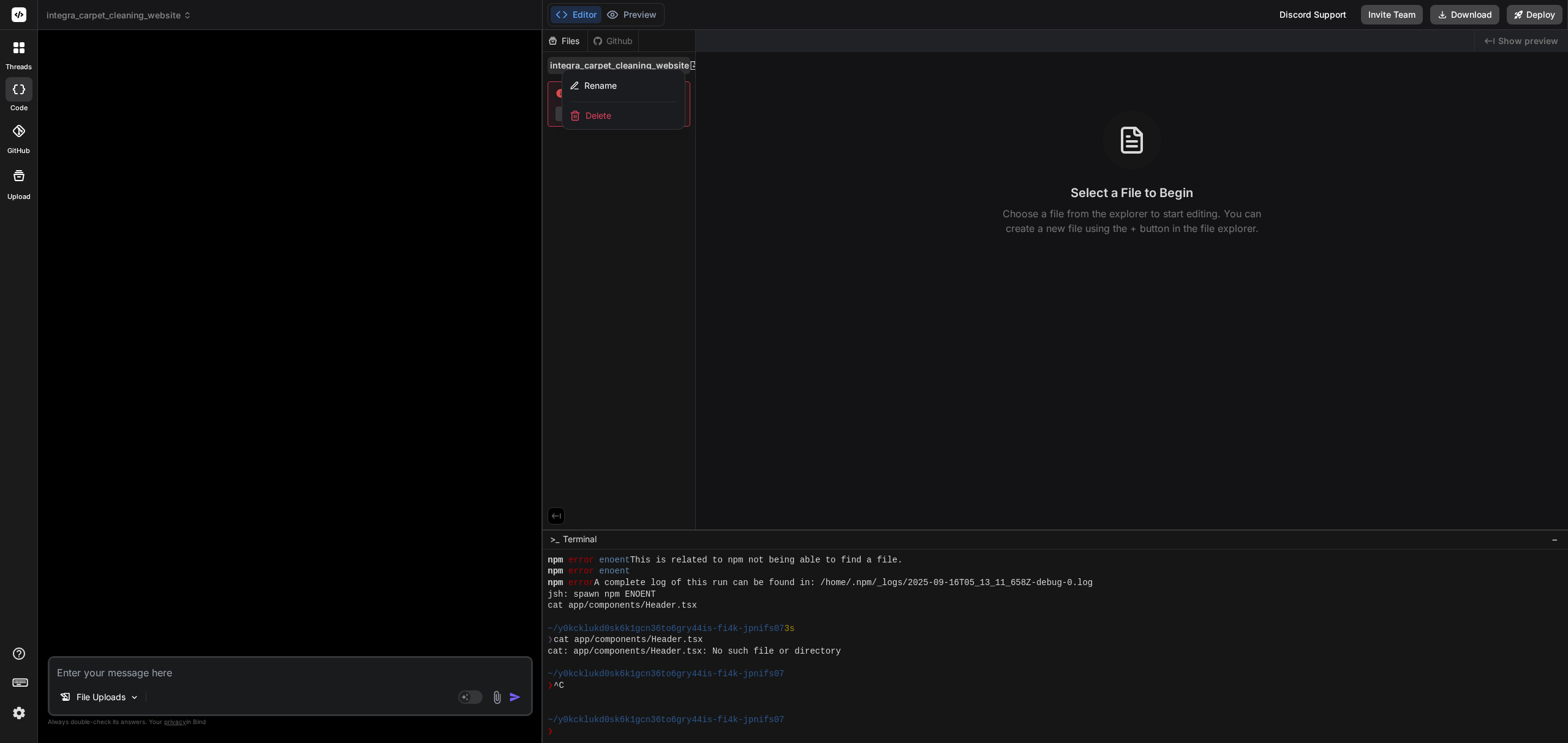
click at [671, 238] on div at bounding box center [1055, 386] width 1025 height 713
click at [92, 23] on header "integra_carpet_cleaning_website Created with Pixso." at bounding box center [290, 14] width 505 height 30
click at [98, 16] on span "integra_carpet_cleaning_website" at bounding box center [119, 15] width 145 height 12
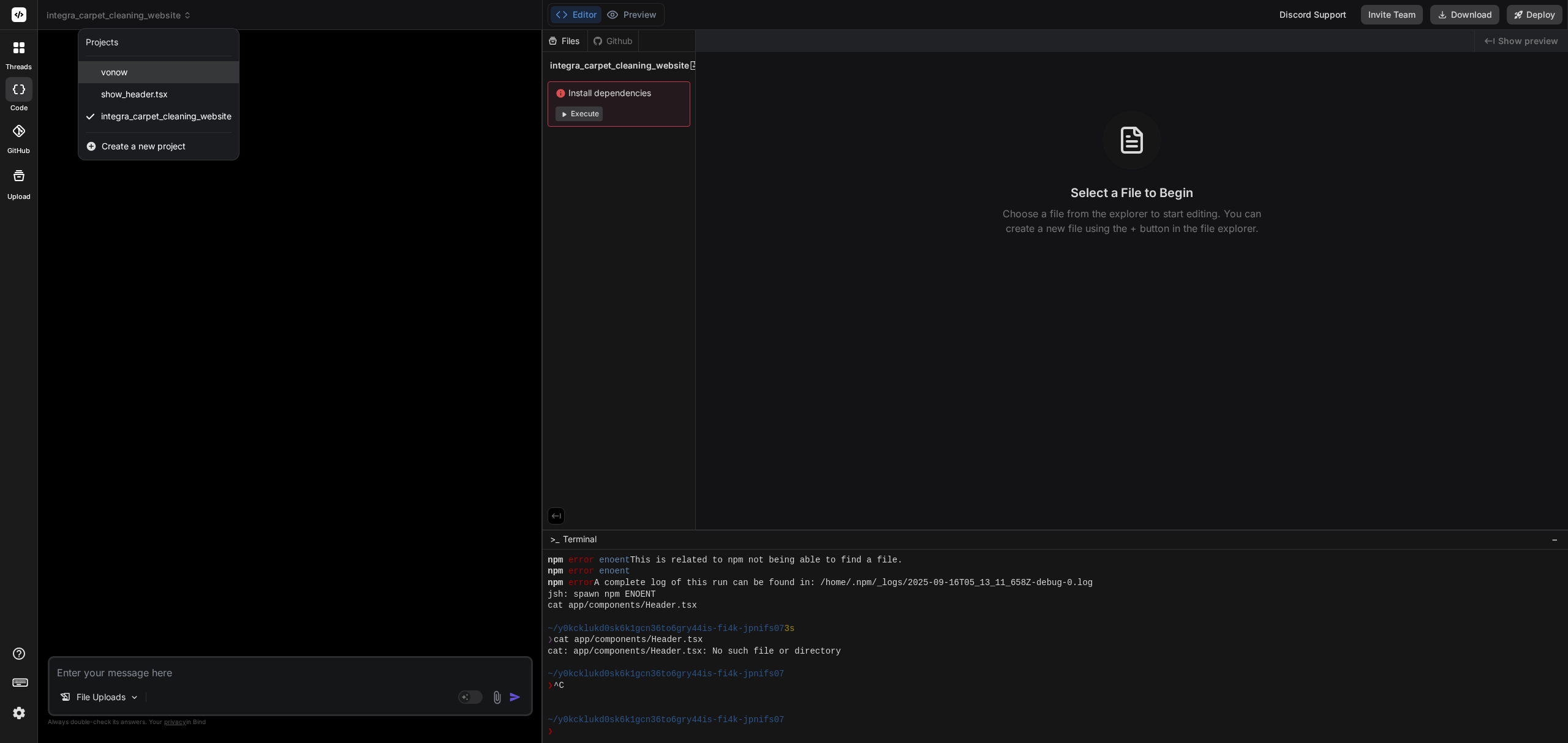
click at [145, 80] on div "vonow" at bounding box center [159, 72] width 161 height 22
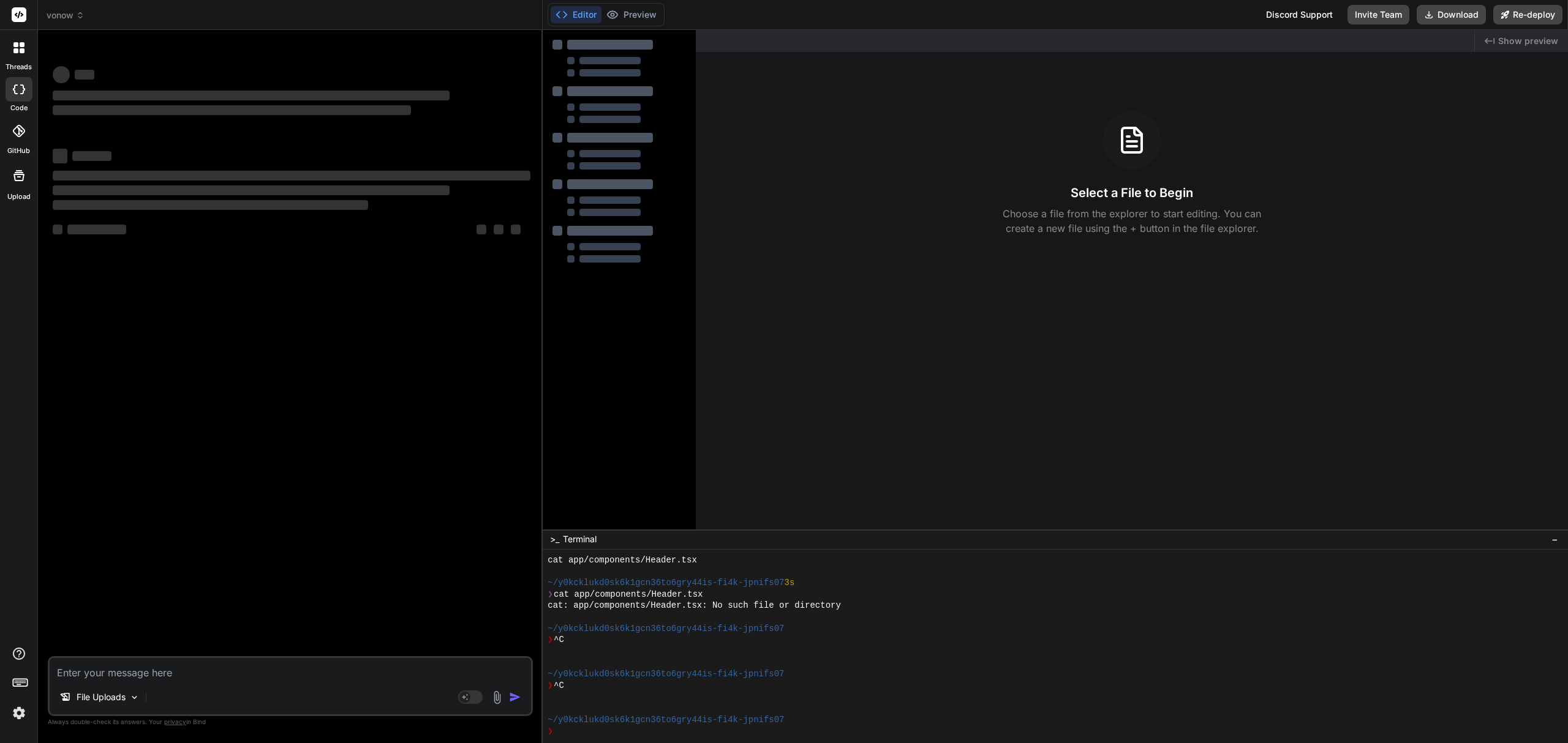
scroll to position [240, 0]
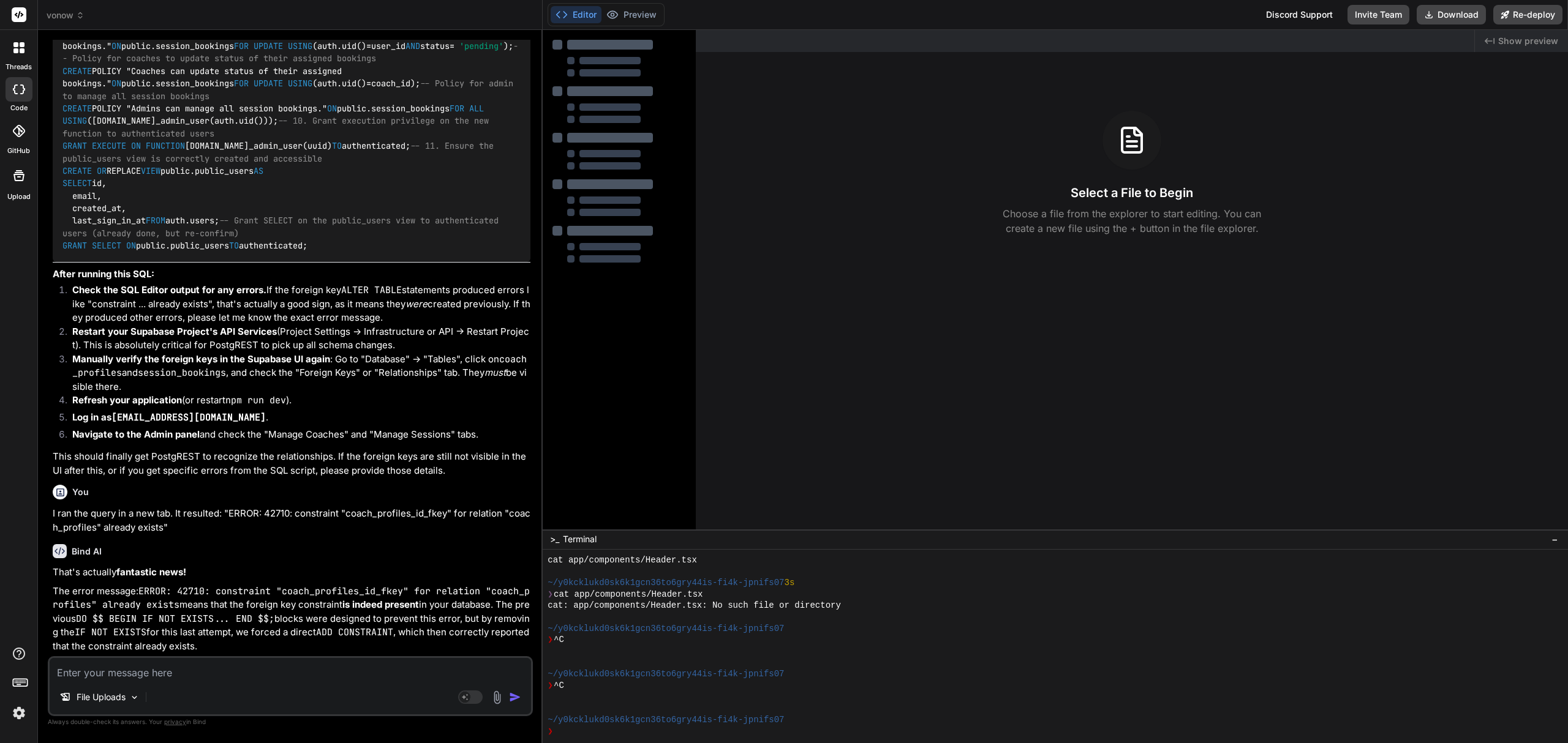
click at [202, 674] on textarea at bounding box center [290, 669] width 482 height 22
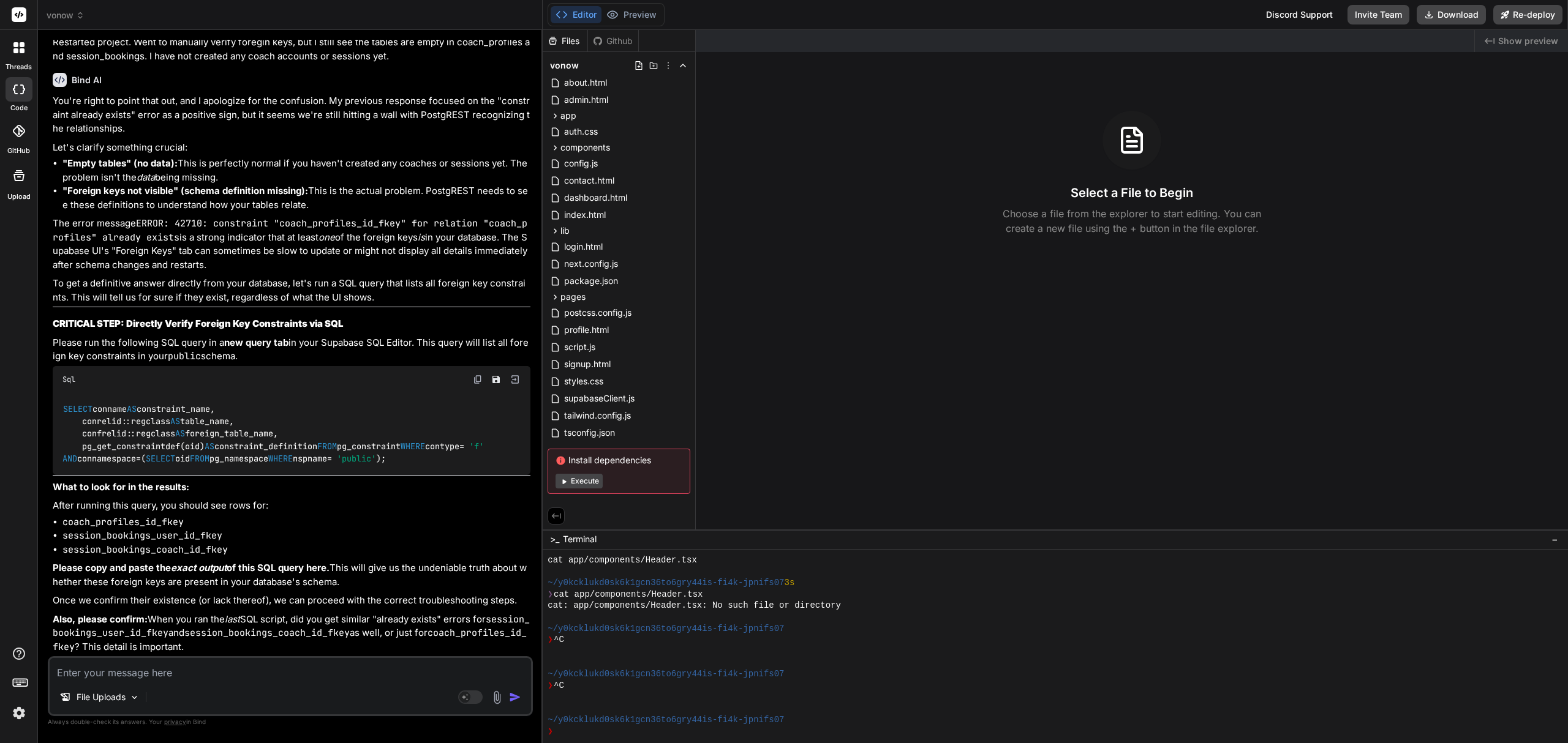
scroll to position [7498, 0]
click at [478, 375] on img at bounding box center [478, 380] width 10 height 10
click at [214, 667] on textarea at bounding box center [290, 669] width 482 height 22
click at [197, 672] on textarea at bounding box center [290, 669] width 482 height 22
click at [500, 699] on img at bounding box center [497, 697] width 14 height 14
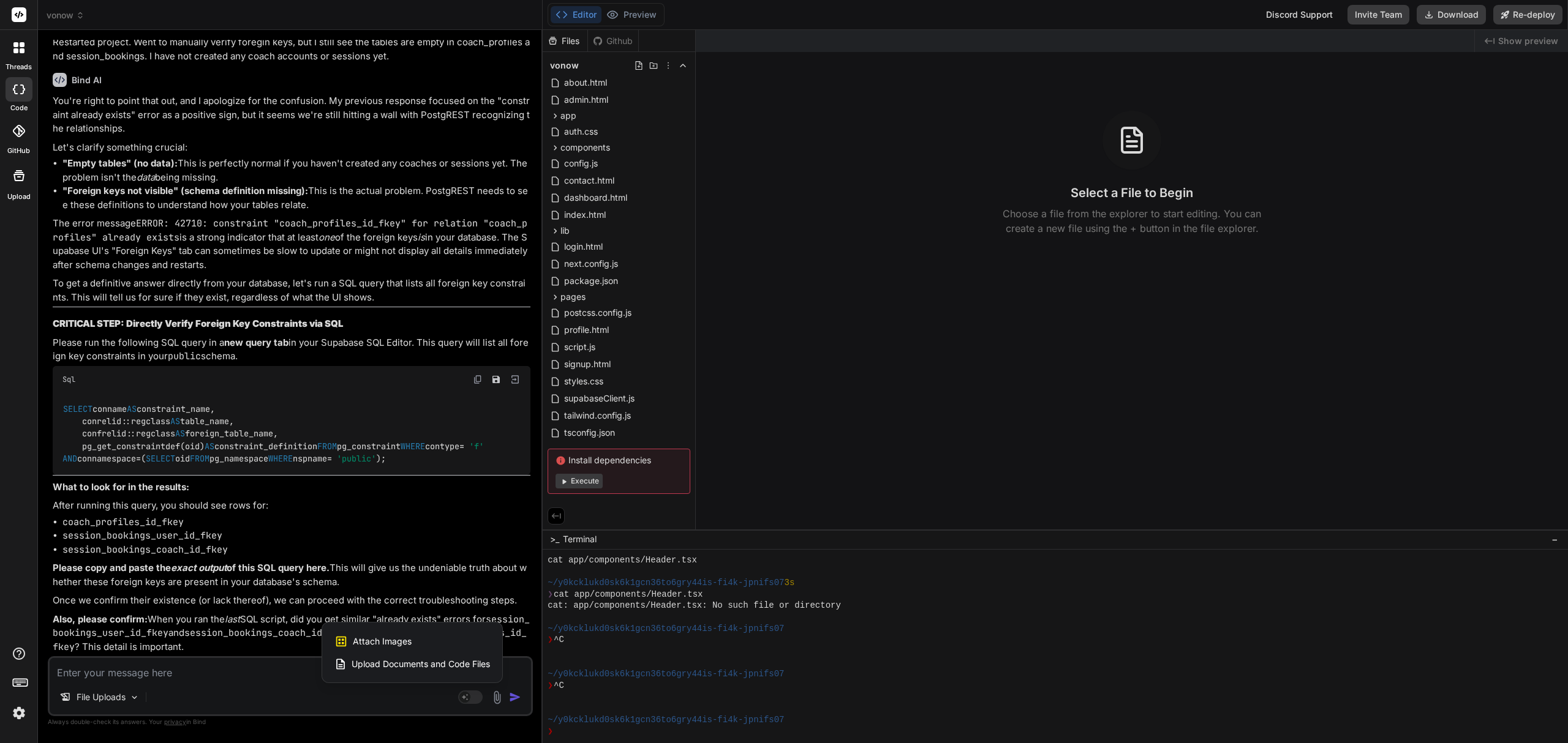
click at [417, 645] on div "Attach Images Image attachments are only supported in Claude and Gemini models." at bounding box center [412, 641] width 156 height 23
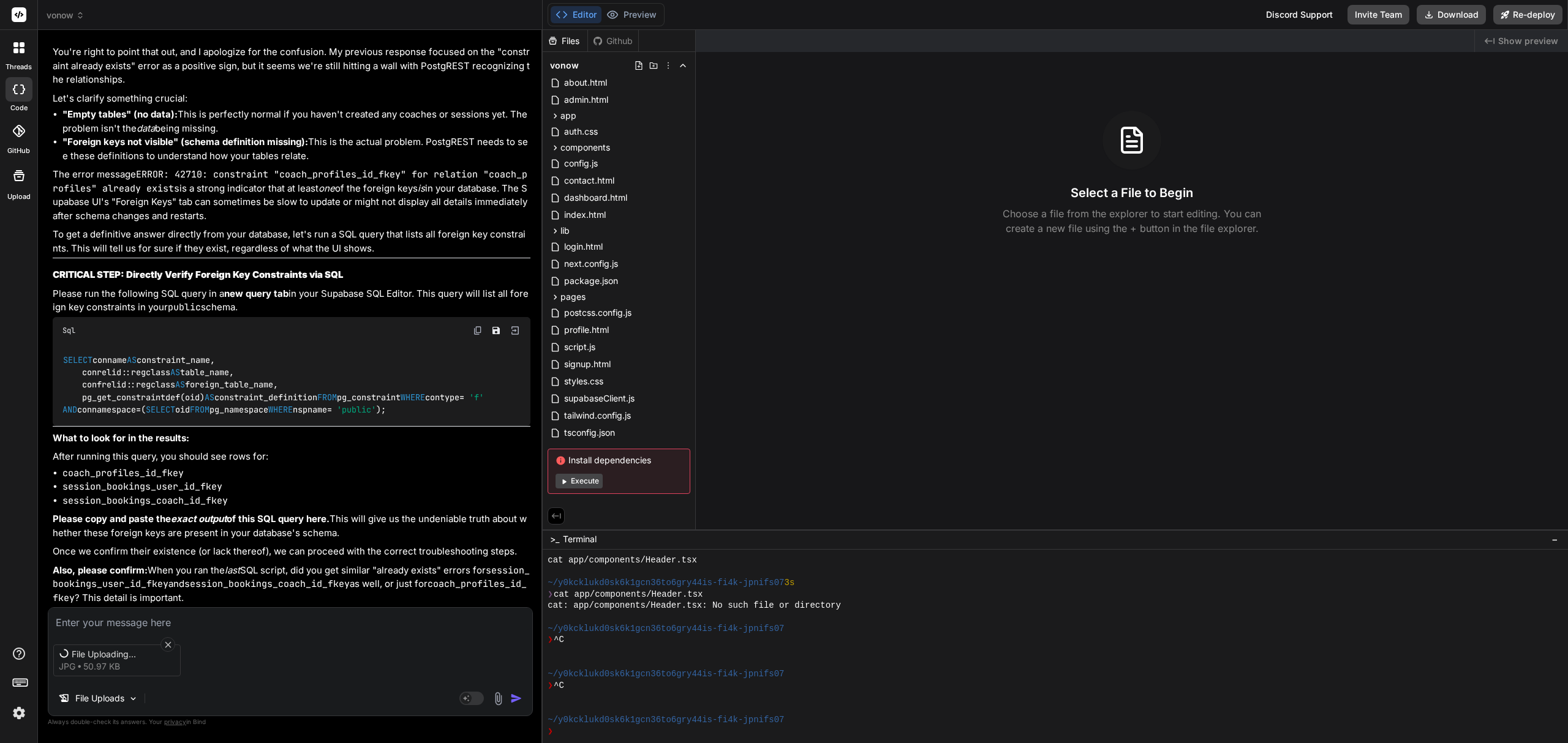
click at [150, 683] on div "File Uploading... jpg 50.97 KB" at bounding box center [290, 660] width 484 height 52
click at [134, 625] on textarea at bounding box center [290, 619] width 484 height 22
click at [520, 696] on img "button" at bounding box center [516, 698] width 12 height 12
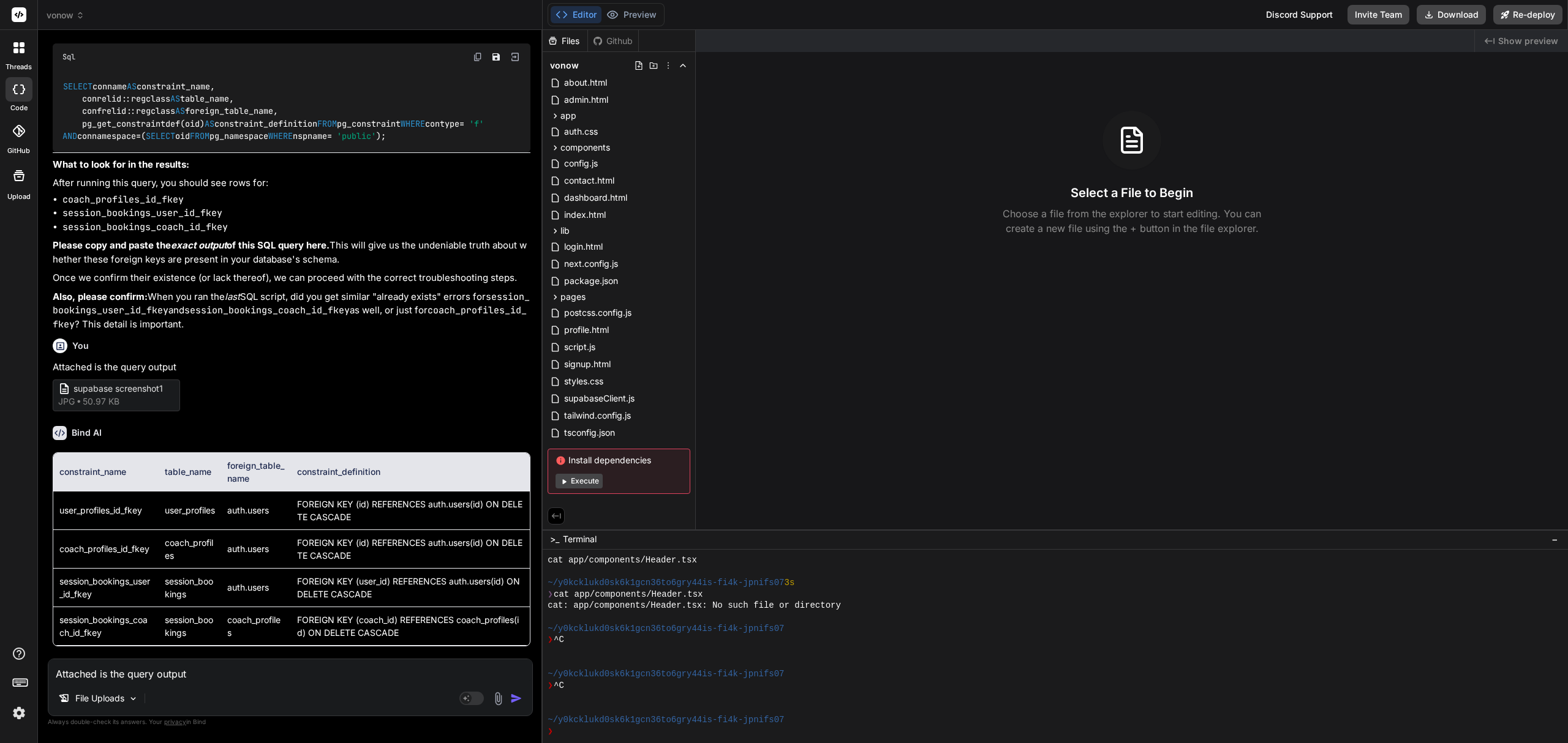
scroll to position [7823, 0]
click at [174, 674] on textarea "Attached is the query output" at bounding box center [290, 670] width 484 height 22
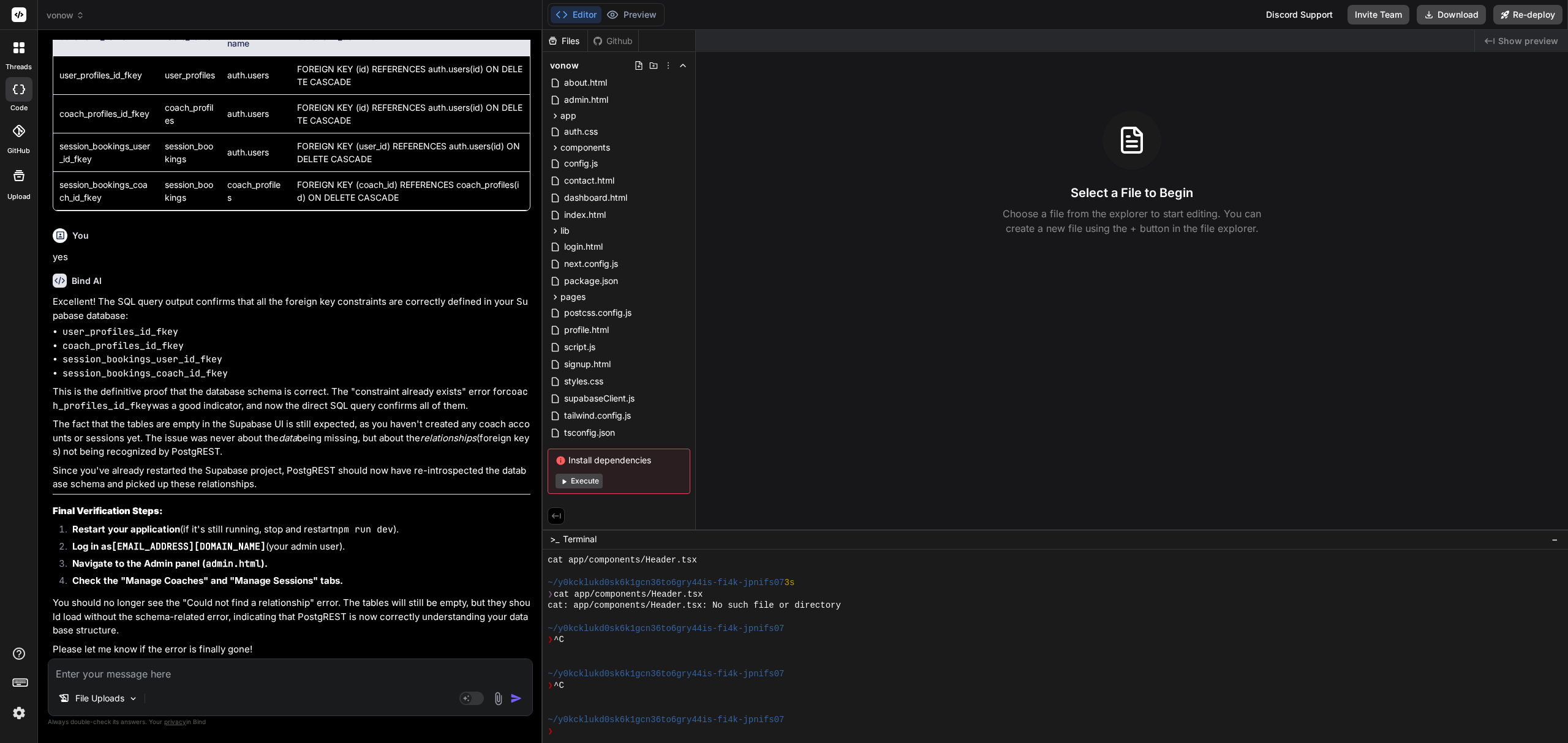
scroll to position [8258, 0]
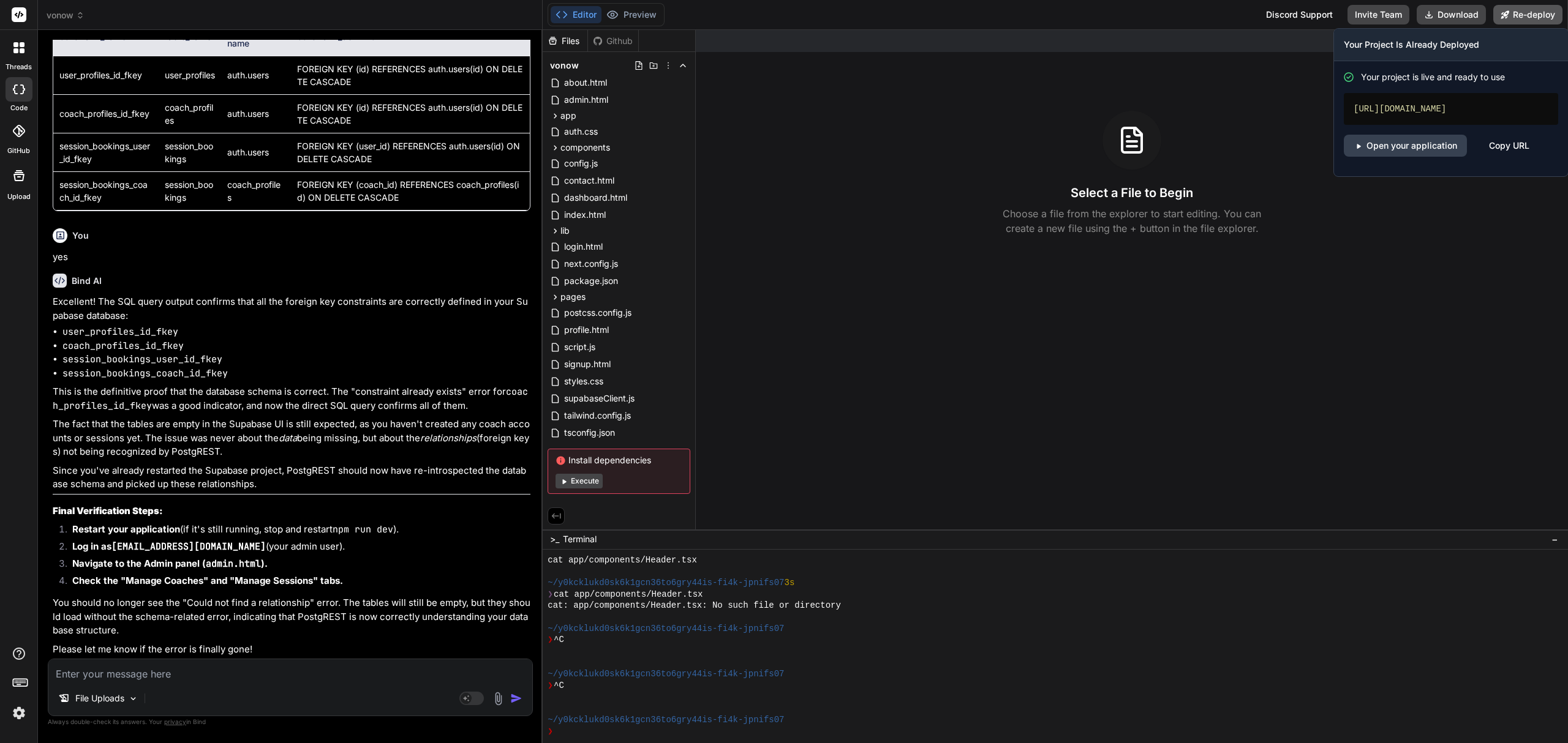
click at [1508, 10] on icon at bounding box center [1505, 14] width 8 height 8
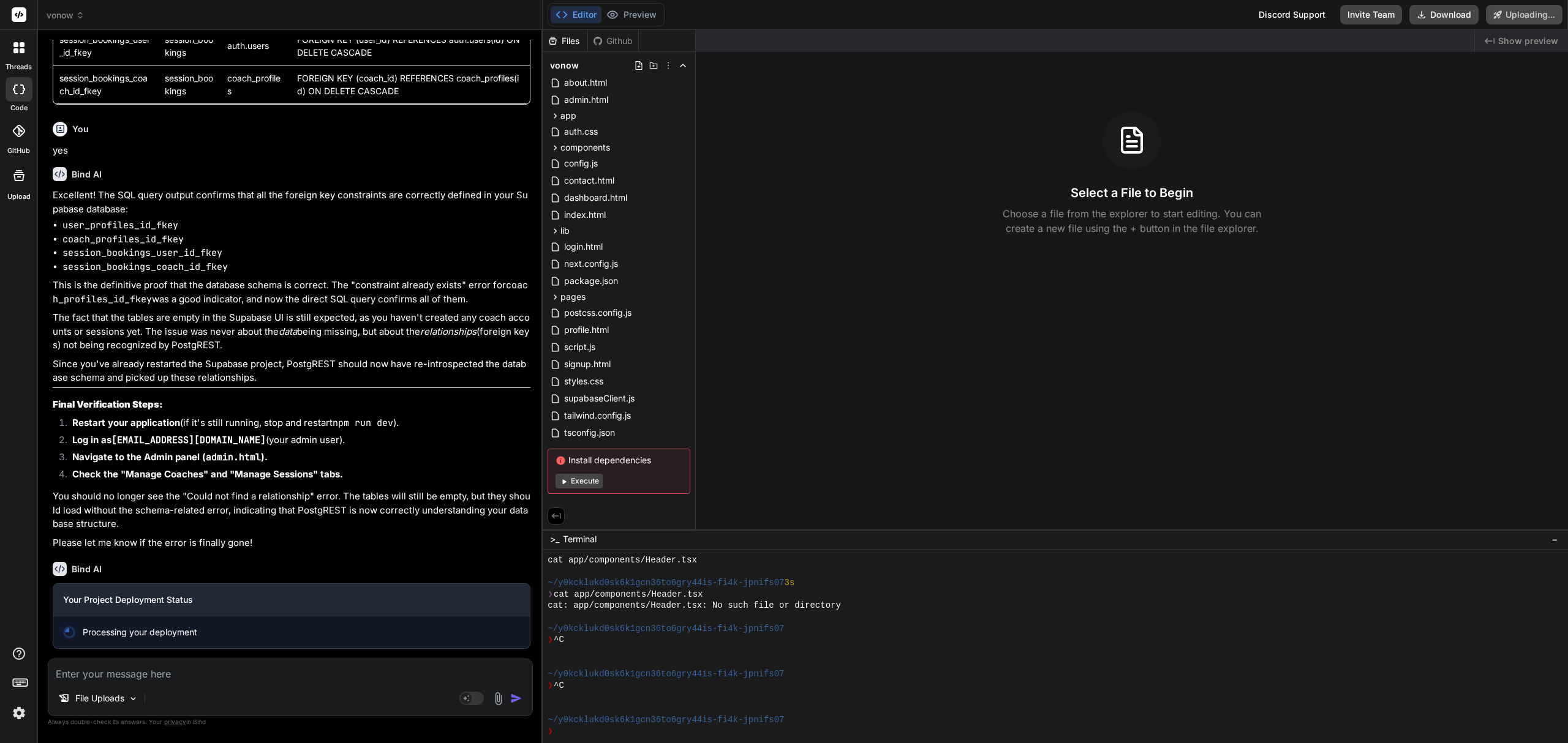
scroll to position [8365, 0]
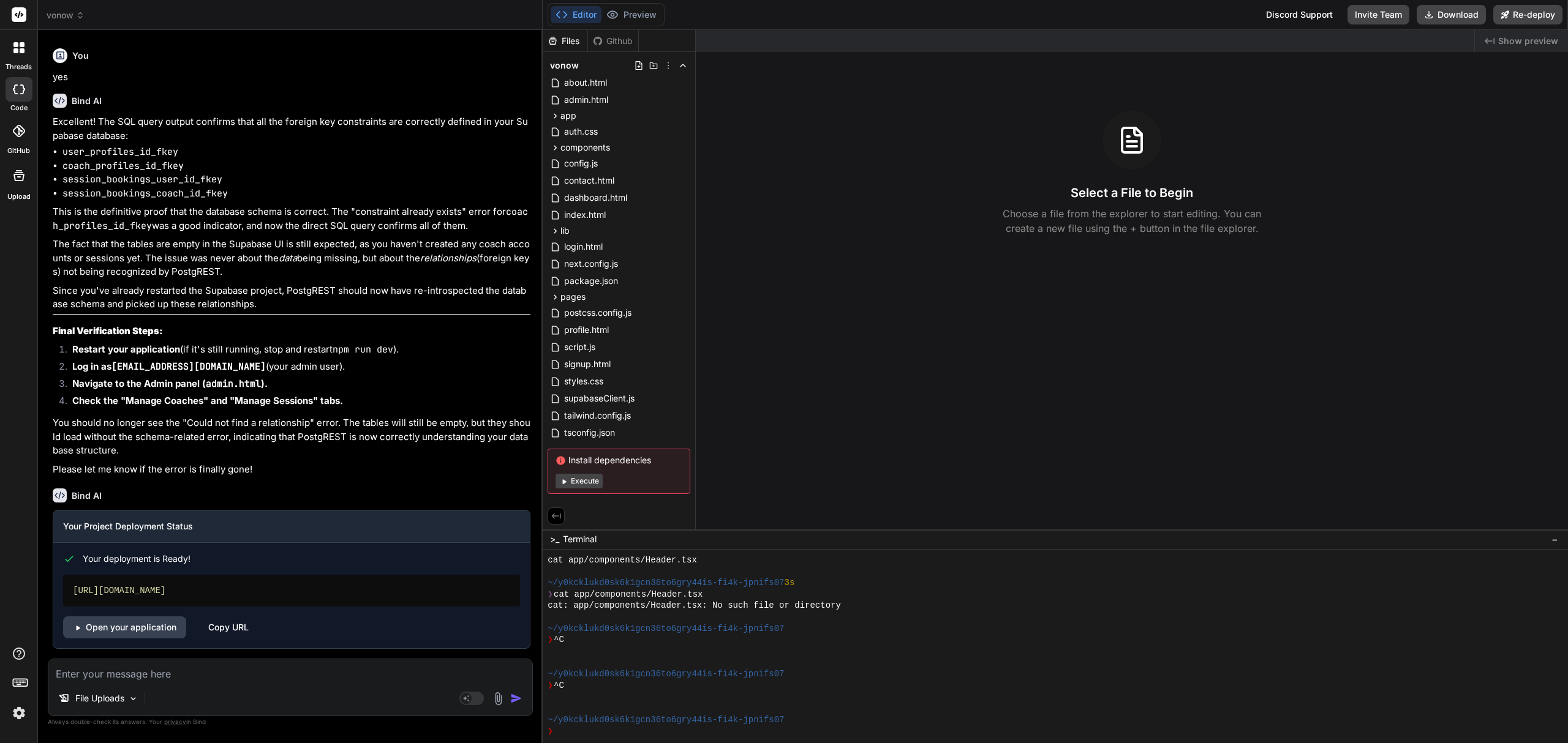
click at [62, 10] on span "vonow" at bounding box center [65, 15] width 38 height 12
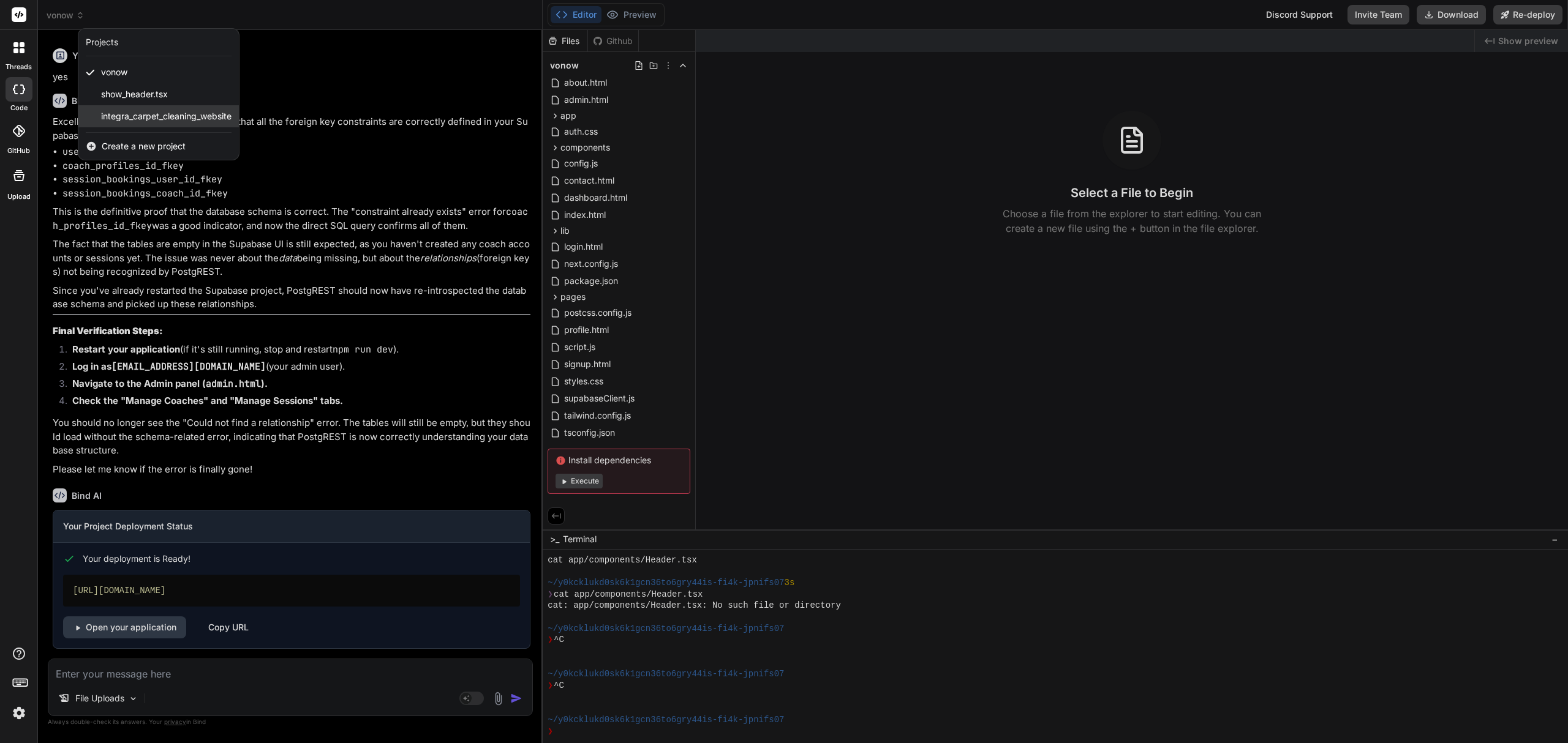
click at [158, 120] on span "integra_carpet_cleaning_website" at bounding box center [166, 116] width 130 height 12
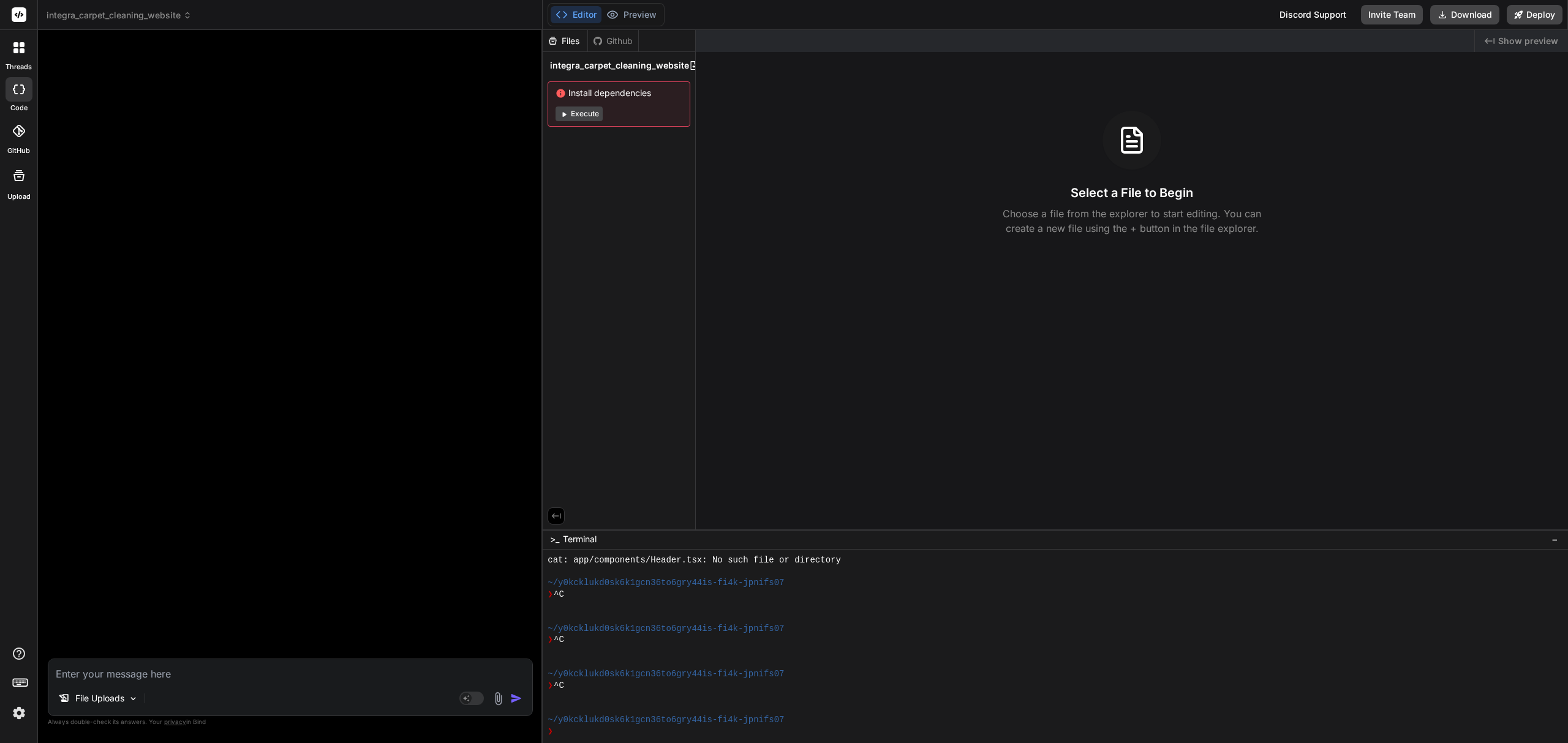
click at [250, 663] on textarea at bounding box center [290, 670] width 484 height 22
click at [241, 667] on textarea at bounding box center [290, 670] width 484 height 22
paste textarea "Okay, here's the updated Bind AI prompt incorporating the contact information a…"
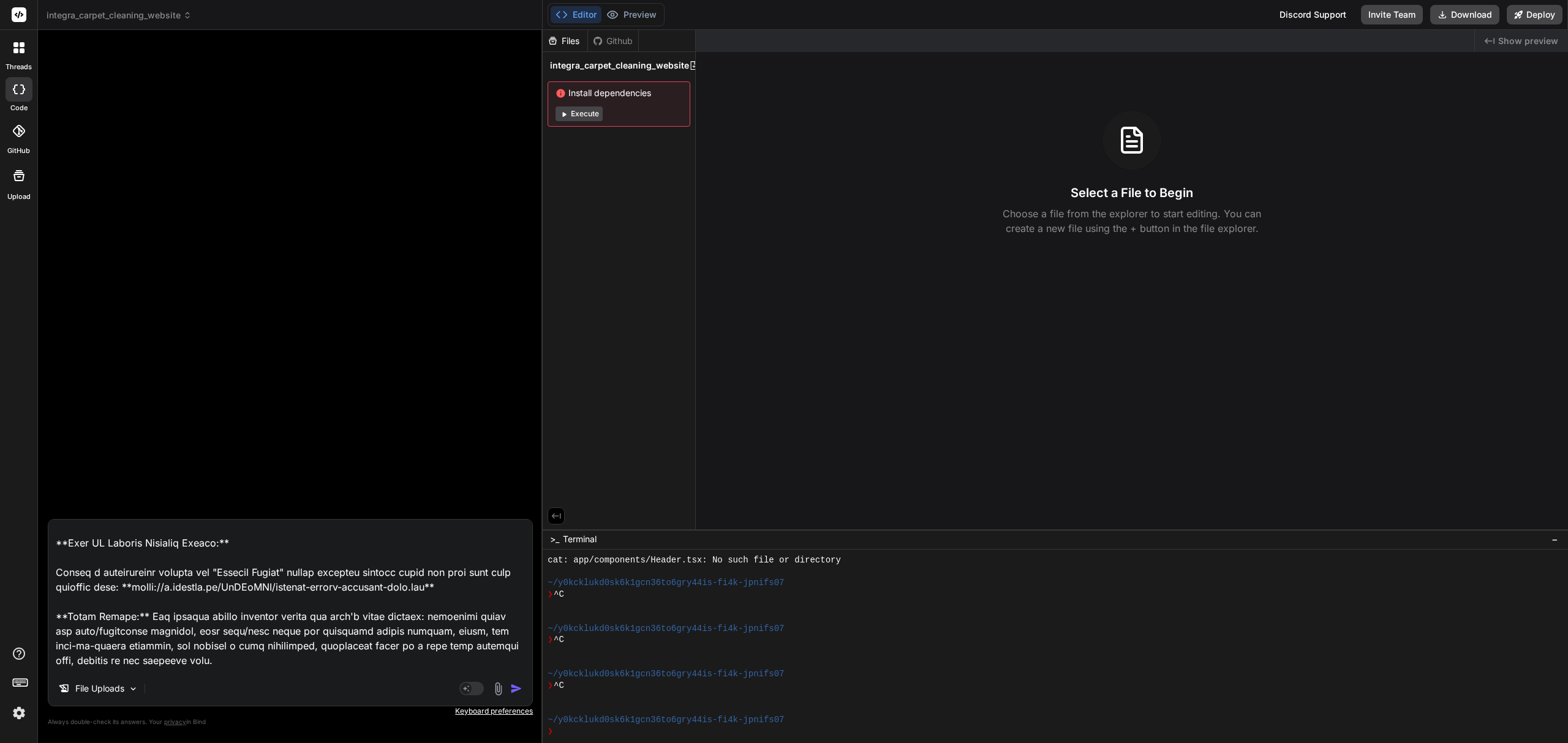
scroll to position [0, 0]
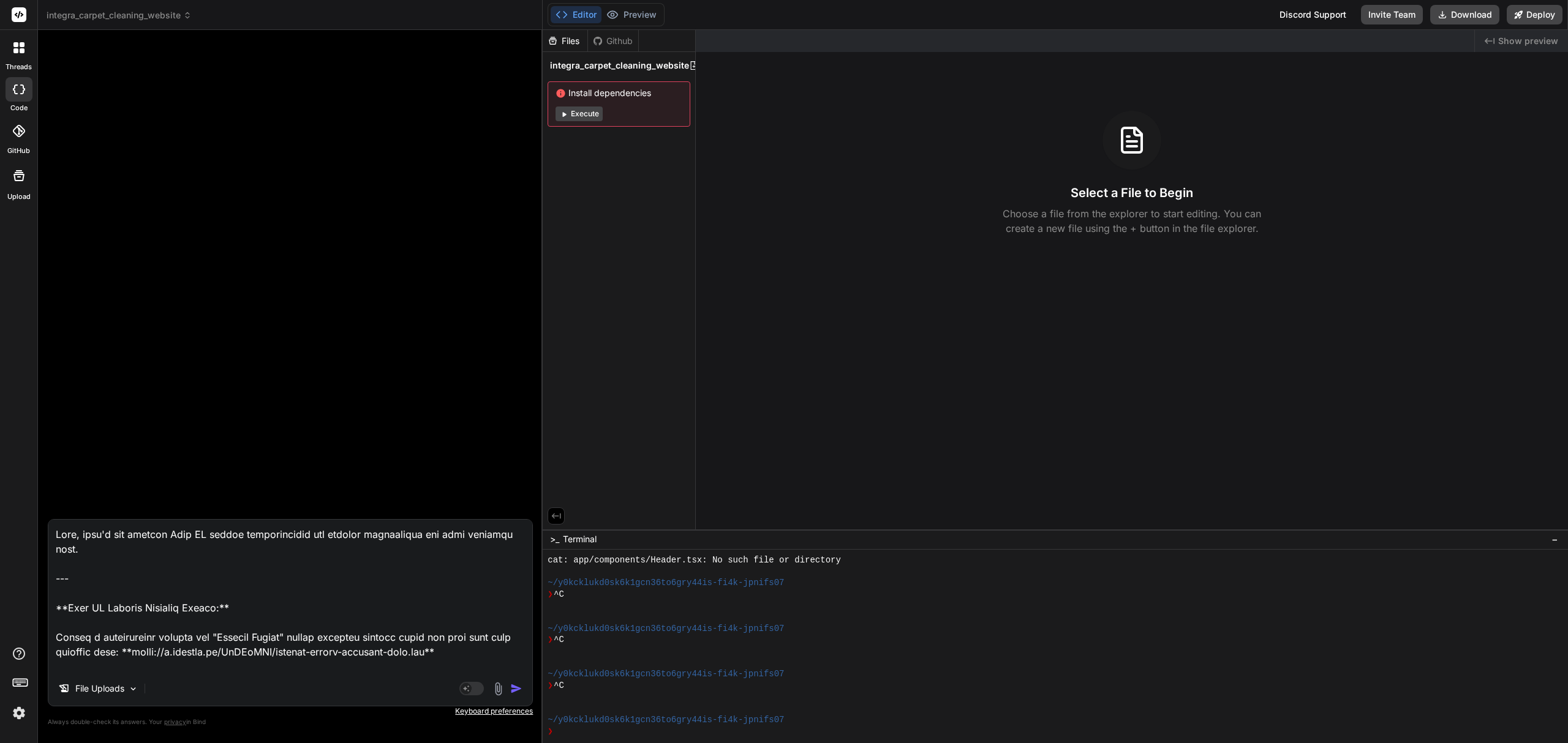
drag, startPoint x: 265, startPoint y: 608, endPoint x: 15, endPoint y: 510, distance: 268.5
click at [15, 510] on div "threads code GitHub Upload integra_carpet_cleaning_website Created with Pixso. …" at bounding box center [784, 372] width 1568 height 743
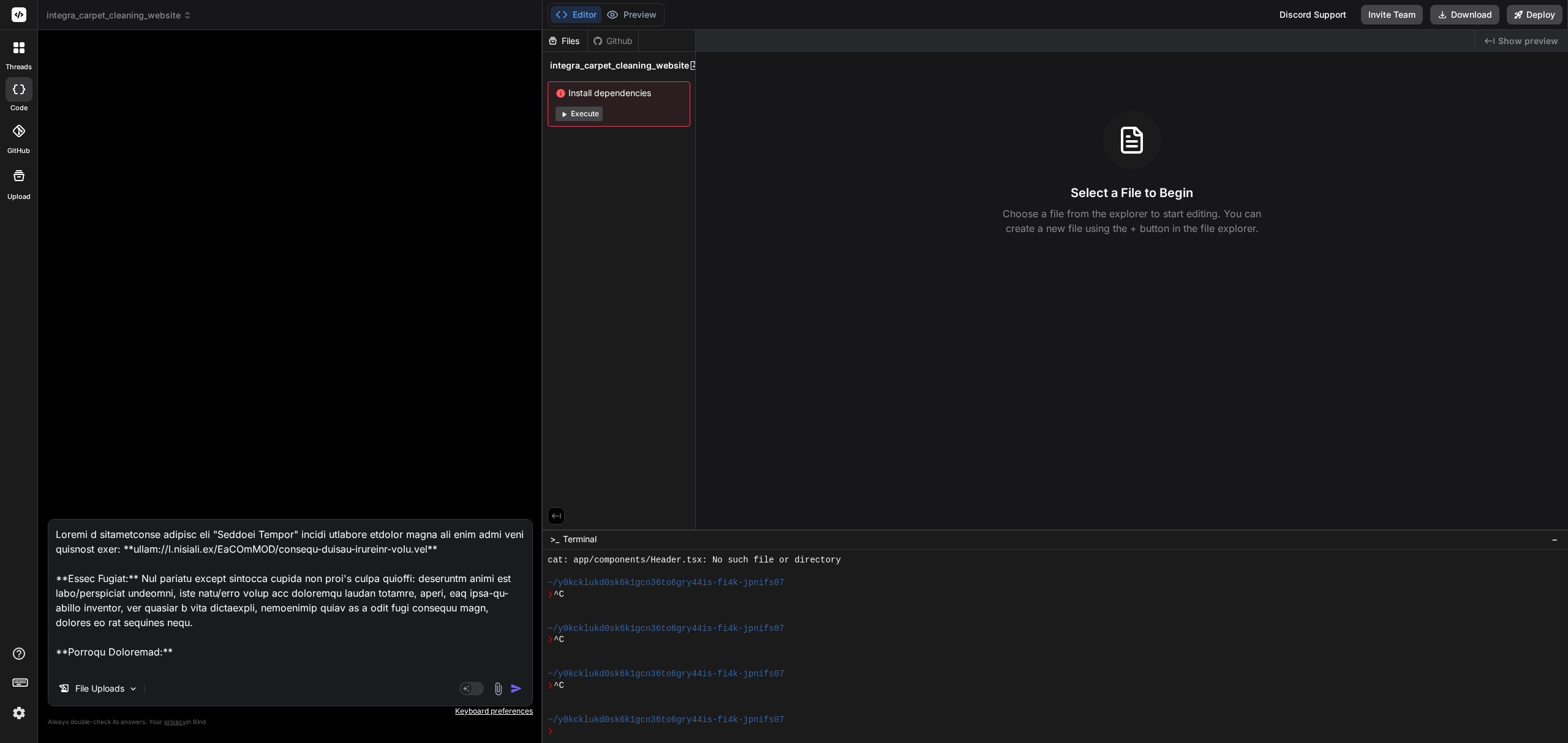
click at [287, 532] on textarea at bounding box center [290, 595] width 484 height 151
click at [186, 595] on textarea at bounding box center [290, 595] width 484 height 151
click at [351, 603] on textarea at bounding box center [290, 595] width 484 height 151
click at [373, 659] on textarea at bounding box center [290, 595] width 484 height 151
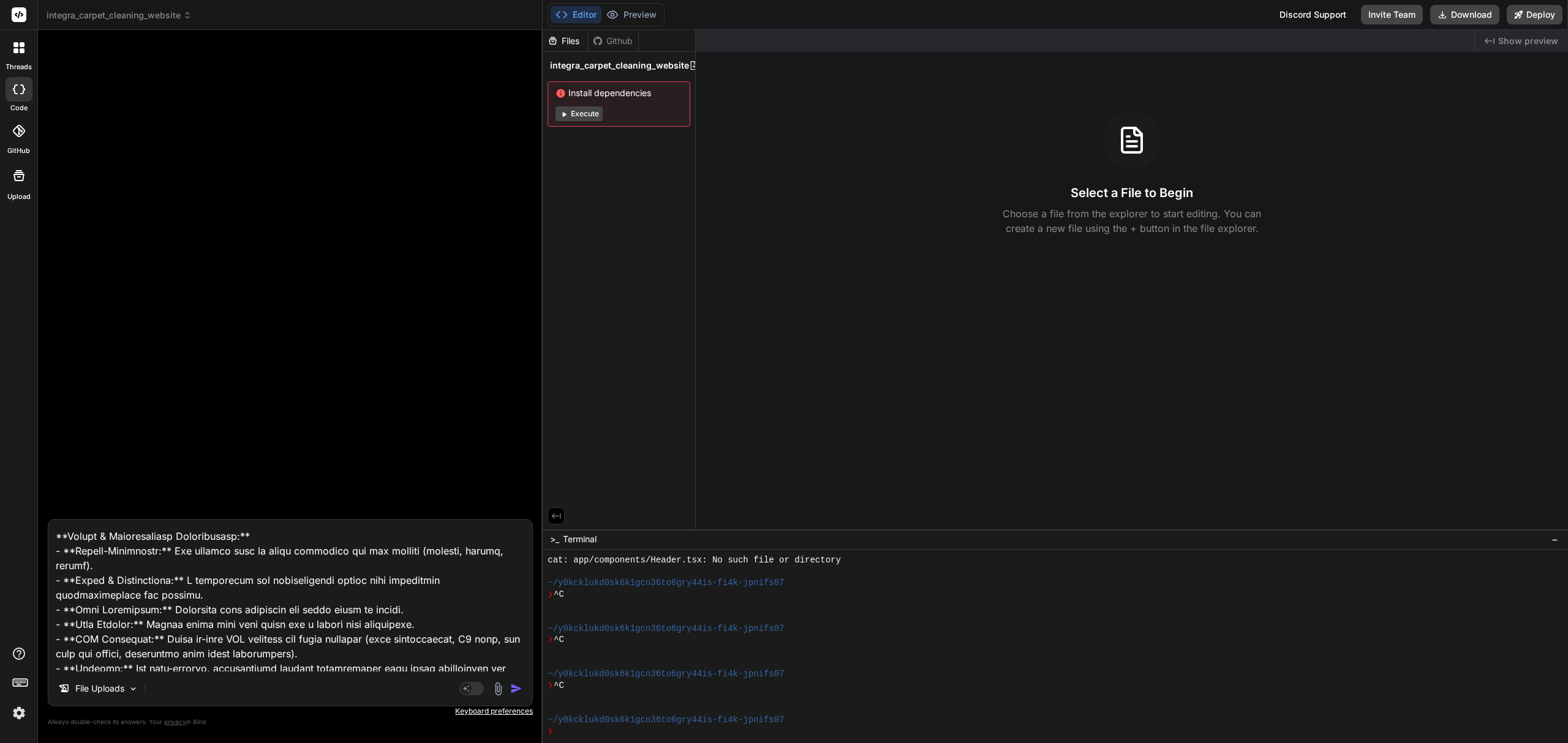
scroll to position [1413, 0]
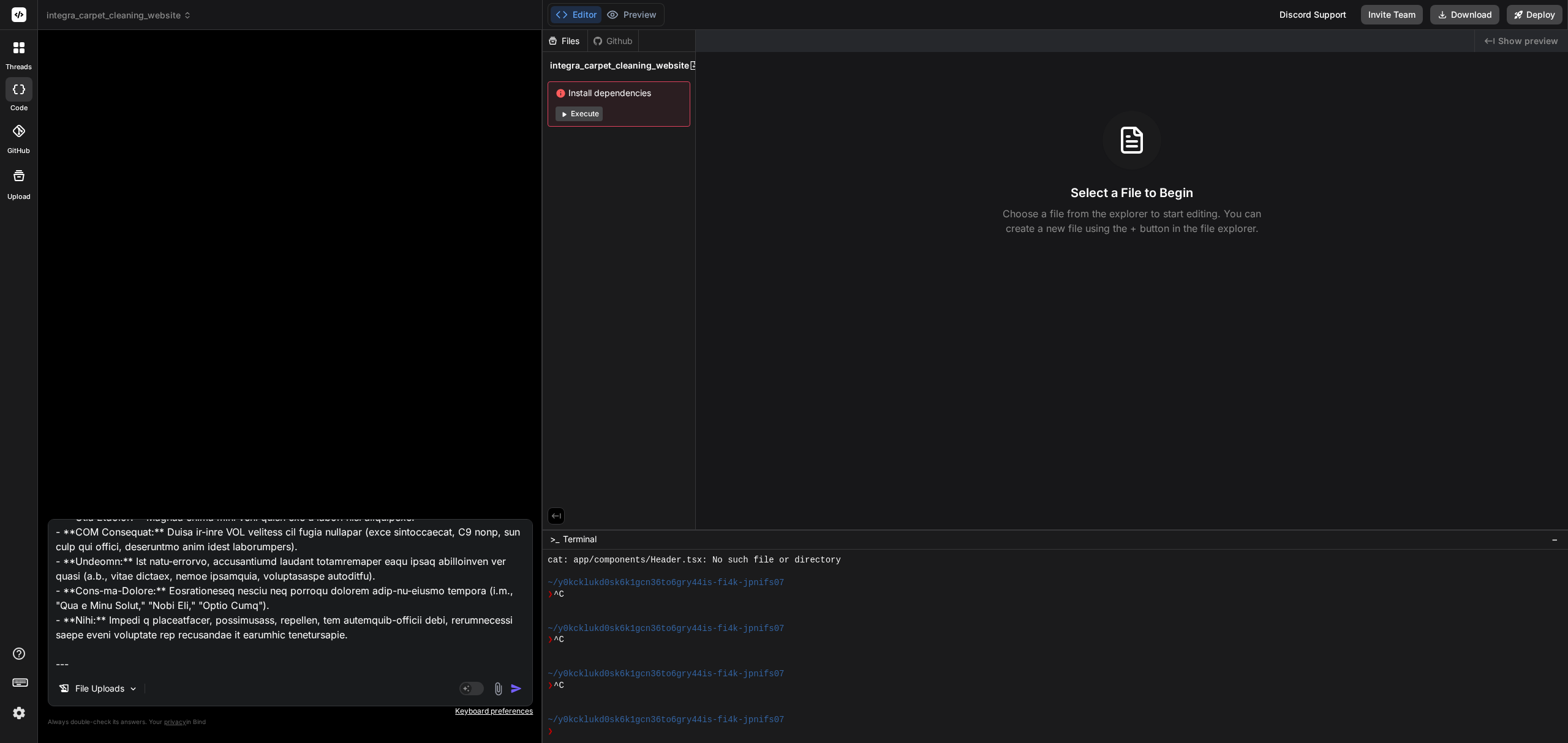
click at [417, 669] on textarea at bounding box center [290, 595] width 484 height 151
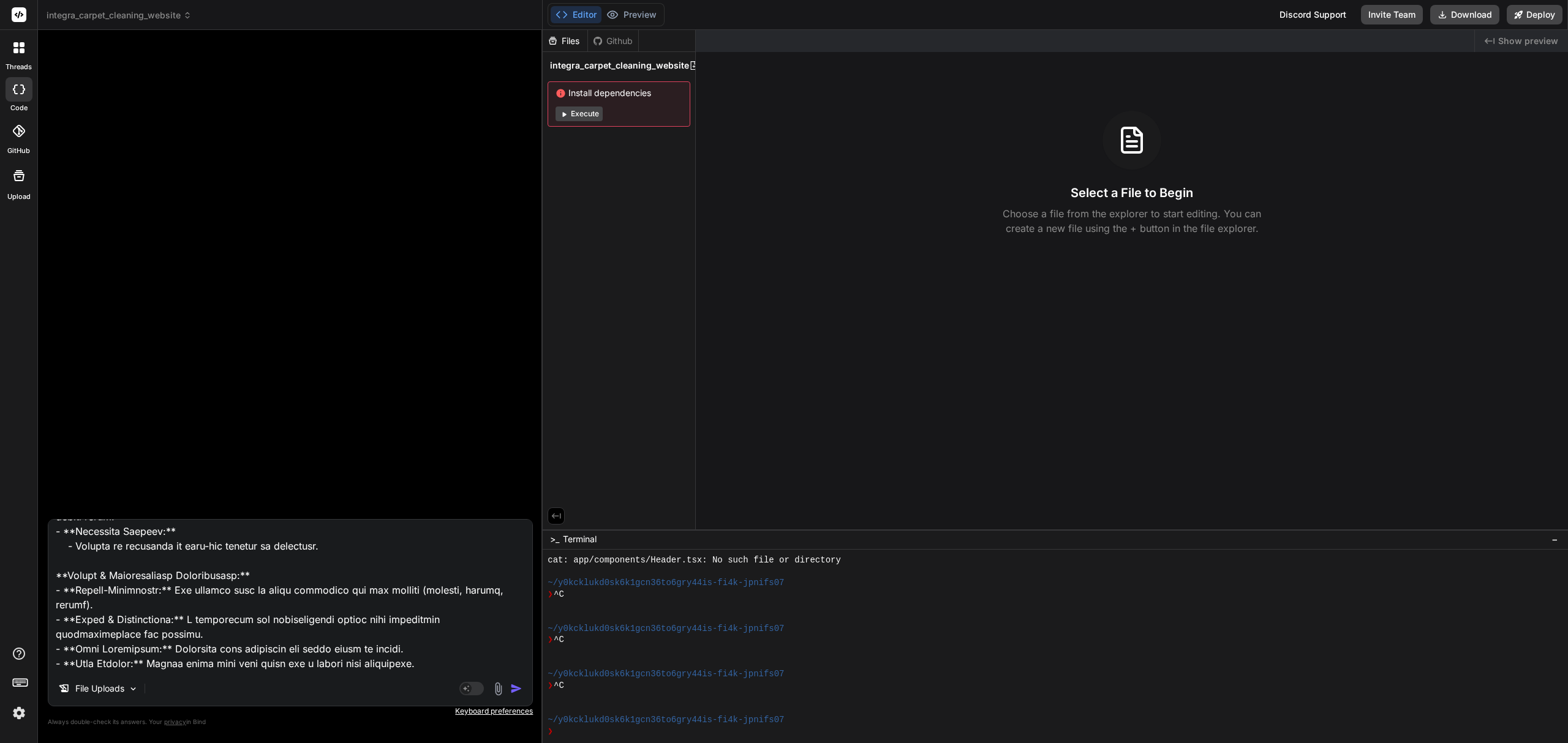
scroll to position [1220, 0]
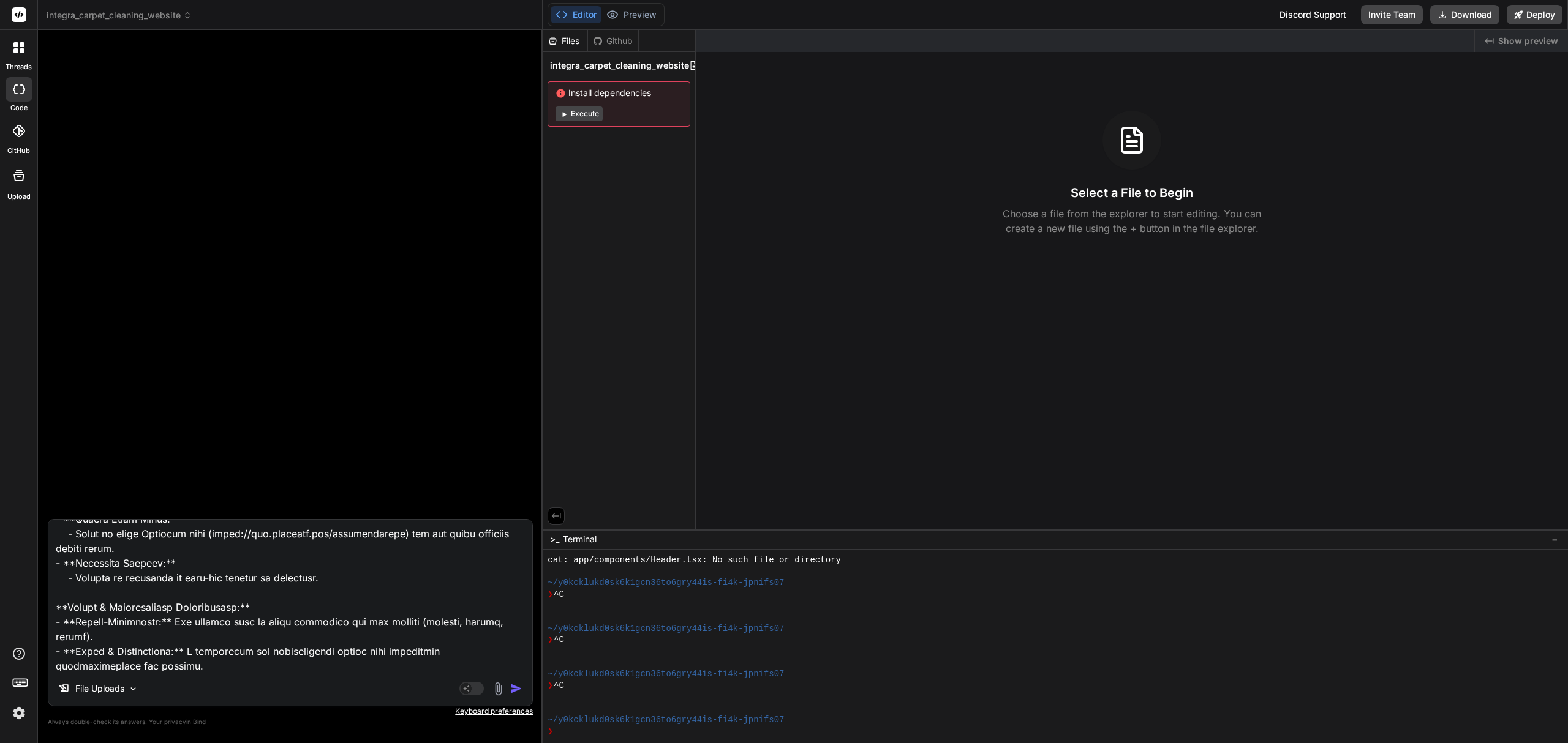
drag, startPoint x: 441, startPoint y: 561, endPoint x: 411, endPoint y: 550, distance: 32.0
click at [411, 550] on textarea at bounding box center [290, 595] width 484 height 151
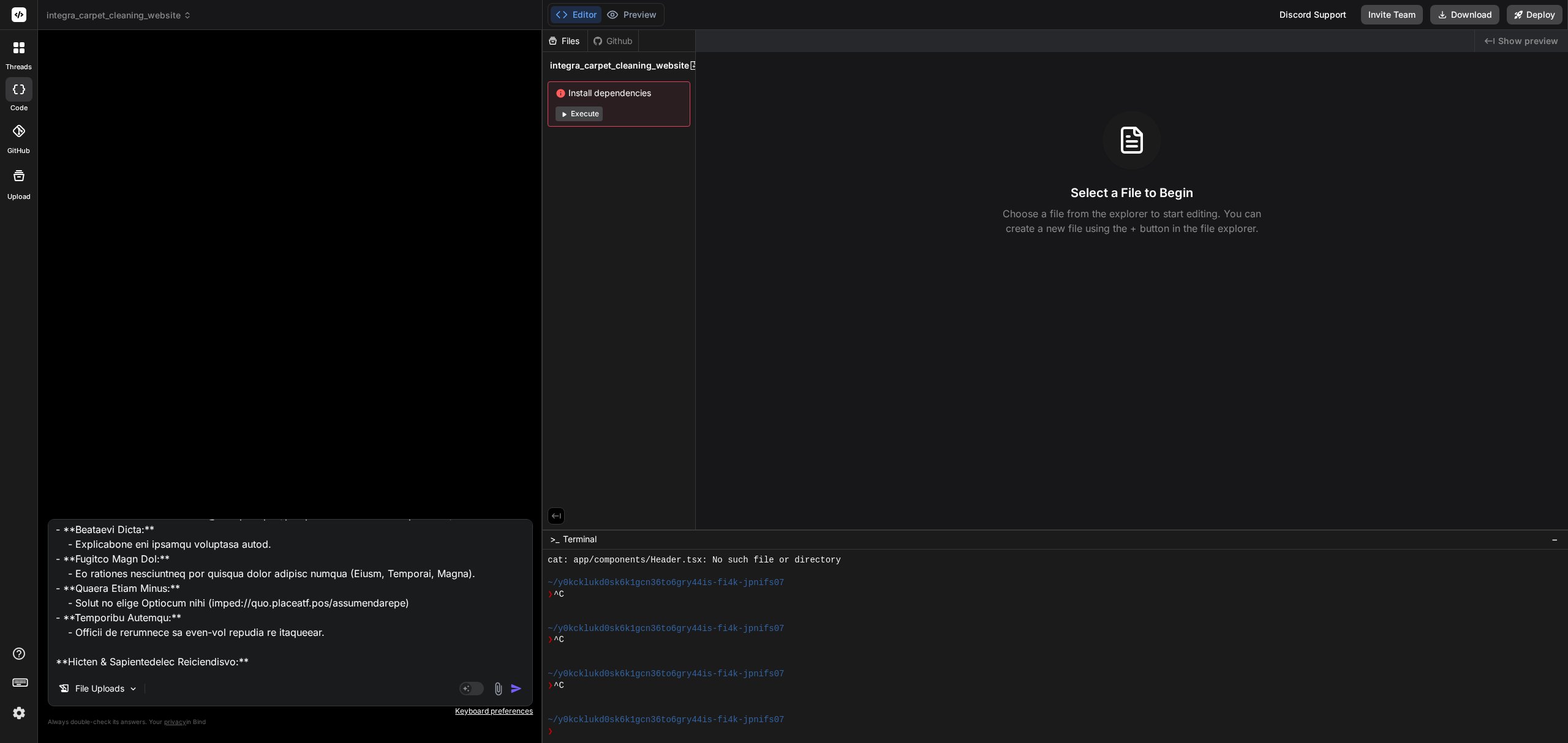
scroll to position [1139, 0]
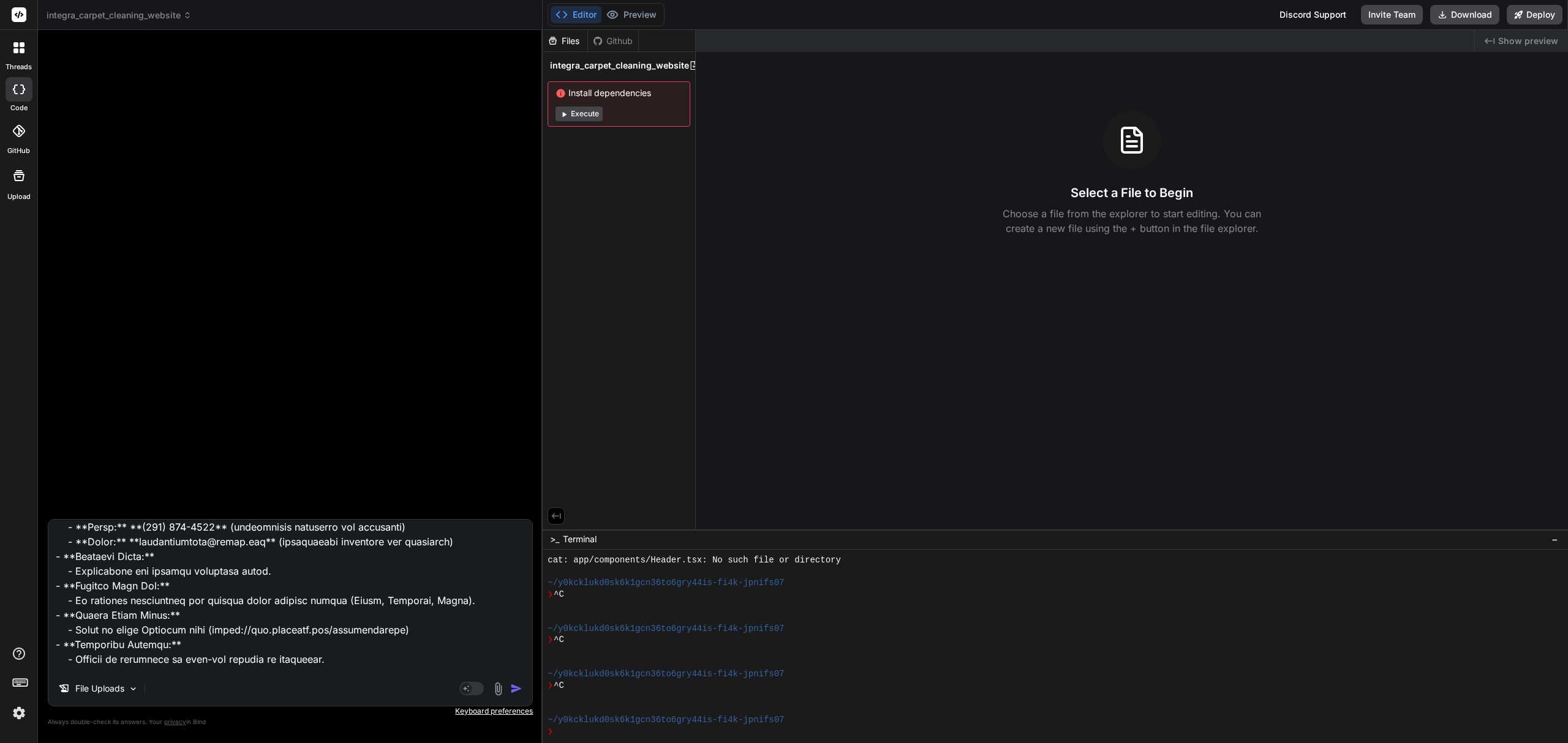
click at [159, 611] on textarea at bounding box center [290, 595] width 484 height 151
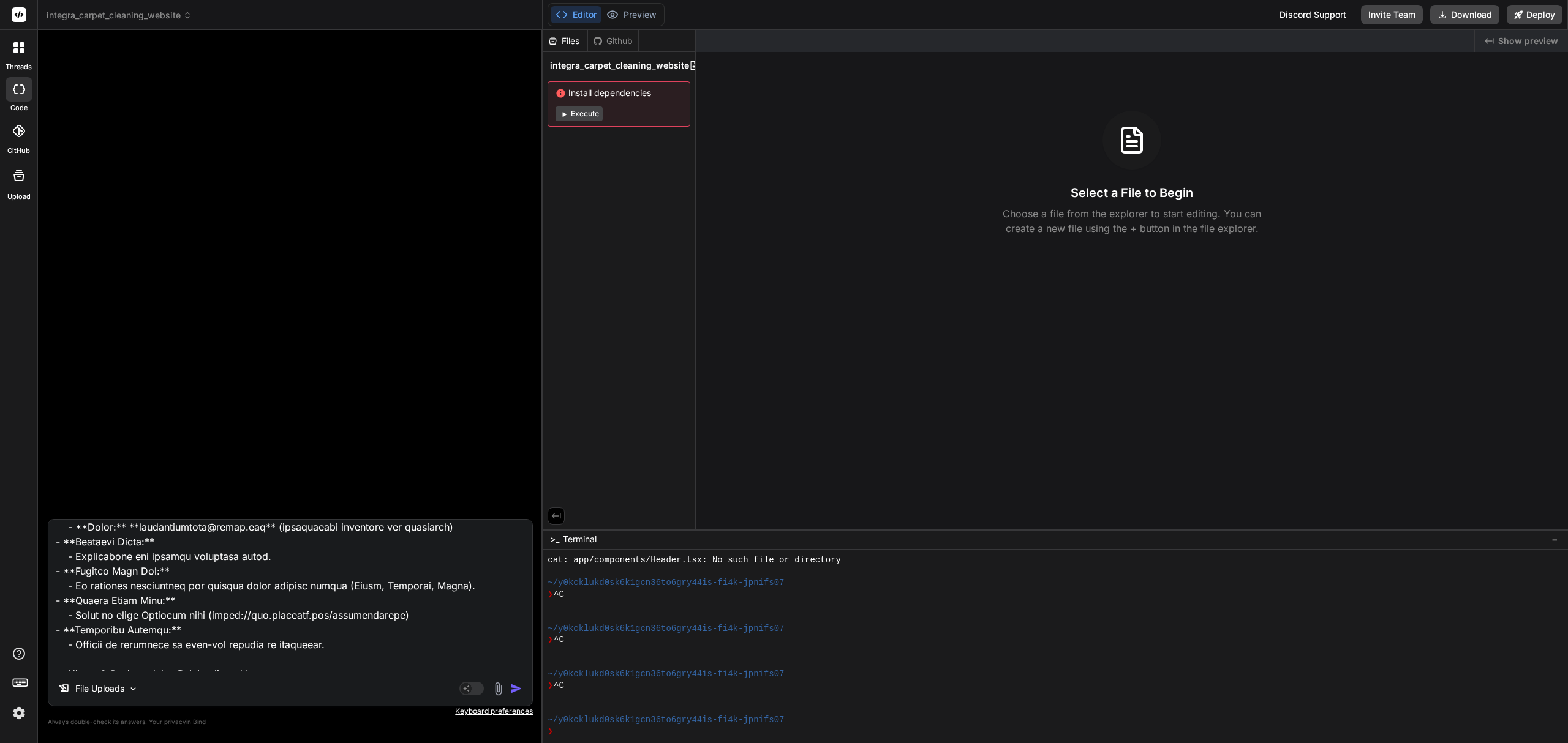
click at [203, 643] on textarea at bounding box center [290, 595] width 484 height 151
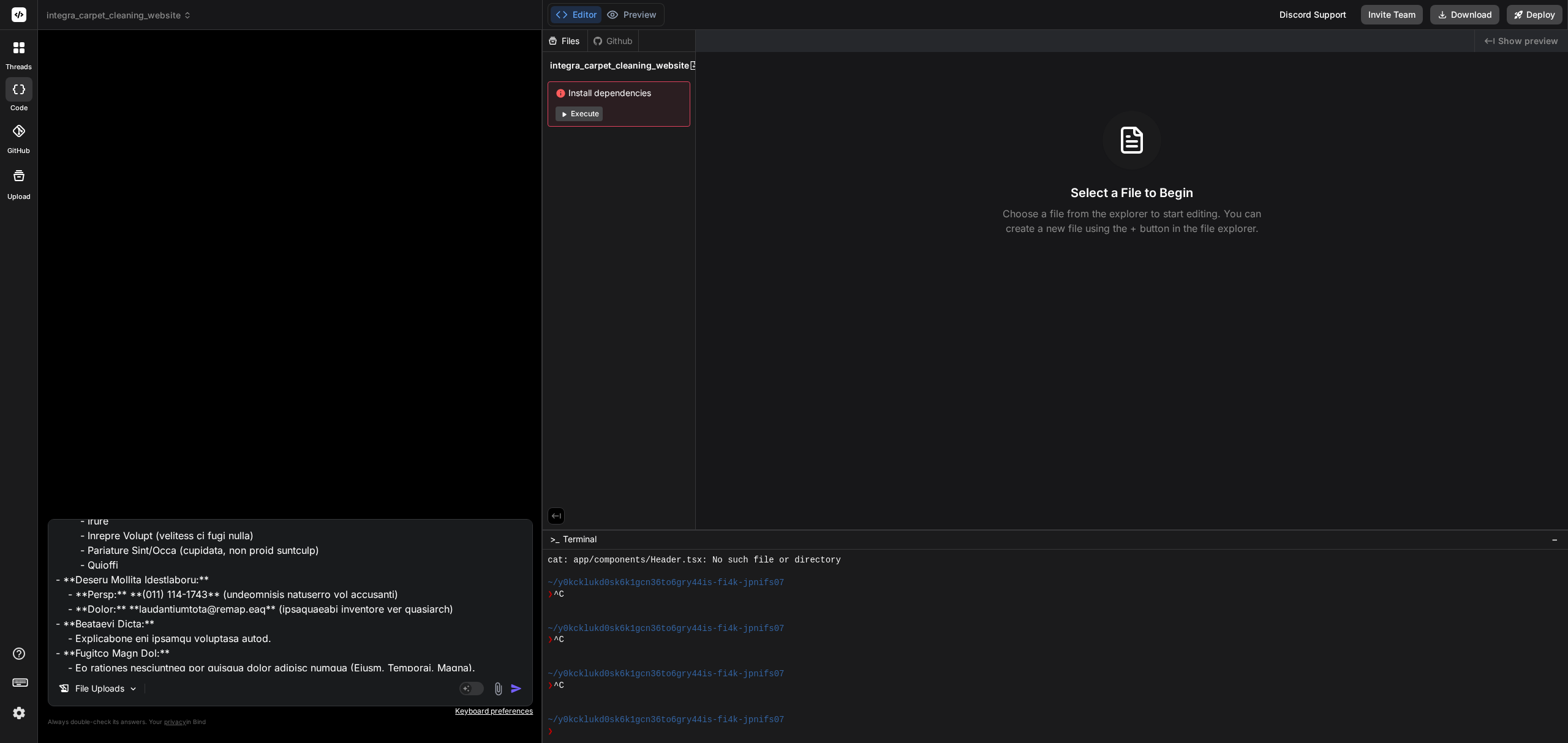
click at [518, 693] on img "button" at bounding box center [516, 689] width 12 height 12
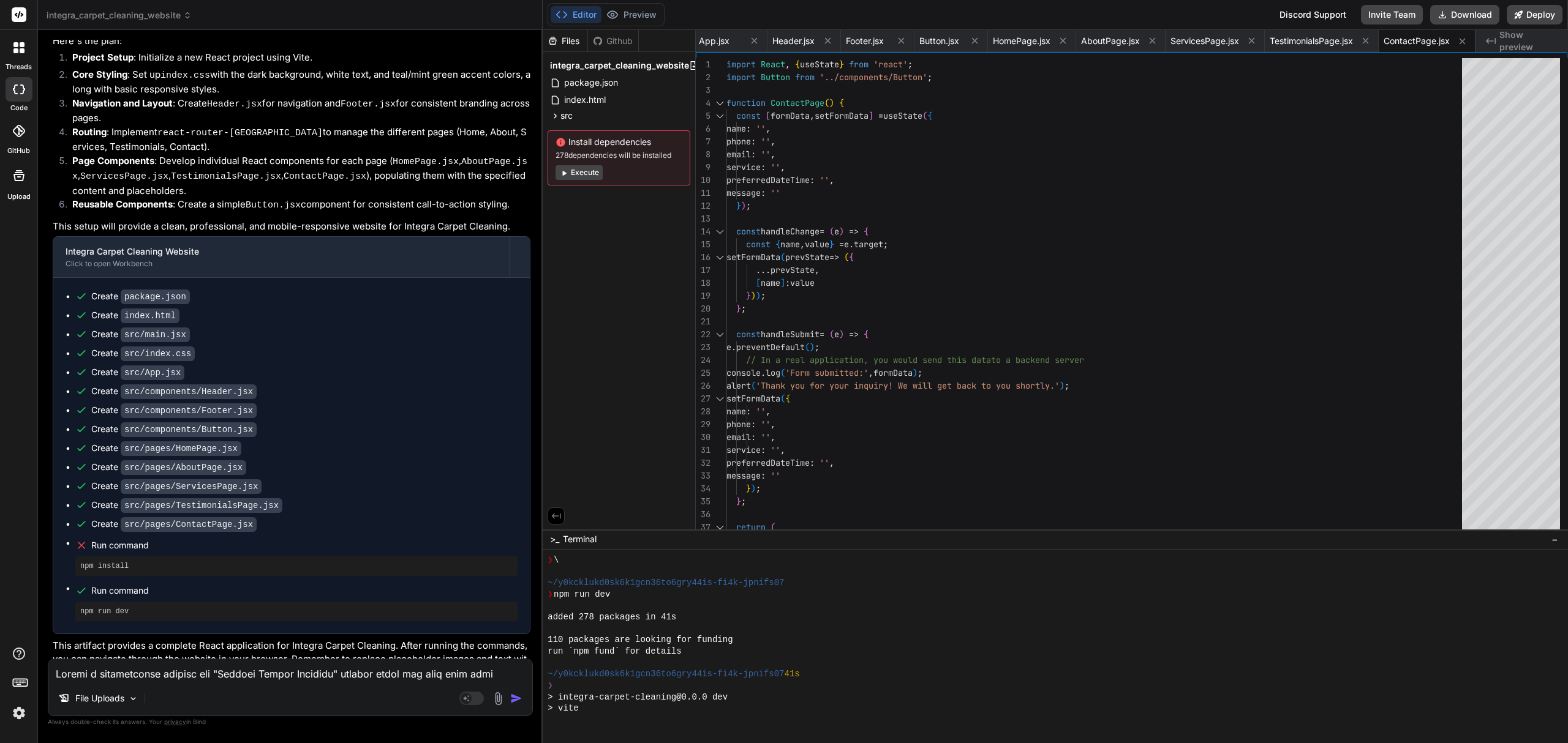
scroll to position [1131, 0]
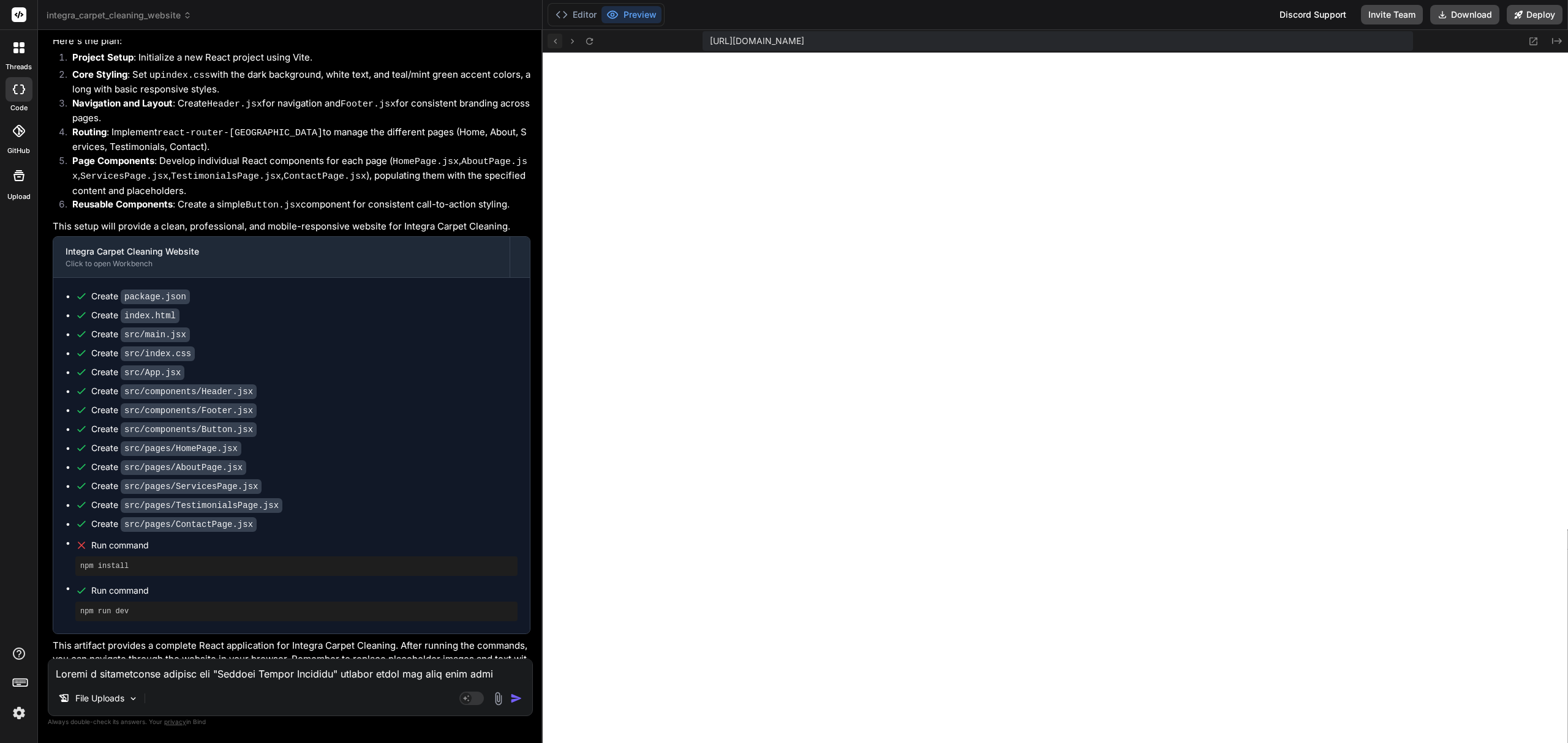
click at [553, 38] on icon at bounding box center [555, 41] width 10 height 10
click at [147, 16] on span "integra_carpet_cleaning_website" at bounding box center [119, 15] width 145 height 12
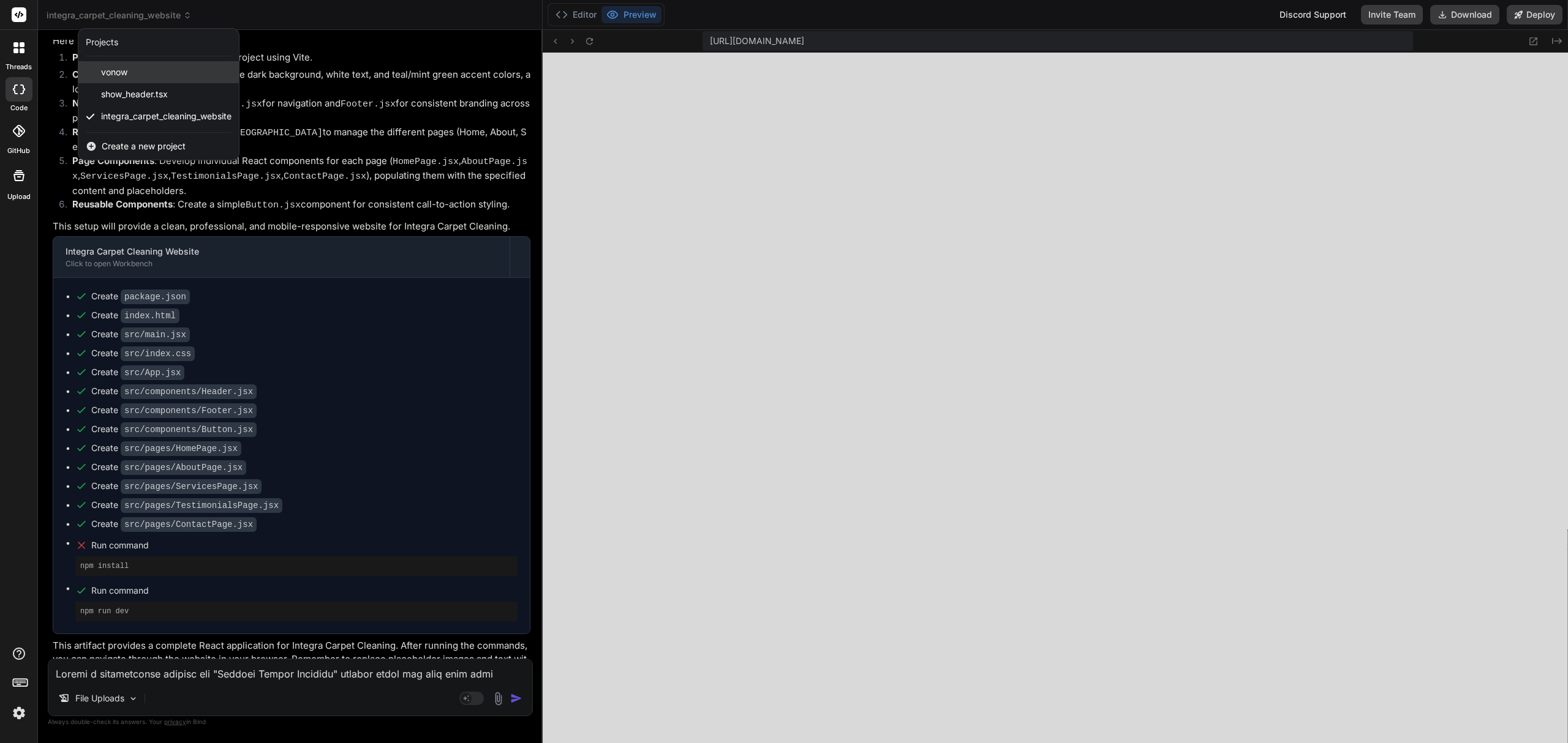
click at [131, 74] on div "vonow" at bounding box center [159, 72] width 161 height 22
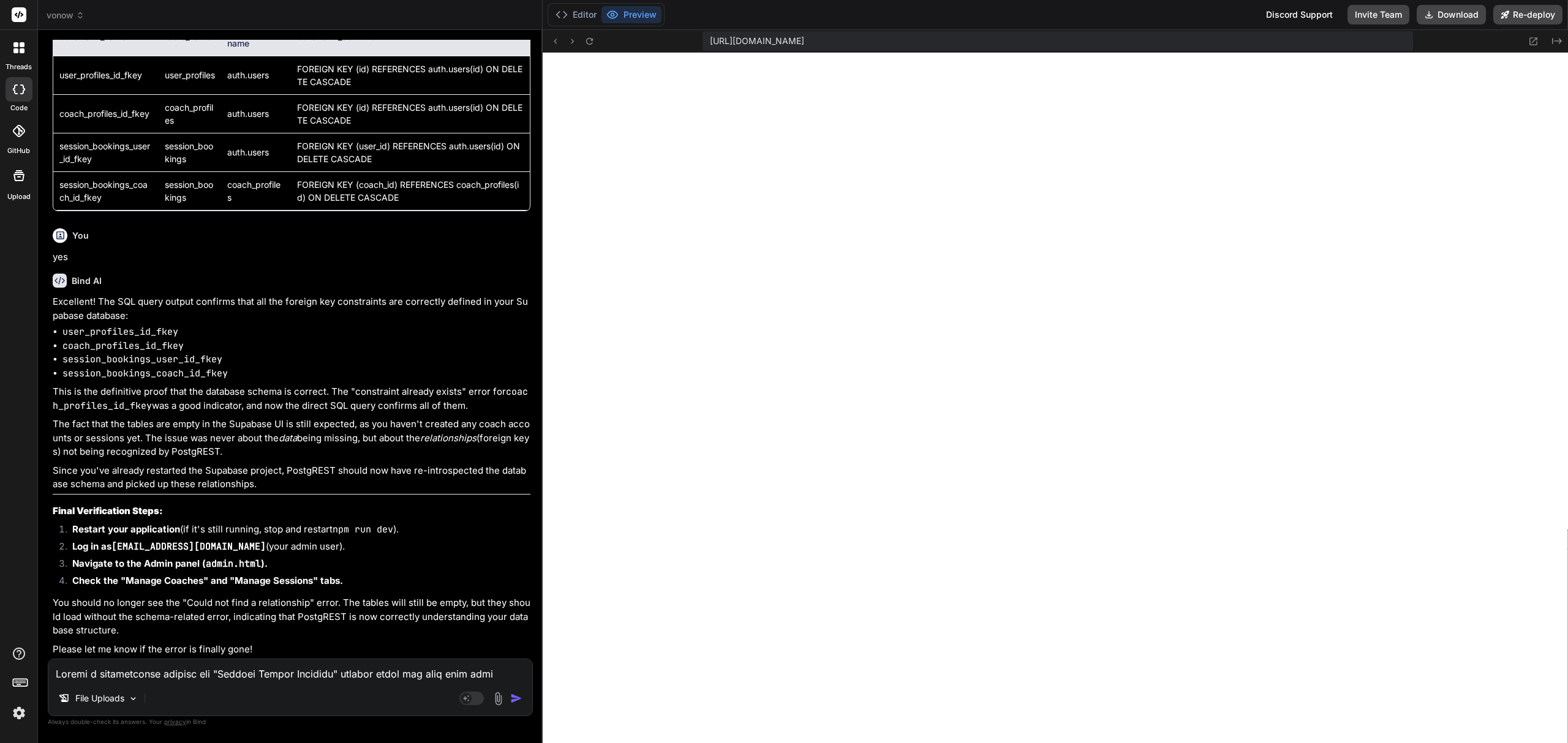
scroll to position [1474, 0]
click at [238, 674] on textarea at bounding box center [290, 670] width 484 height 22
click at [134, 672] on textarea at bounding box center [290, 670] width 484 height 22
paste textarea "I'm encountering consistent error messages in the admin tool of my VonoW applic…"
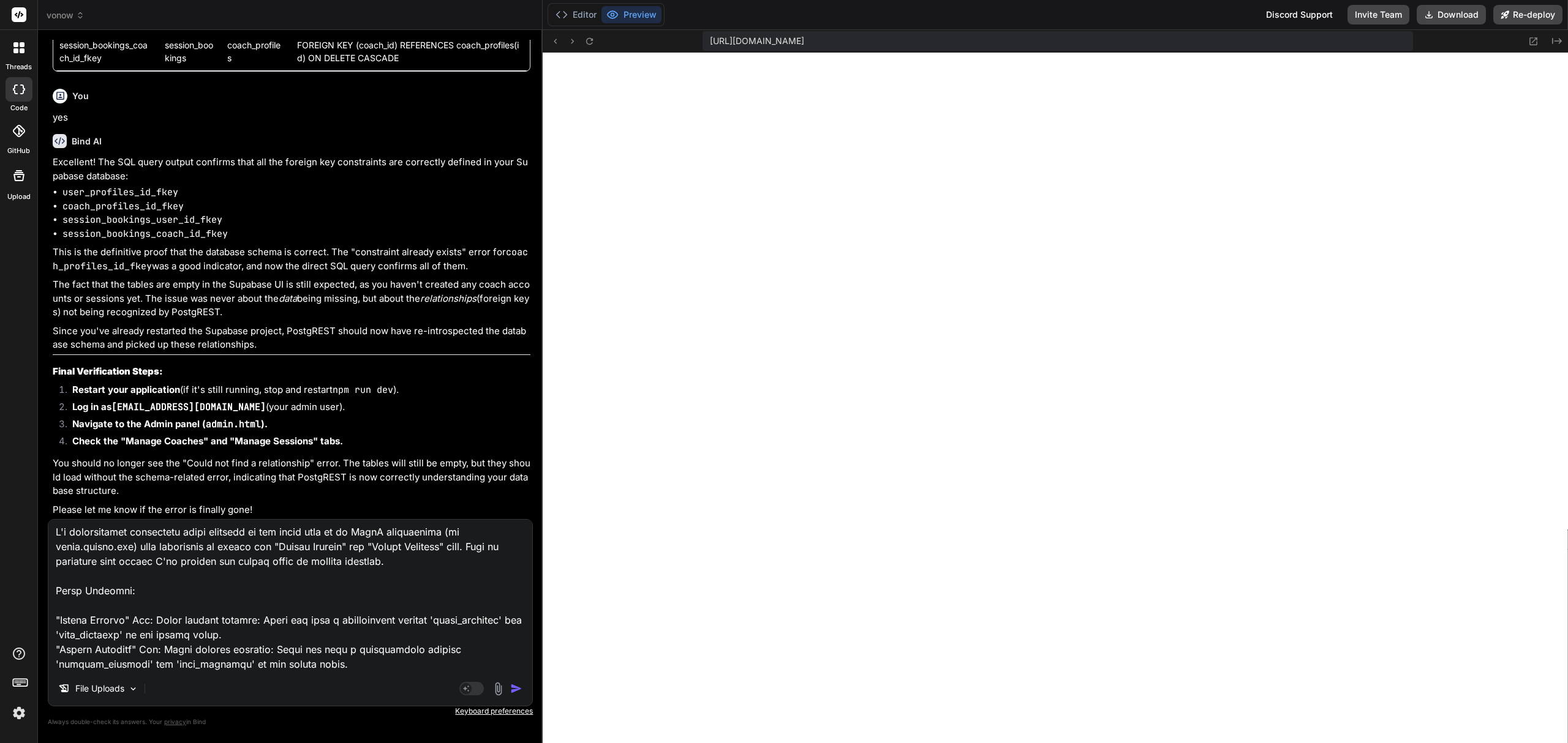
scroll to position [0, 0]
drag, startPoint x: 356, startPoint y: 534, endPoint x: 142, endPoint y: 542, distance: 214.1
click at [142, 542] on textarea at bounding box center [290, 595] width 484 height 151
click at [76, 531] on textarea at bounding box center [290, 595] width 484 height 151
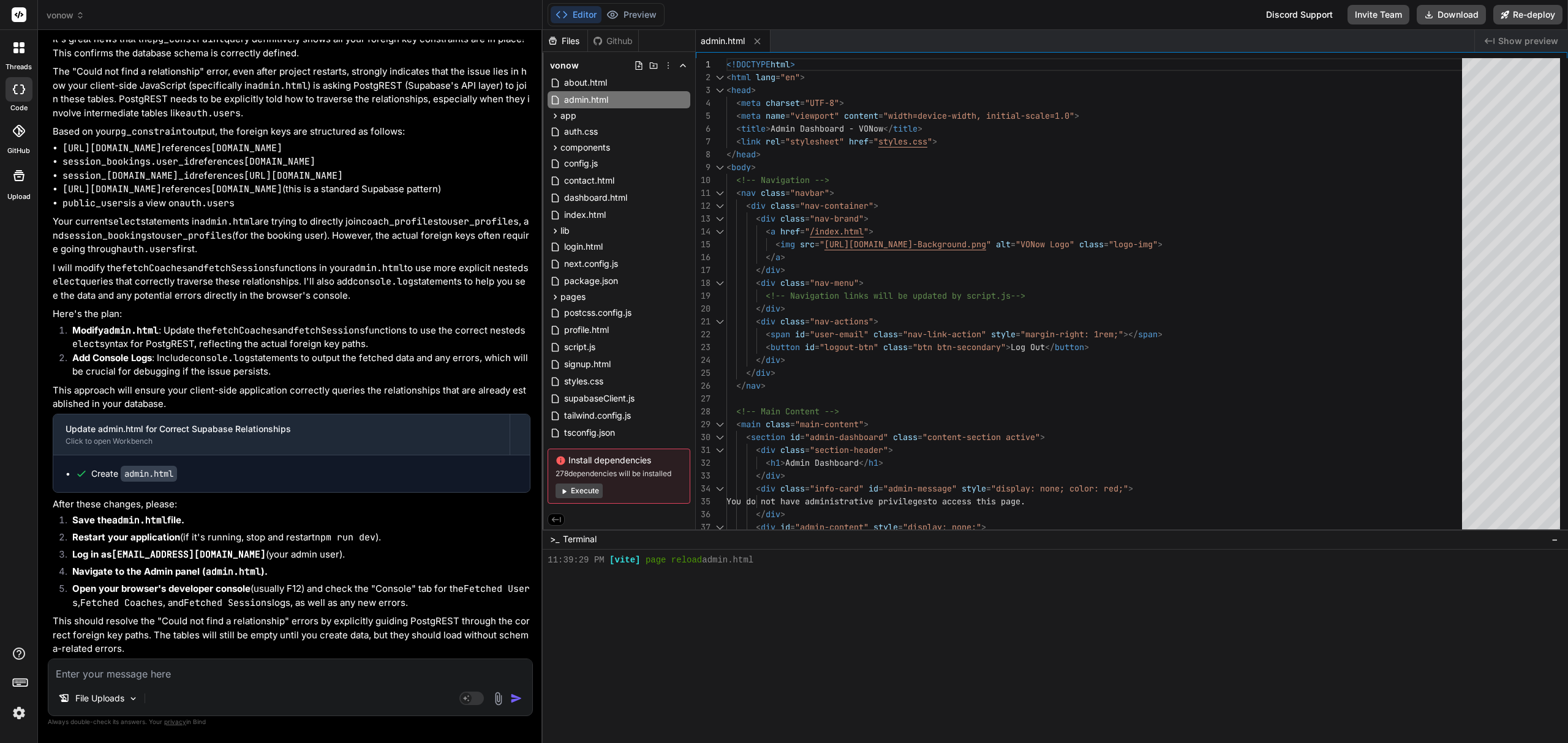
scroll to position [5097, 0]
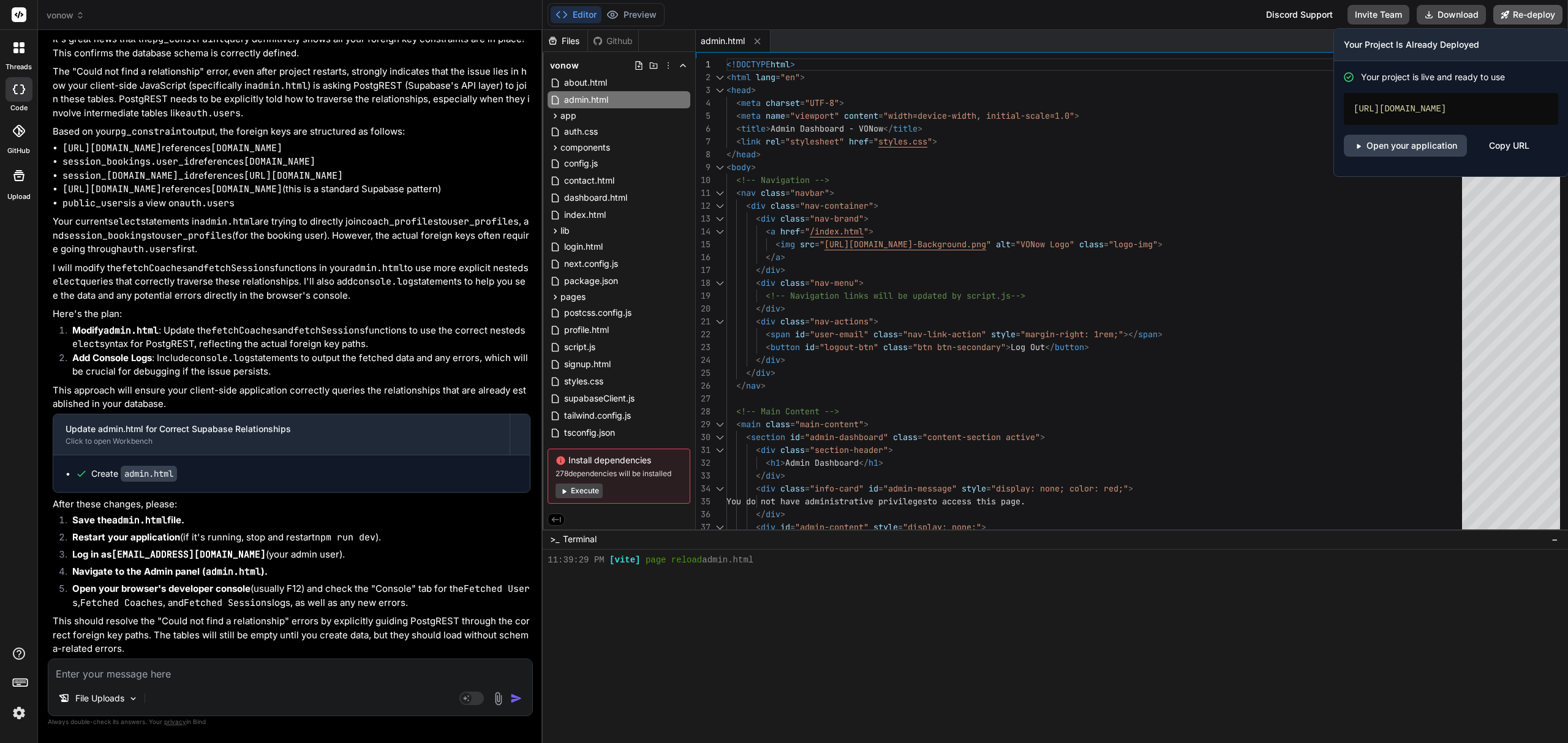
click at [1530, 15] on button "Re-deploy" at bounding box center [1528, 14] width 69 height 19
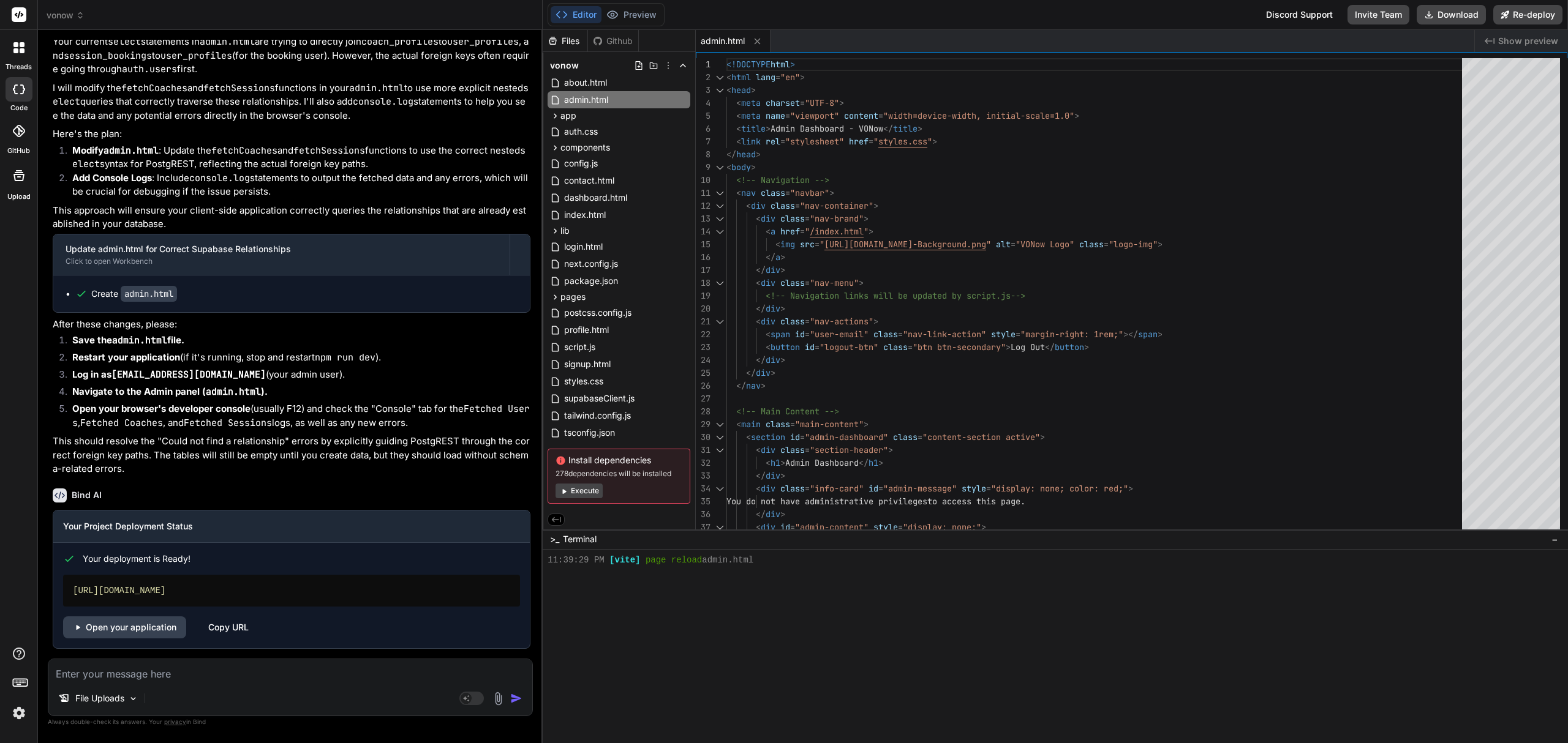
scroll to position [5278, 0]
click at [132, 625] on link "Open your application" at bounding box center [124, 628] width 123 height 22
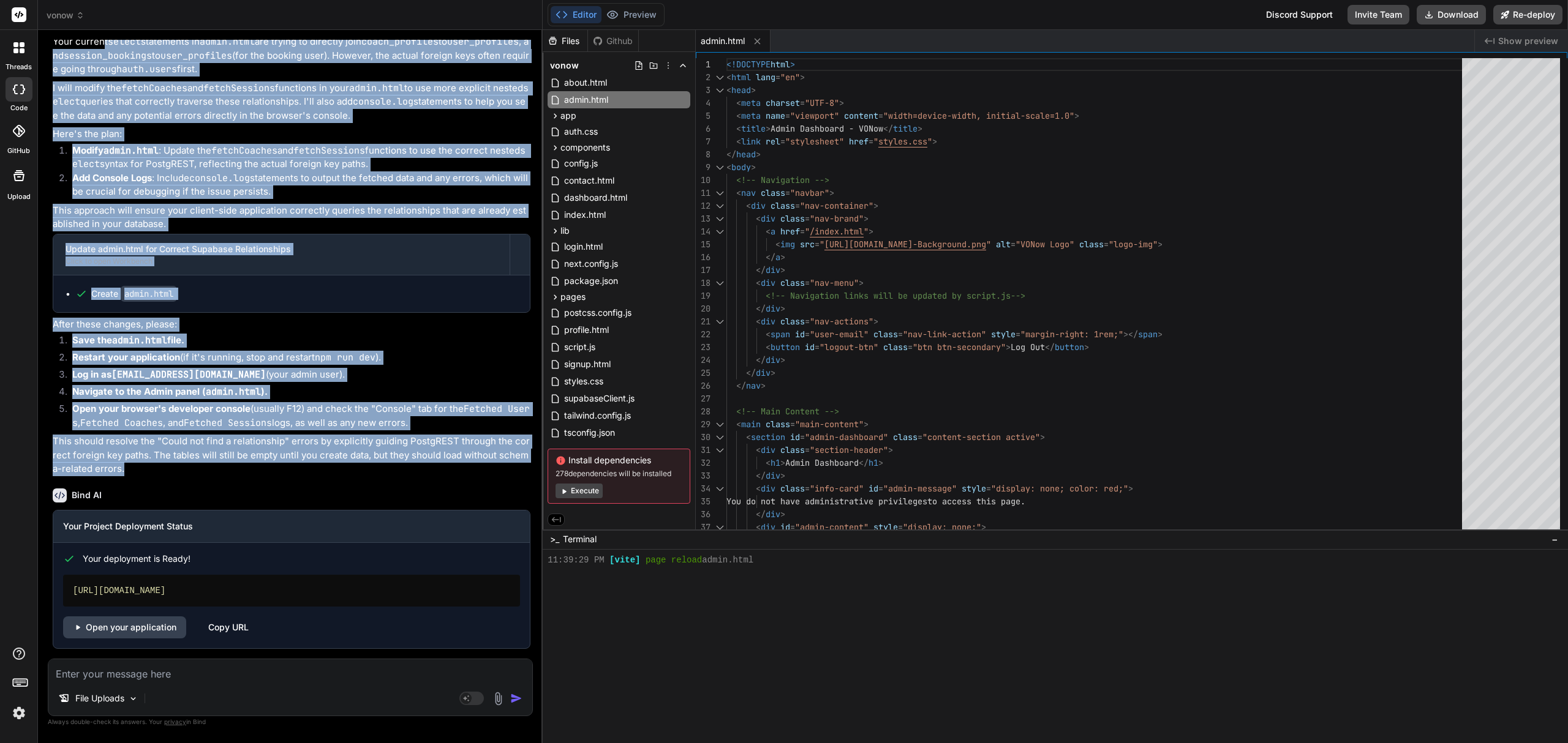
scroll to position [5115, 0]
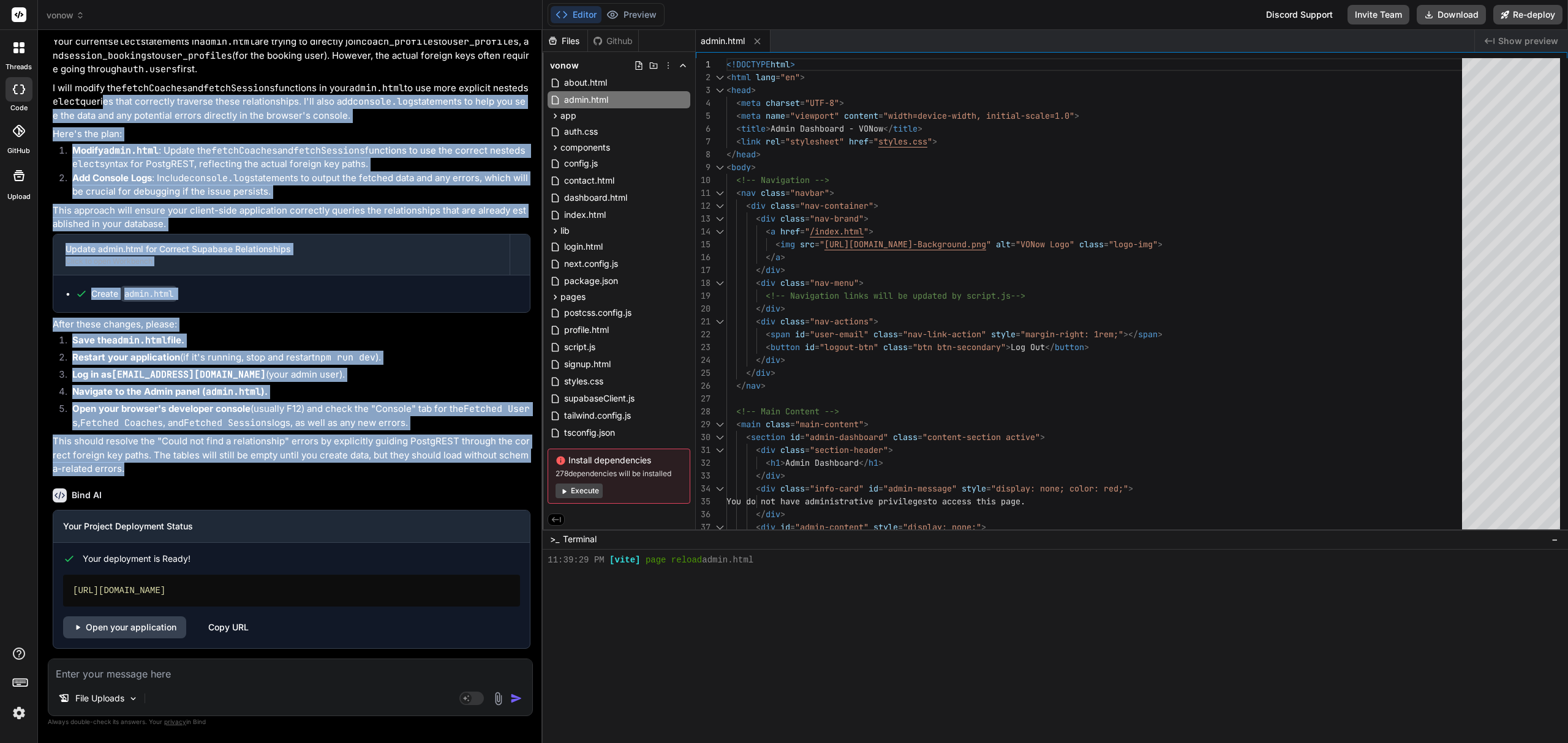
drag, startPoint x: 128, startPoint y: 468, endPoint x: 118, endPoint y: 263, distance: 205.2
click at [118, 263] on div "It's great news that the pg_constraint query definitively shows all your foreig…" at bounding box center [291, 164] width 478 height 624
click at [253, 157] on code "fetchCoaches" at bounding box center [245, 151] width 66 height 12
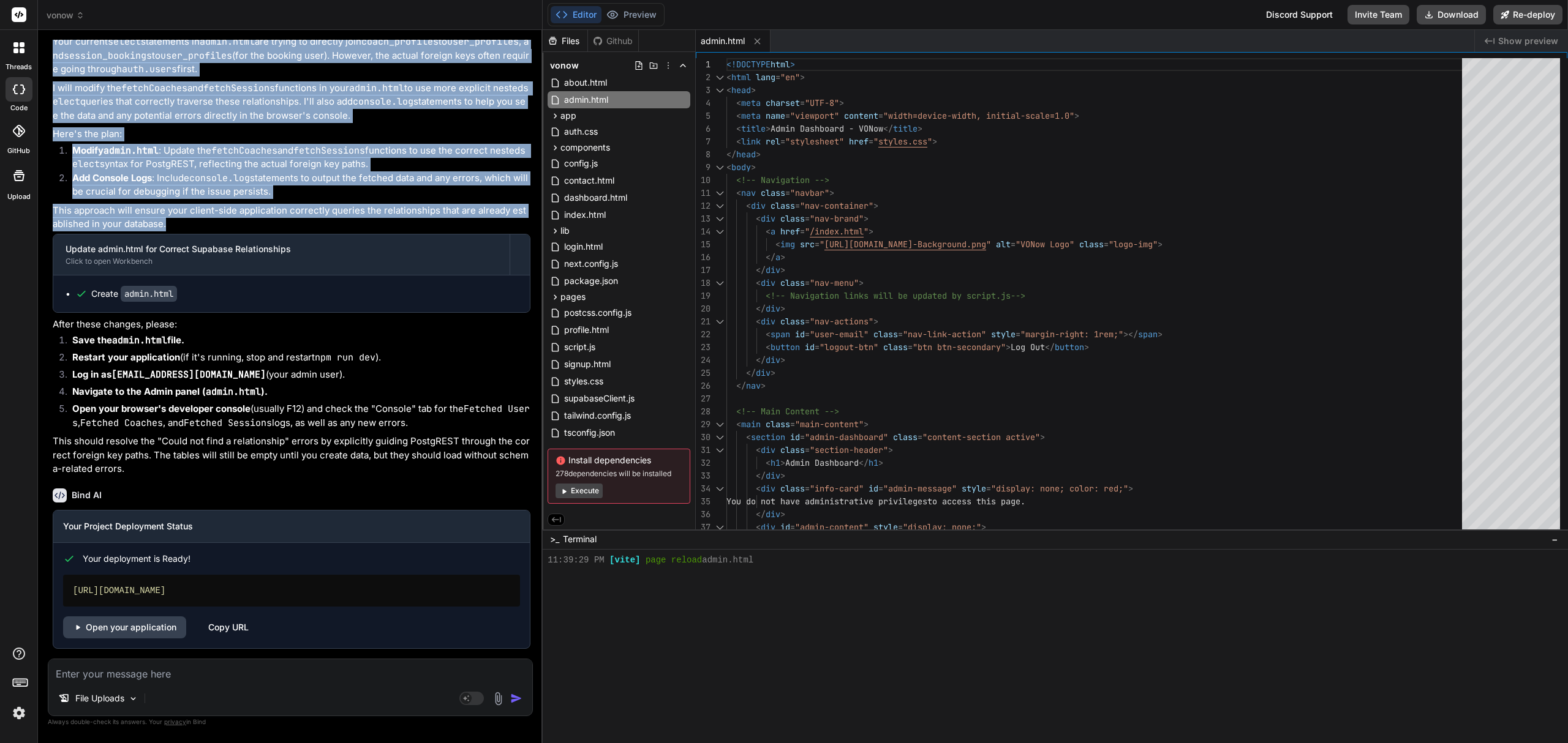
scroll to position [4951, 0]
drag, startPoint x: 169, startPoint y: 383, endPoint x: 52, endPoint y: 191, distance: 224.8
click at [52, 191] on div "It's great news that the pg_constraint query definitively shows all your foreig…" at bounding box center [291, 164] width 478 height 624
copy div "It's great news that the pg_constraint query definitively shows all your foreig…"
click at [275, 679] on textarea at bounding box center [290, 670] width 484 height 22
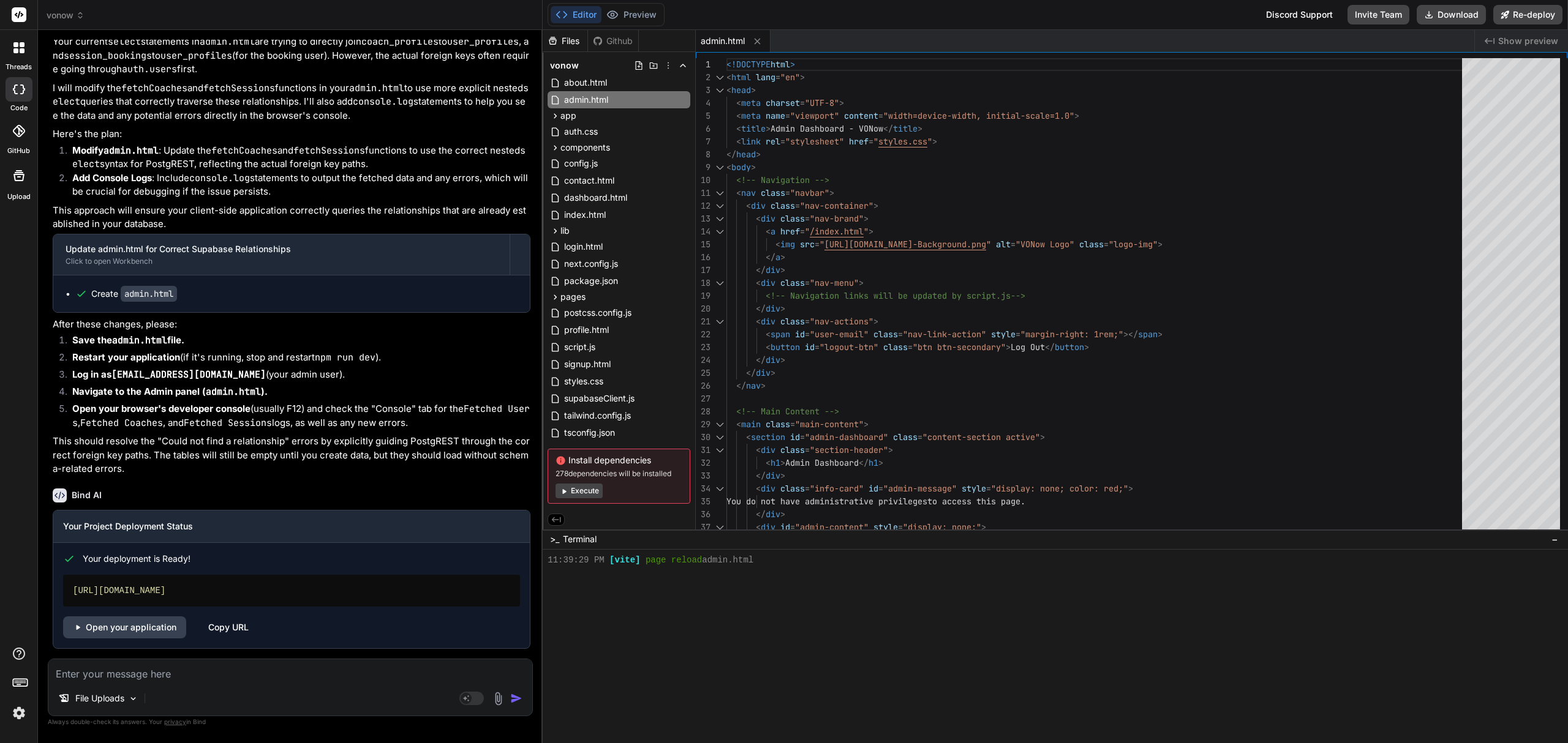
click at [500, 705] on img at bounding box center [498, 699] width 14 height 14
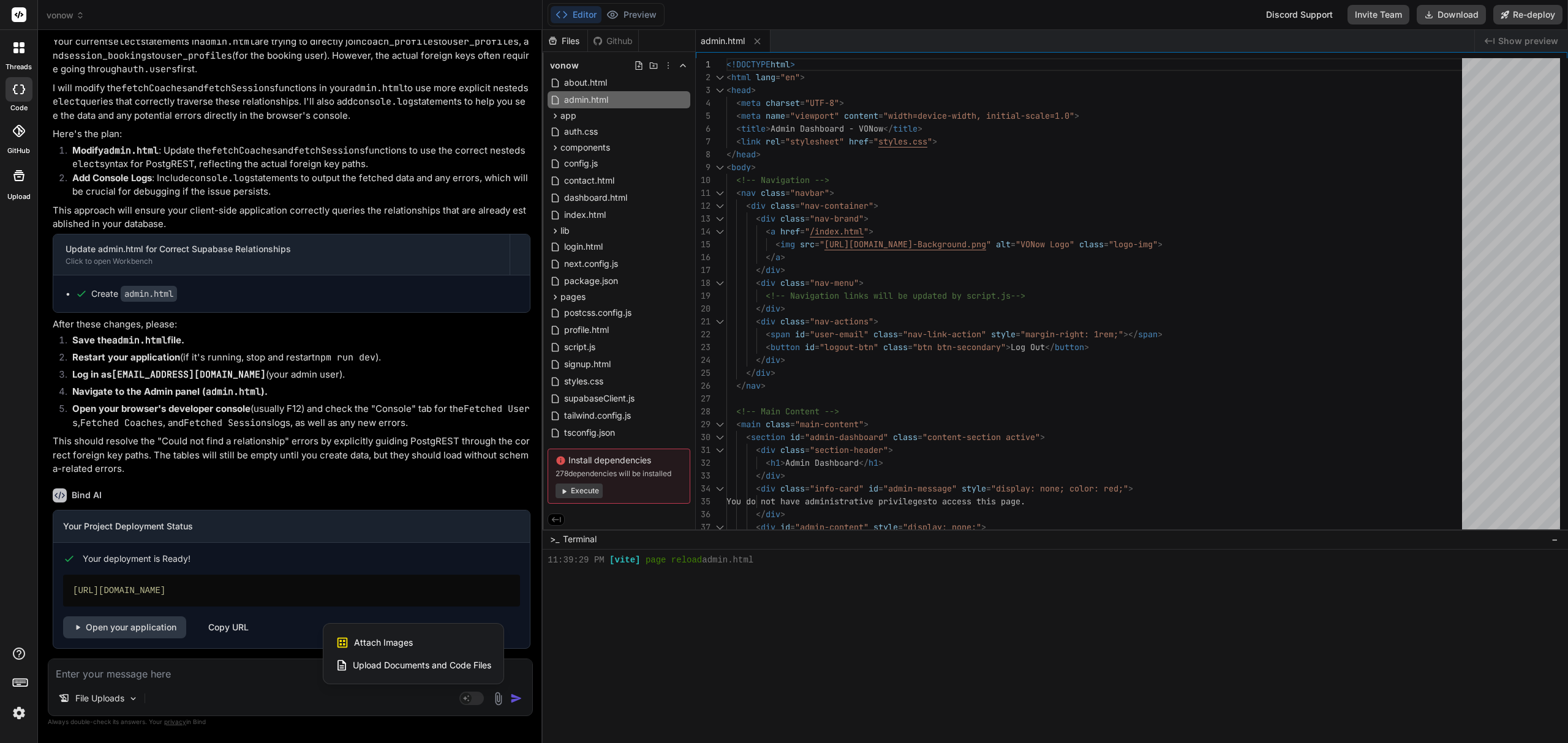
click at [422, 645] on div "Attach Images Image attachments are only supported in Claude and Gemini models." at bounding box center [413, 642] width 156 height 23
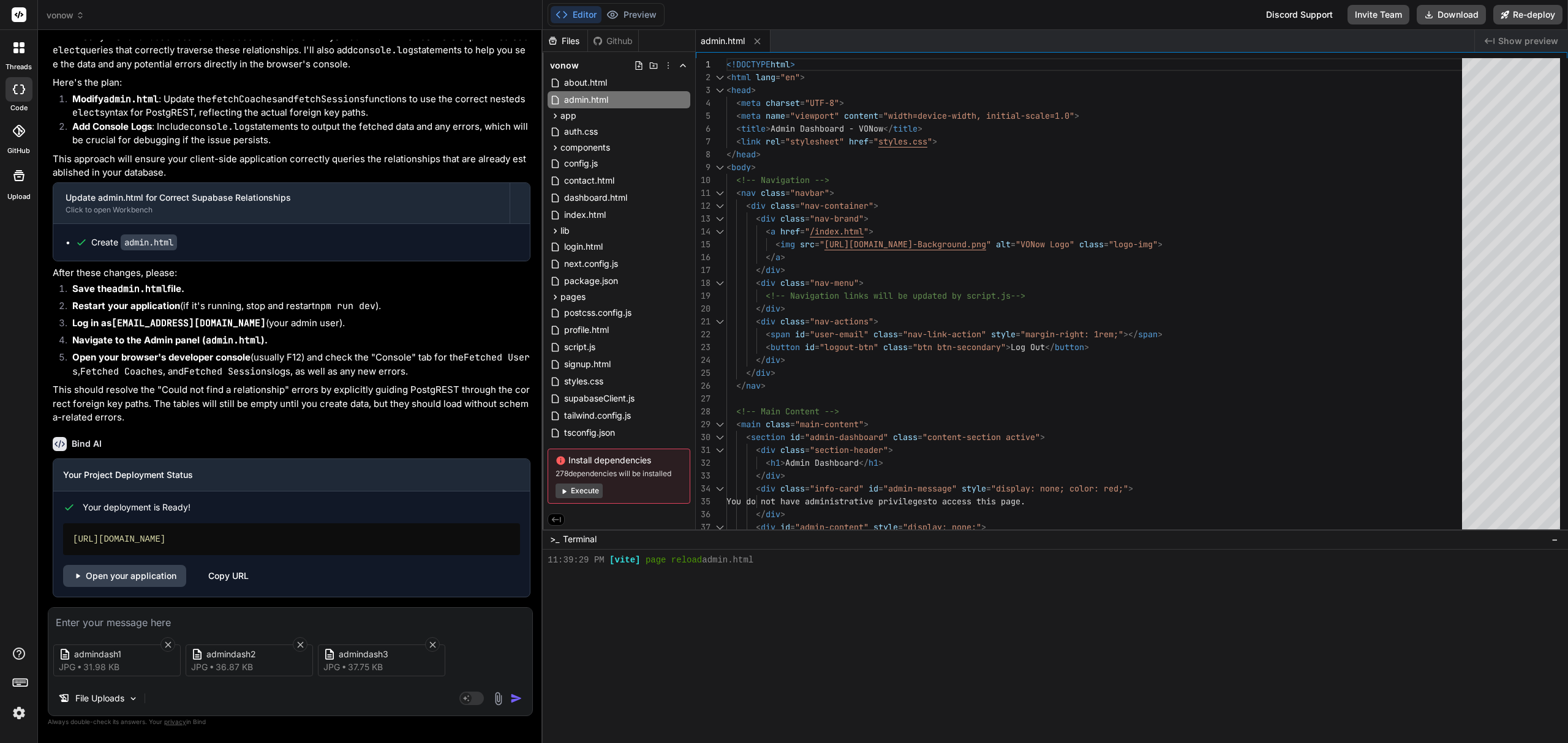
click at [230, 617] on textarea at bounding box center [290, 619] width 484 height 22
paste textarea "Thank you for the detailed explanation regarding the admin.html client-side que…"
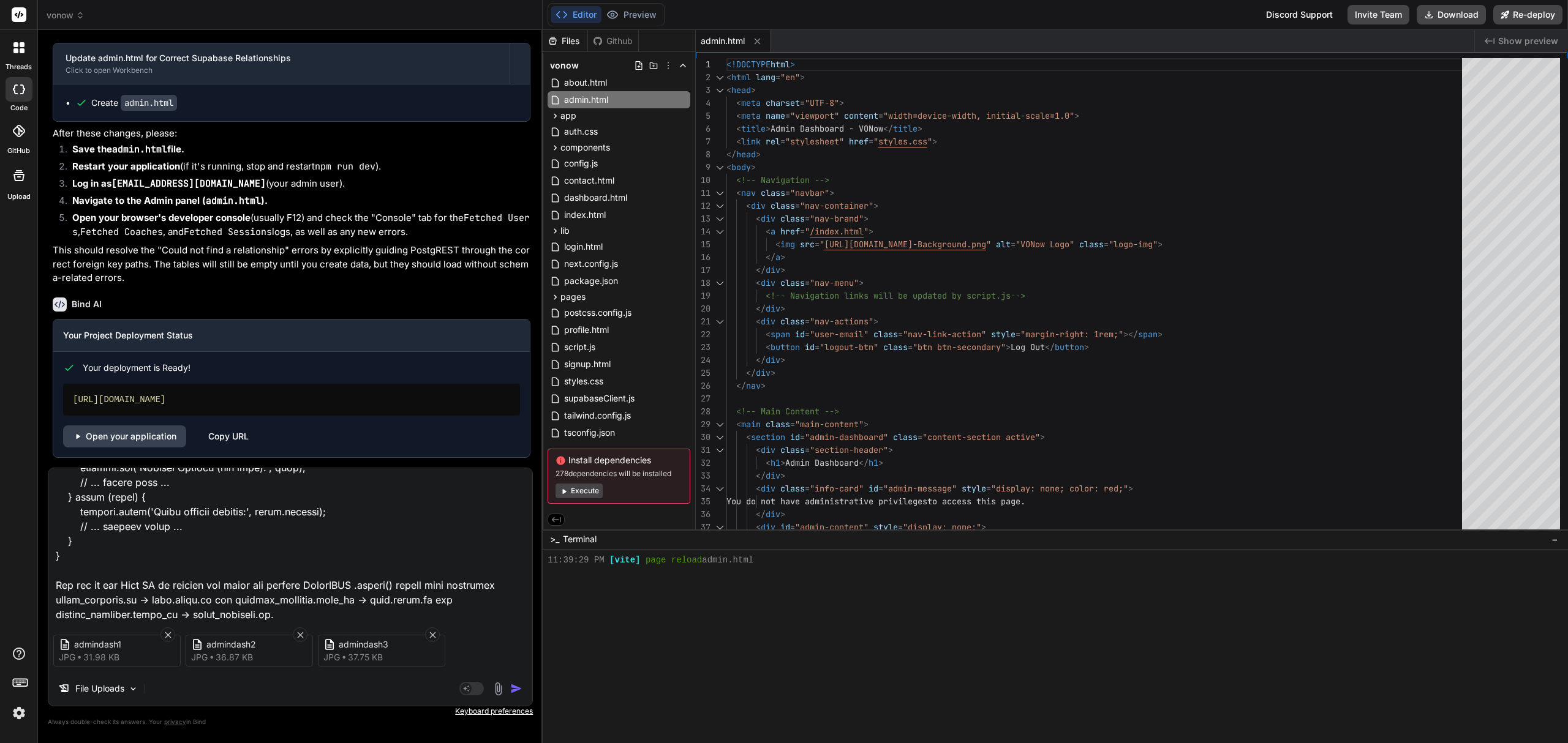
click at [517, 689] on img "button" at bounding box center [516, 689] width 12 height 12
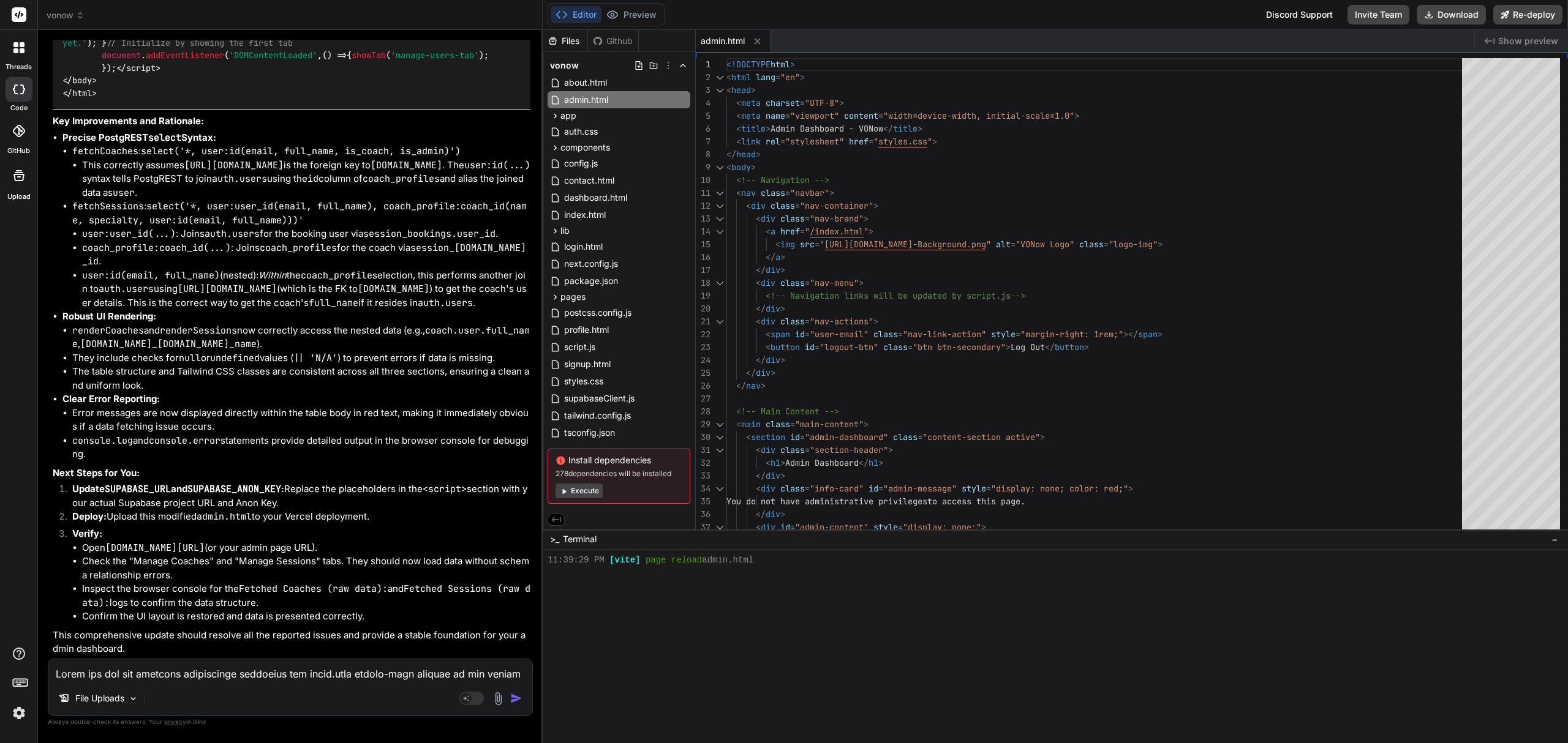
scroll to position [11264, 0]
click at [131, 674] on textarea at bounding box center [290, 670] width 484 height 22
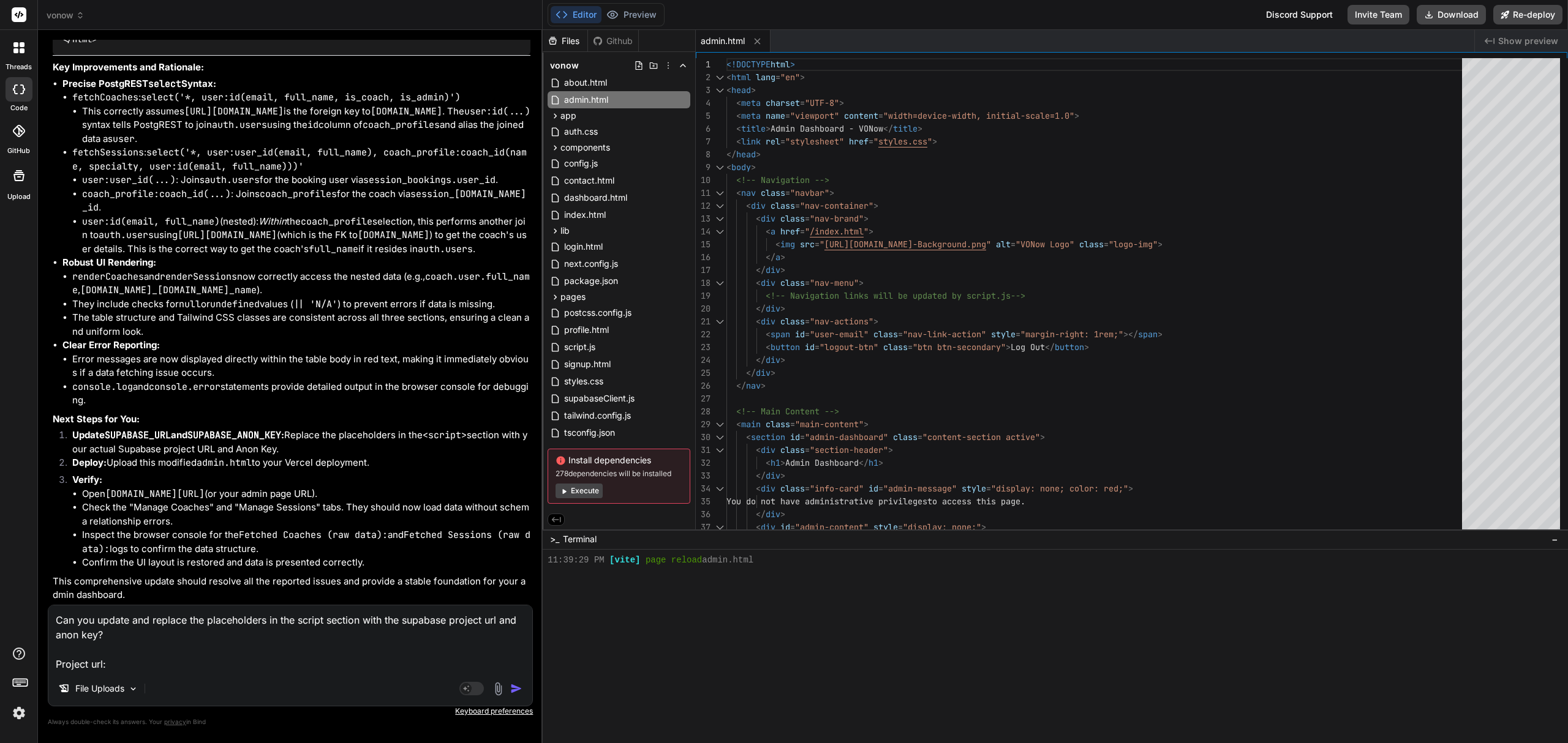
paste textarea "[URL][DOMAIN_NAME]"
click at [406, 663] on textarea "Can you update and replace the placeholders in the script section with the supa…" at bounding box center [290, 639] width 484 height 66
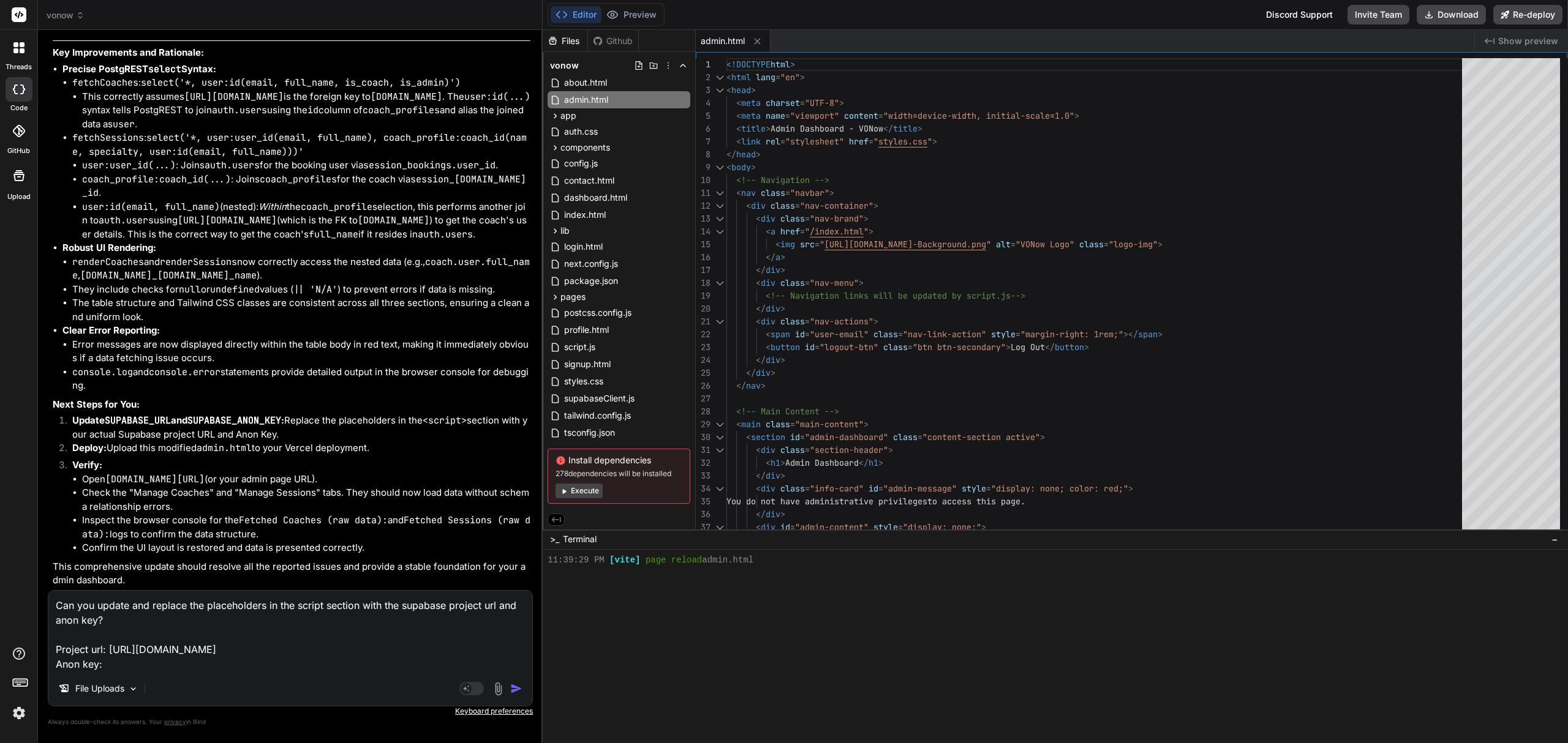
paste textarea "[SECURITY_DATA]"
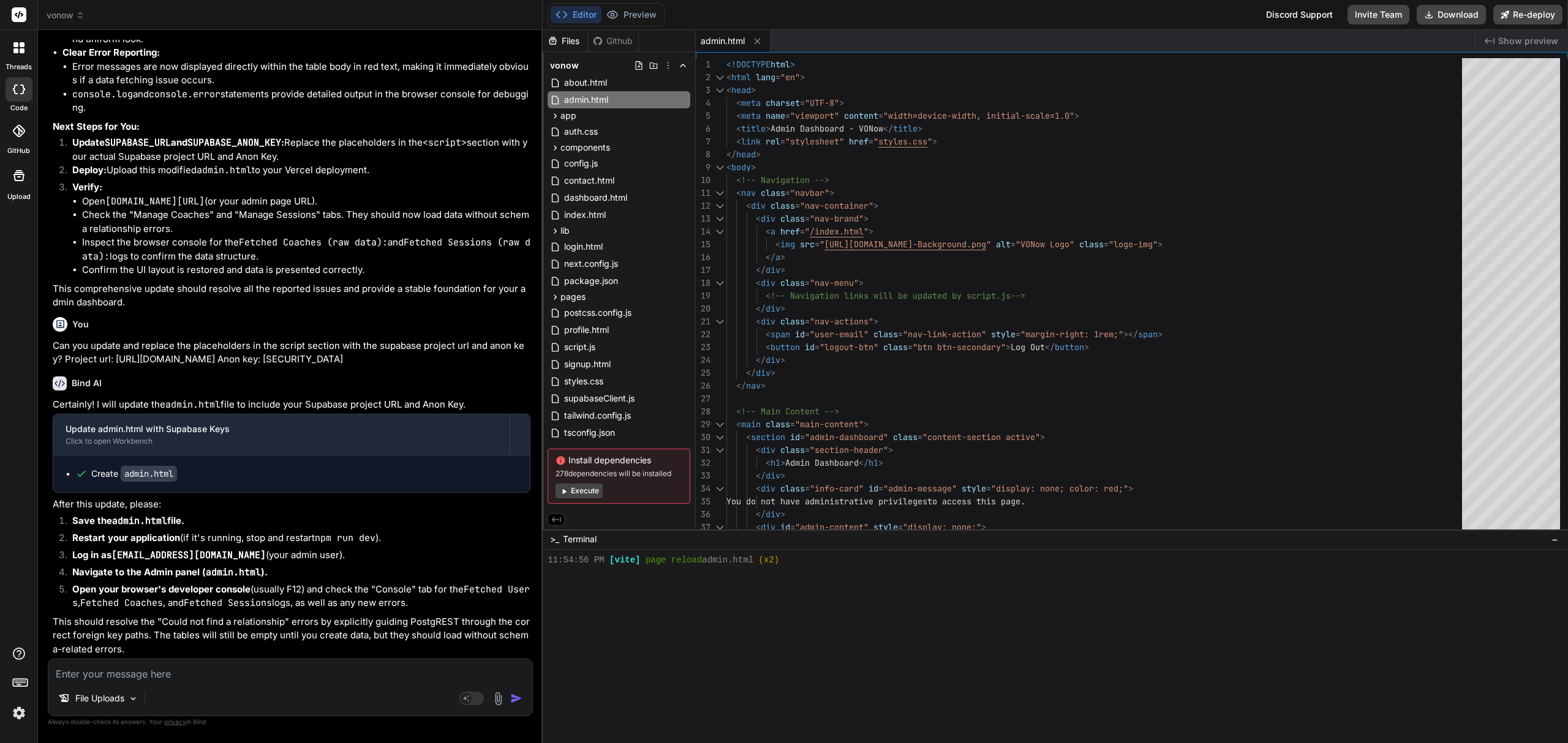
scroll to position [11638, 0]
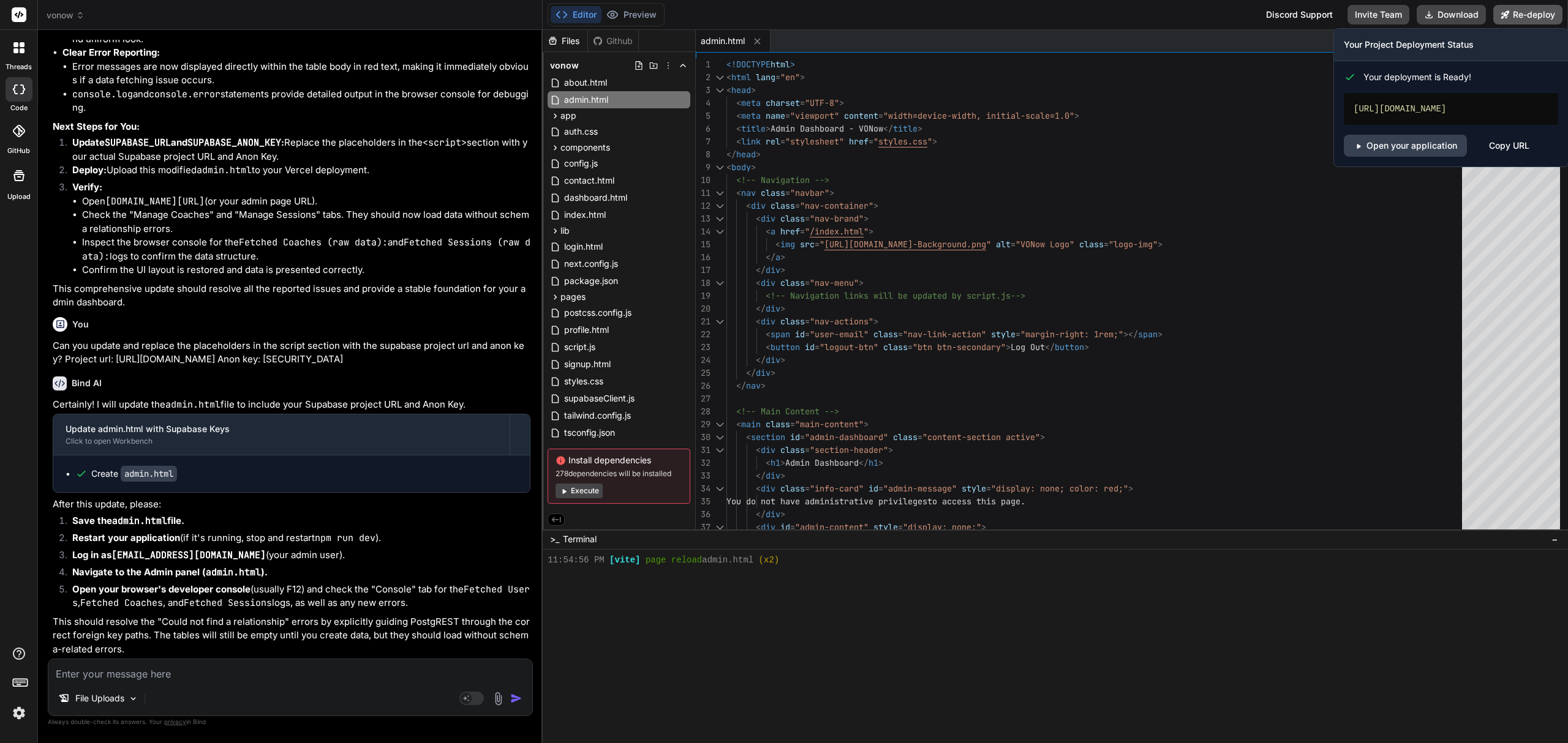
click at [1534, 16] on button "Re-deploy" at bounding box center [1528, 14] width 69 height 19
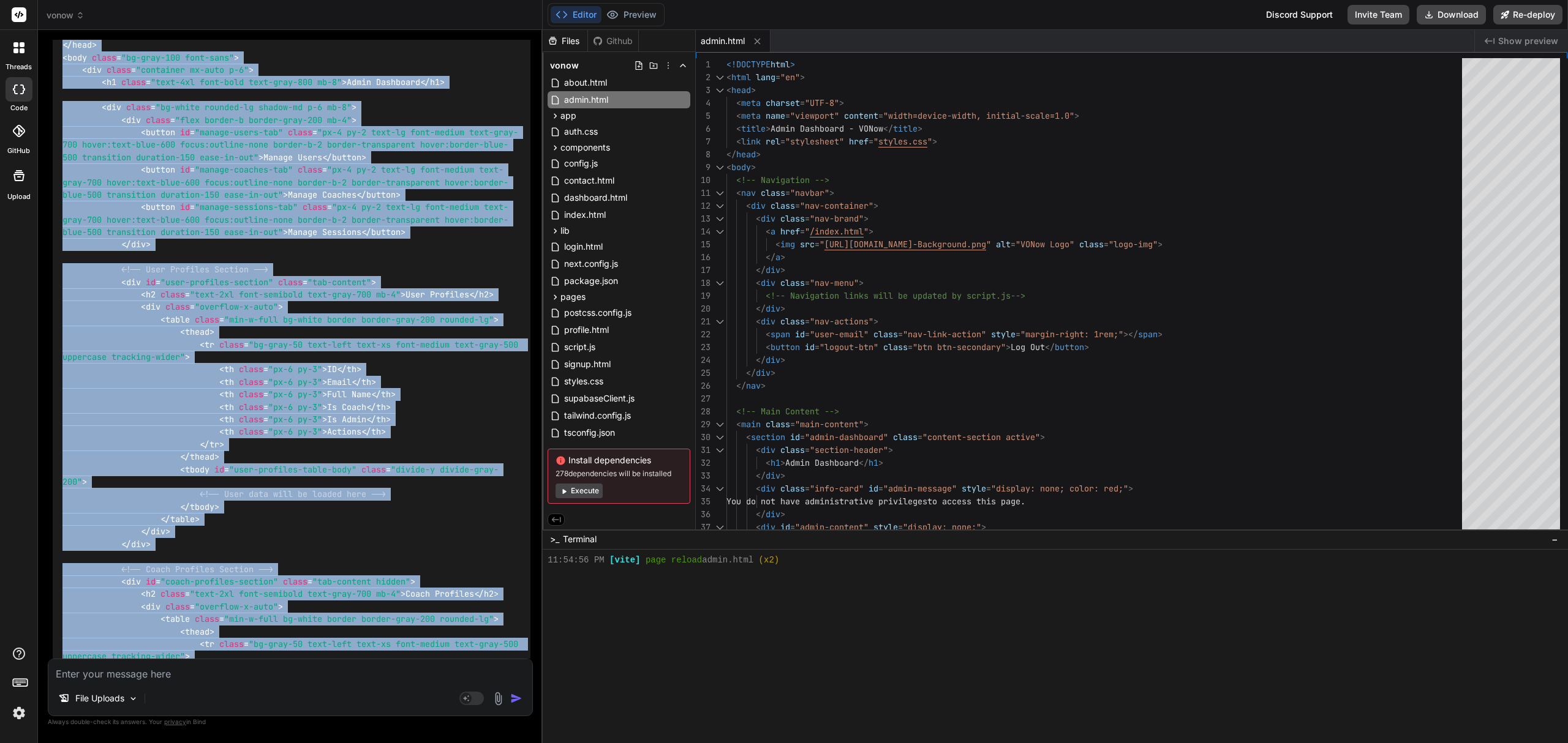
scroll to position [6415, 0]
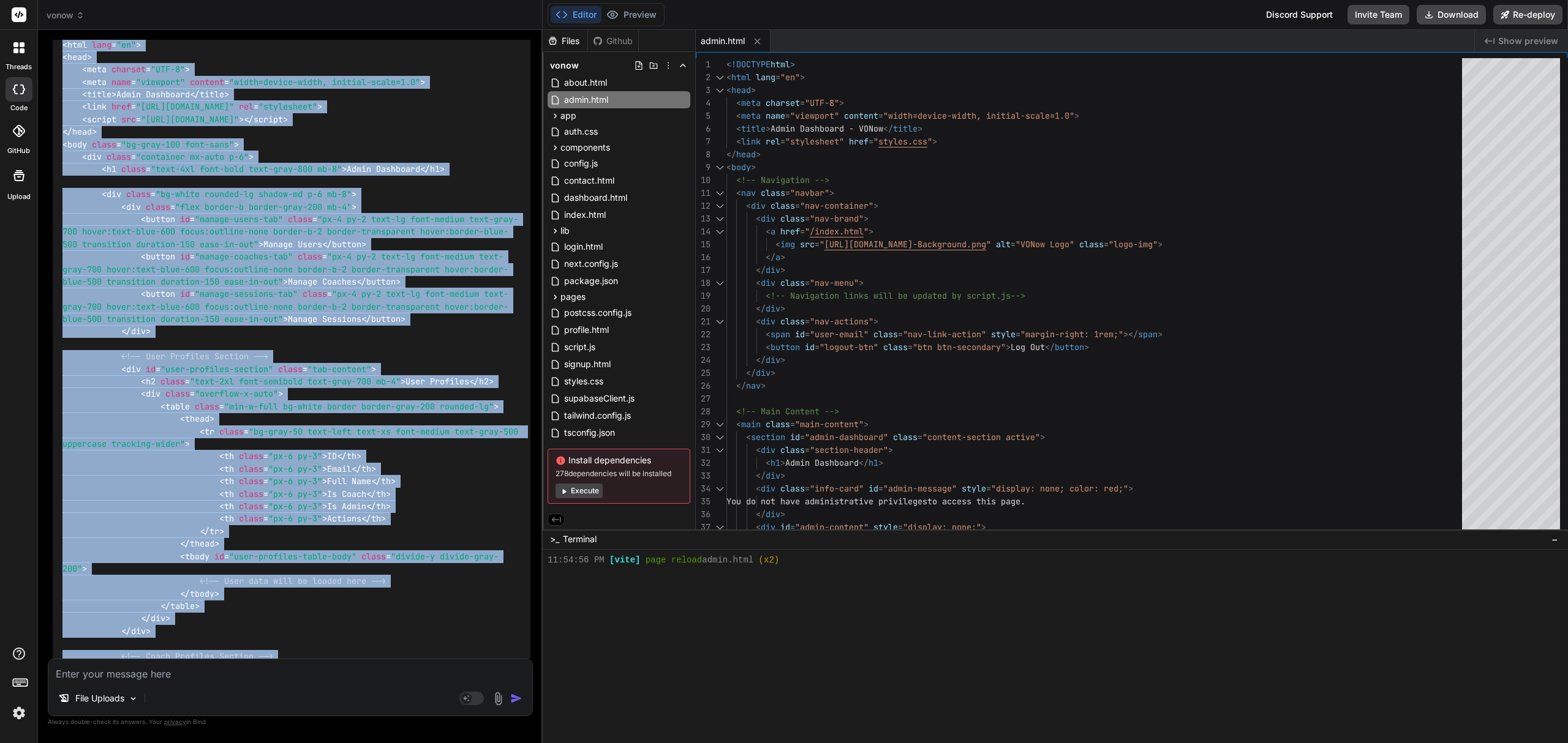
drag, startPoint x: 136, startPoint y: 358, endPoint x: 50, endPoint y: 178, distance: 199.5
click at [50, 178] on div "You They are NOT visible in both of those tables Bind AI Okay, this is the defi…" at bounding box center [291, 349] width 483 height 619
copy div "Thank you for the detailed feedback and the clear actionable items. I understan…"
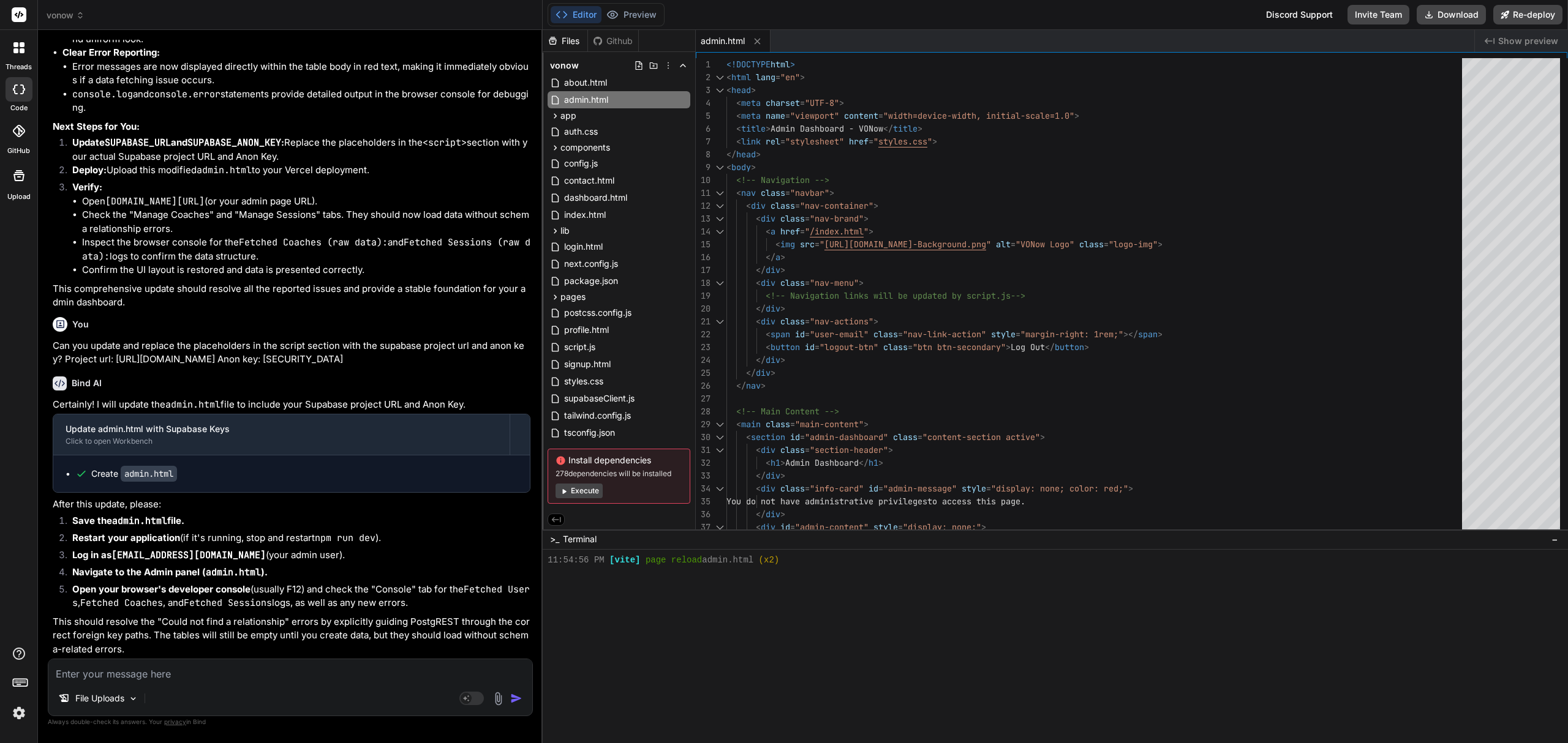
scroll to position [11638, 0]
click at [212, 667] on textarea at bounding box center [290, 670] width 484 height 22
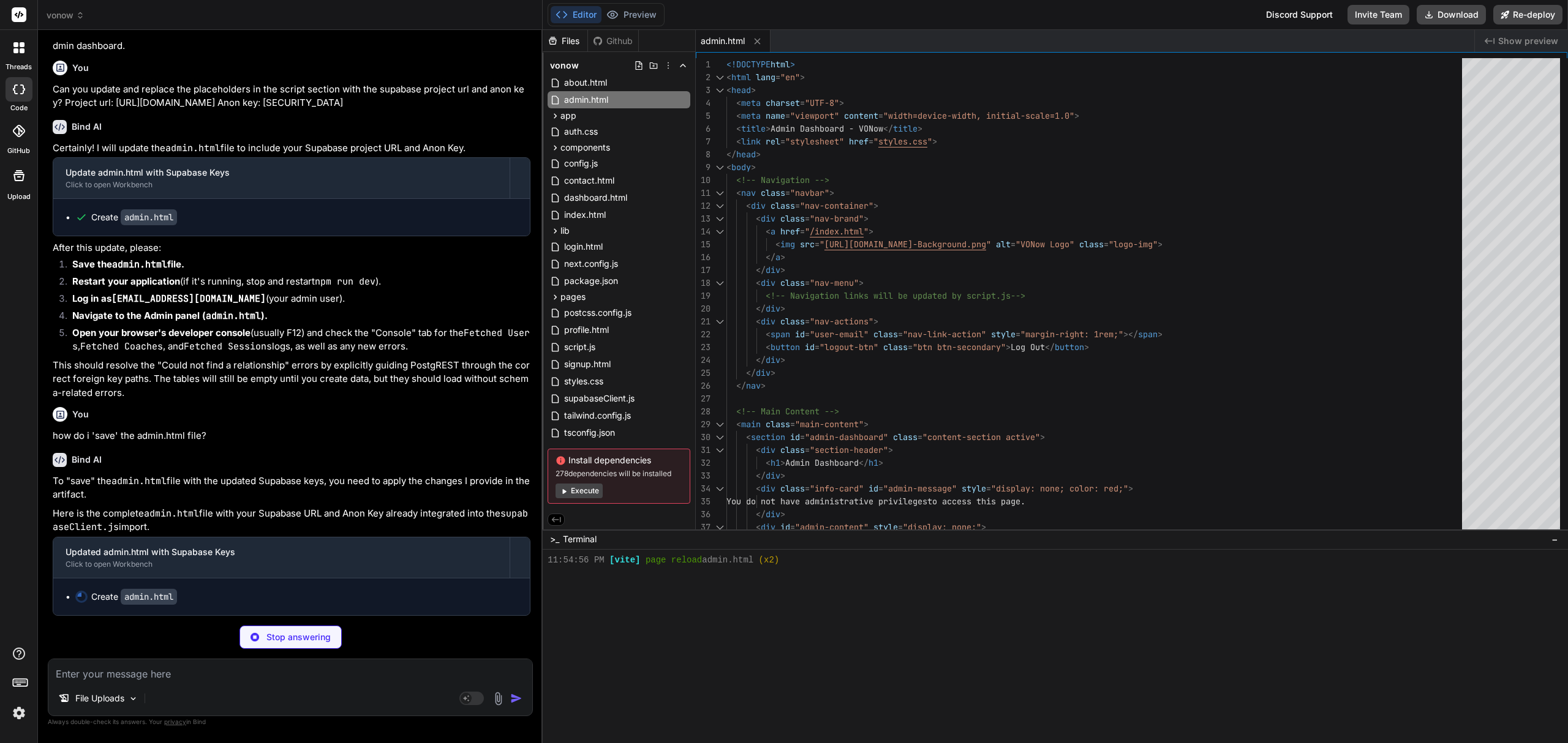
scroll to position [11896, 0]
click at [169, 679] on textarea at bounding box center [290, 670] width 484 height 22
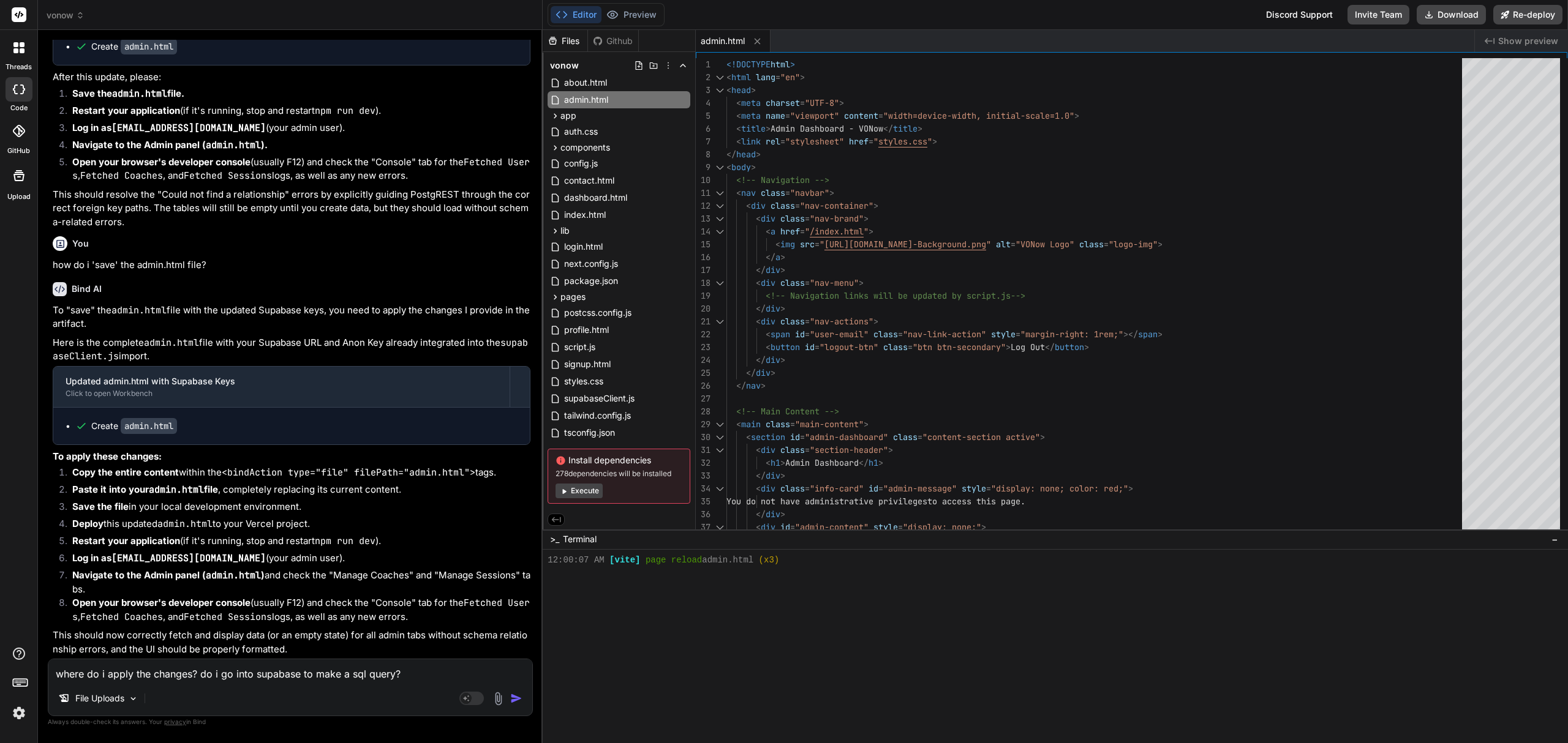
scroll to position [12067, 0]
drag, startPoint x: 406, startPoint y: 670, endPoint x: 25, endPoint y: 674, distance: 381.0
click at [25, 674] on div "threads code GitHub Upload vonow Created with Pixso. Bind AI Web Search Created…" at bounding box center [784, 372] width 1568 height 743
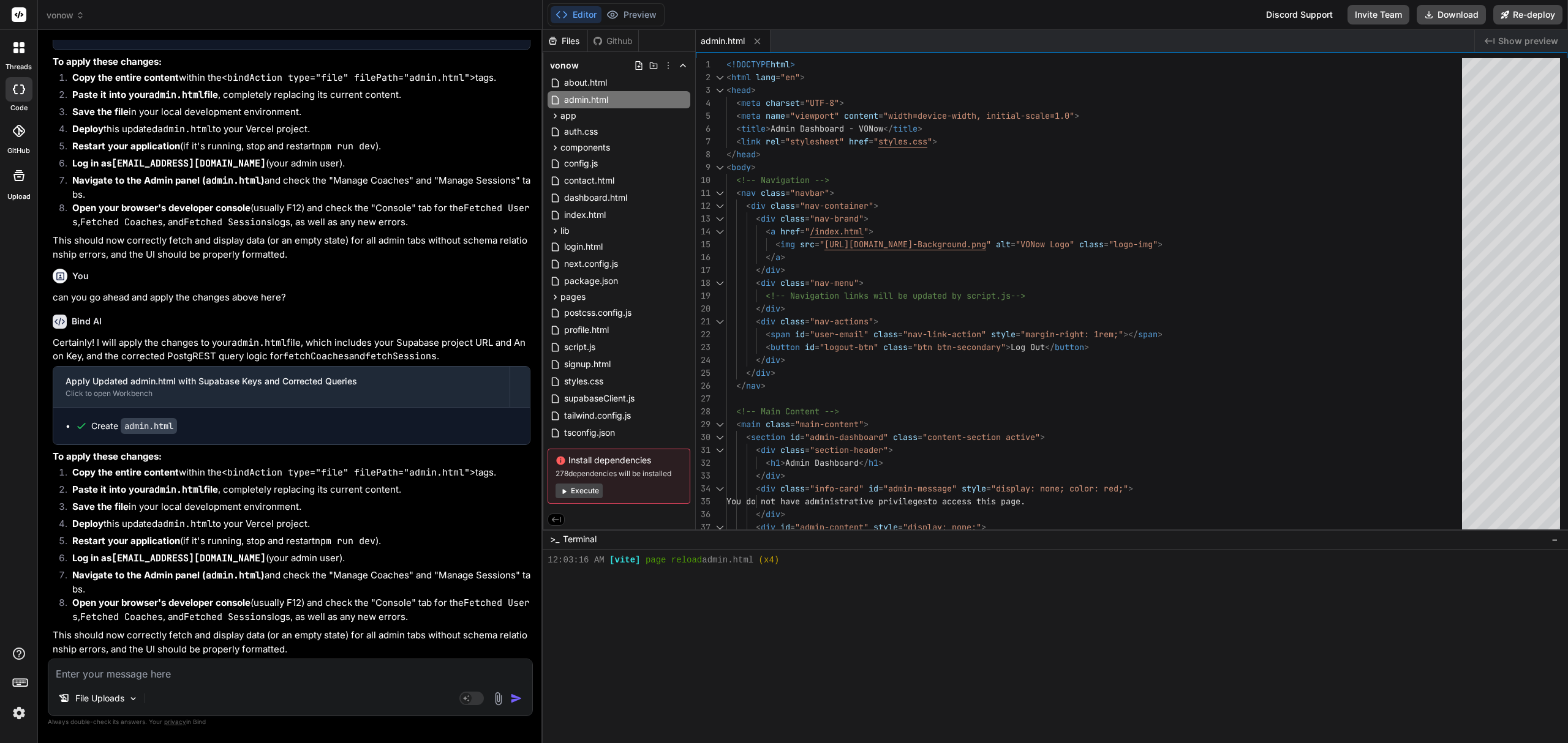
scroll to position [12462, 0]
click at [162, 679] on textarea at bounding box center [290, 670] width 484 height 22
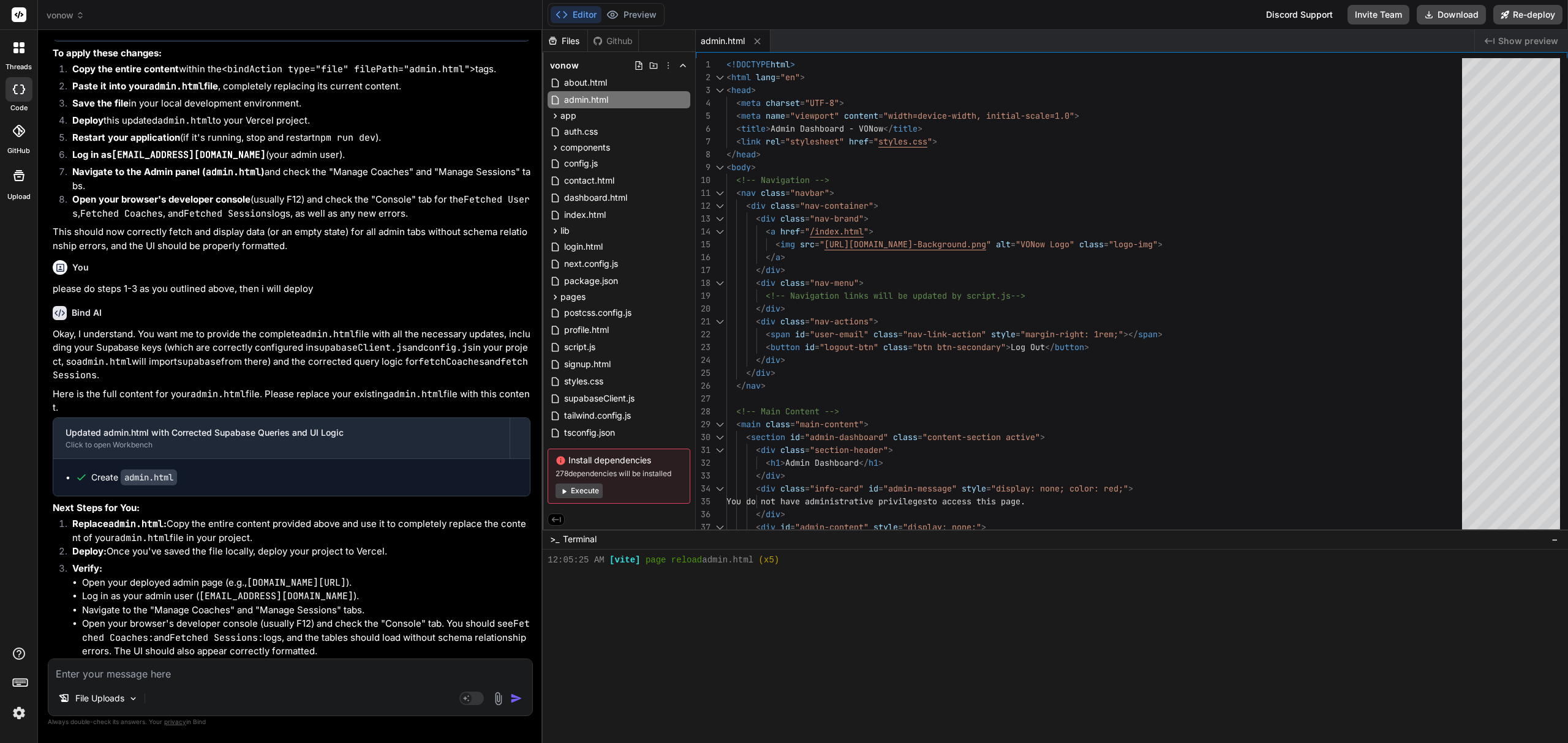
scroll to position [12865, 0]
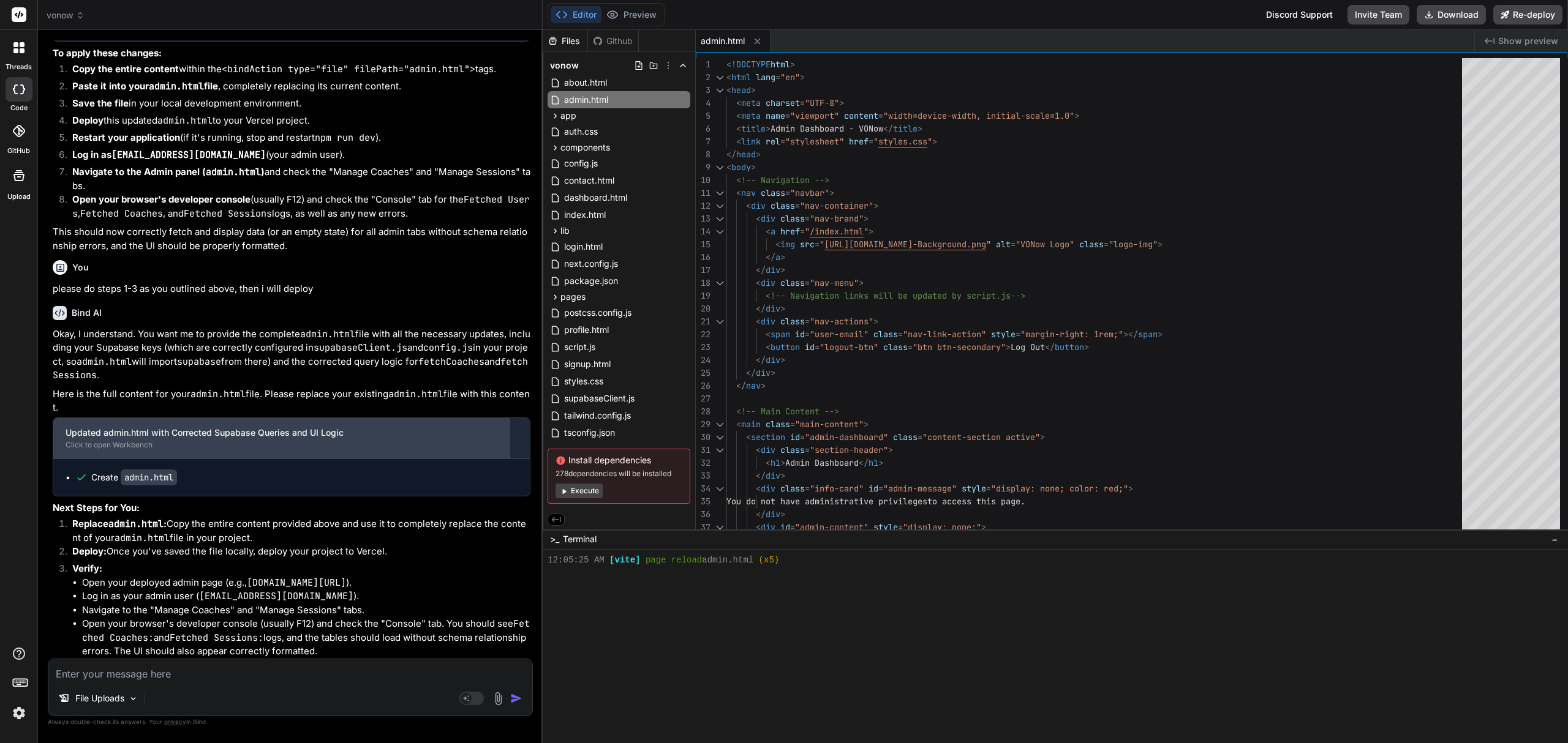
click at [134, 440] on div "Click to open Workbench" at bounding box center [281, 445] width 432 height 10
click at [187, 438] on div "Updated admin.html with Corrected Supabase Queries and UI Logic" at bounding box center [281, 432] width 432 height 12
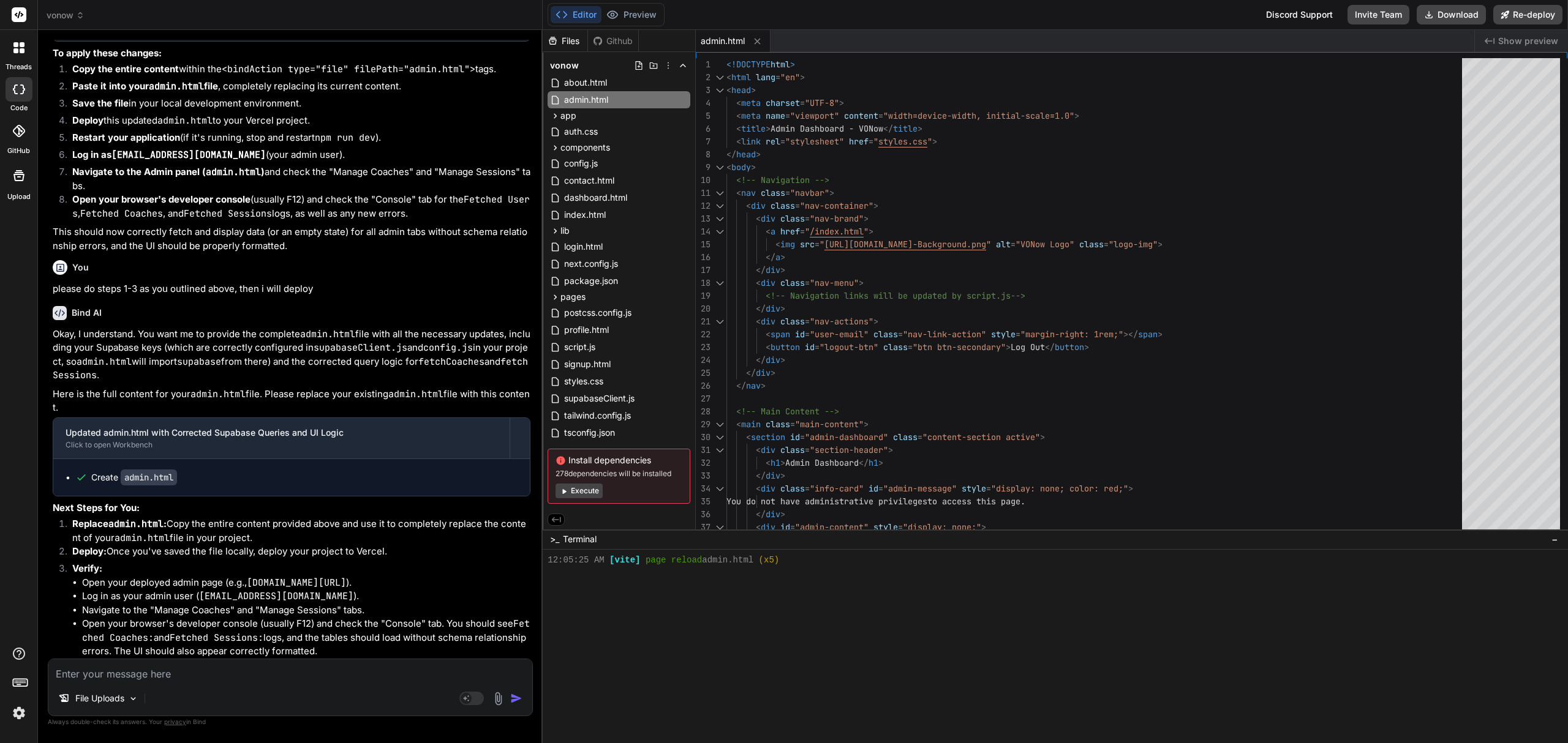
drag, startPoint x: 257, startPoint y: 540, endPoint x: 72, endPoint y: 526, distance: 185.5
click at [72, 526] on li "Replace admin.html : Copy the entire content provided above and use it to compl…" at bounding box center [296, 531] width 468 height 28
copy li "Replace admin.html : Copy the entire content provided above and use it to compl…"
click at [594, 115] on div "app" at bounding box center [619, 115] width 143 height 14
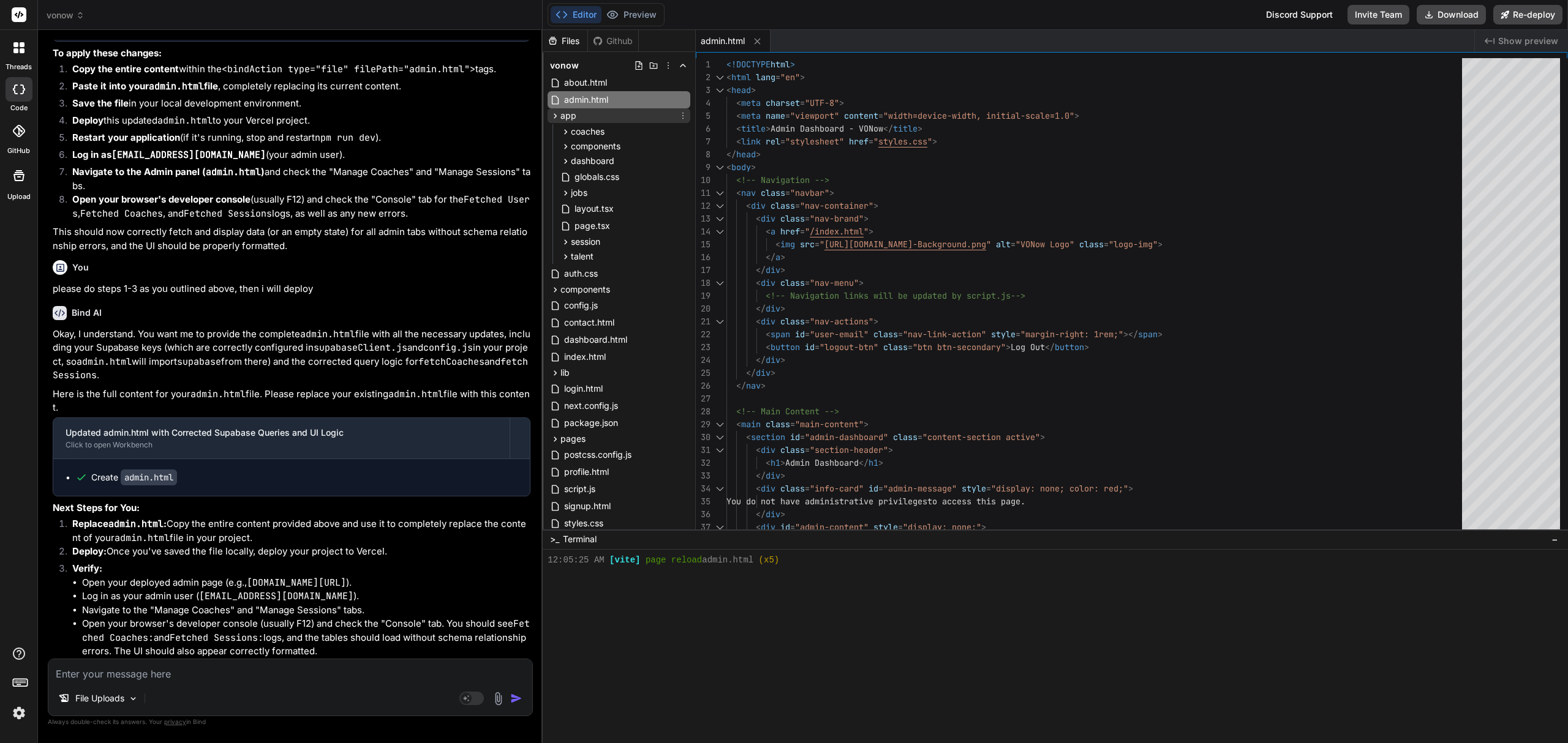
click at [594, 115] on div "app" at bounding box center [619, 115] width 143 height 14
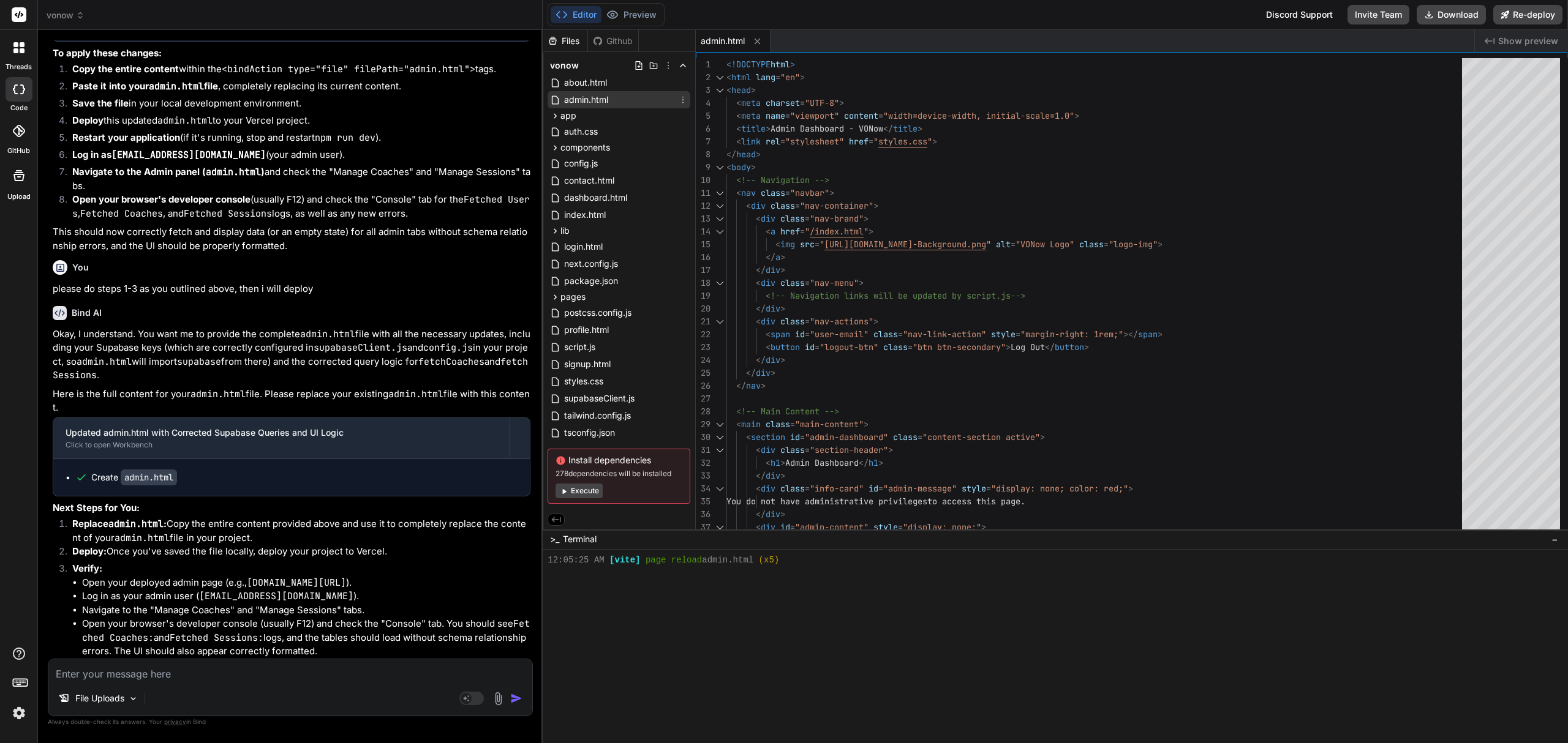
click at [649, 96] on div "admin.html" at bounding box center [619, 100] width 143 height 17
click at [265, 674] on textarea at bounding box center [290, 670] width 484 height 22
click at [449, 660] on textarea at bounding box center [290, 670] width 484 height 22
click at [442, 667] on textarea at bounding box center [290, 670] width 484 height 22
paste textarea "please directly update the admin.html file in my project to fix the current iss…"
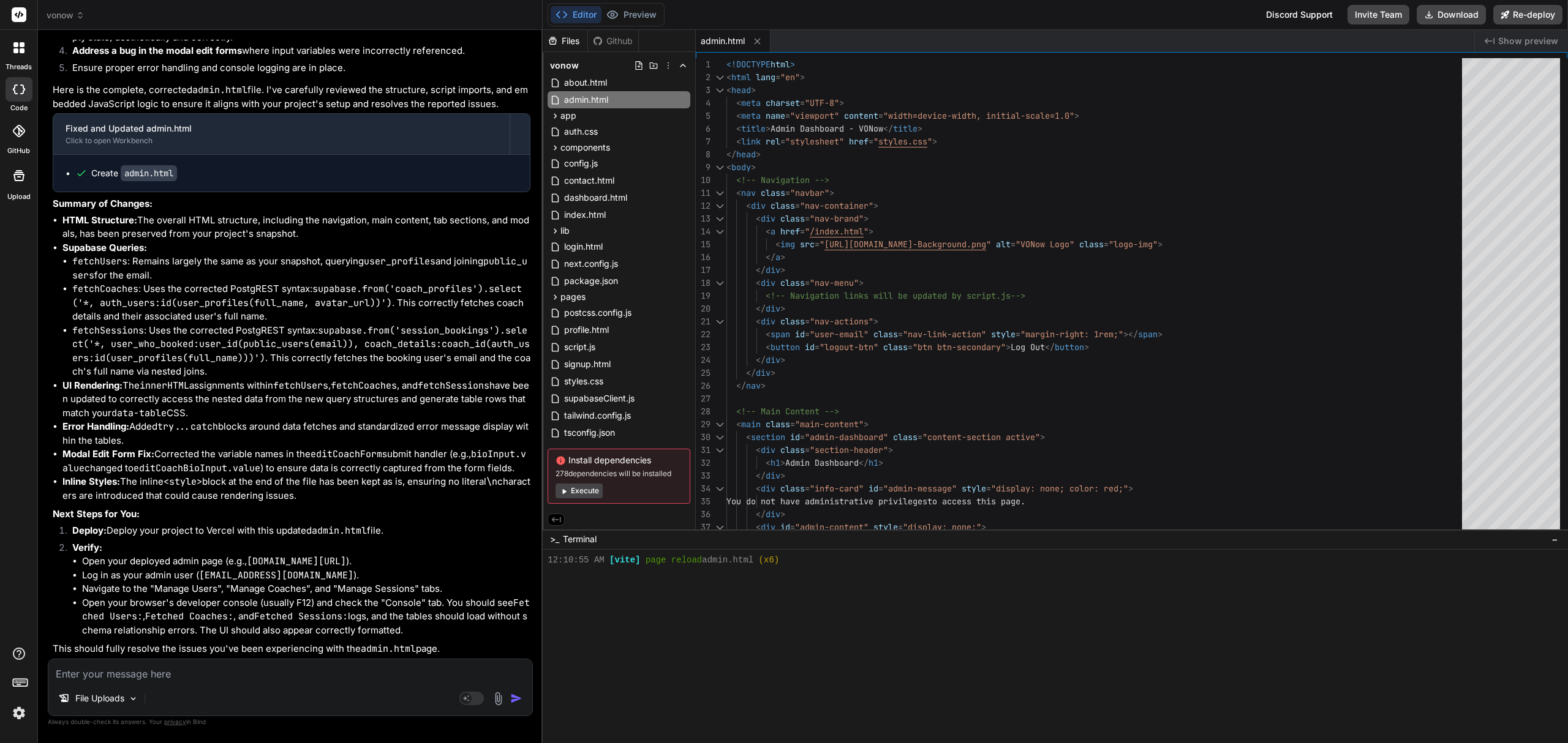
scroll to position [13835, 0]
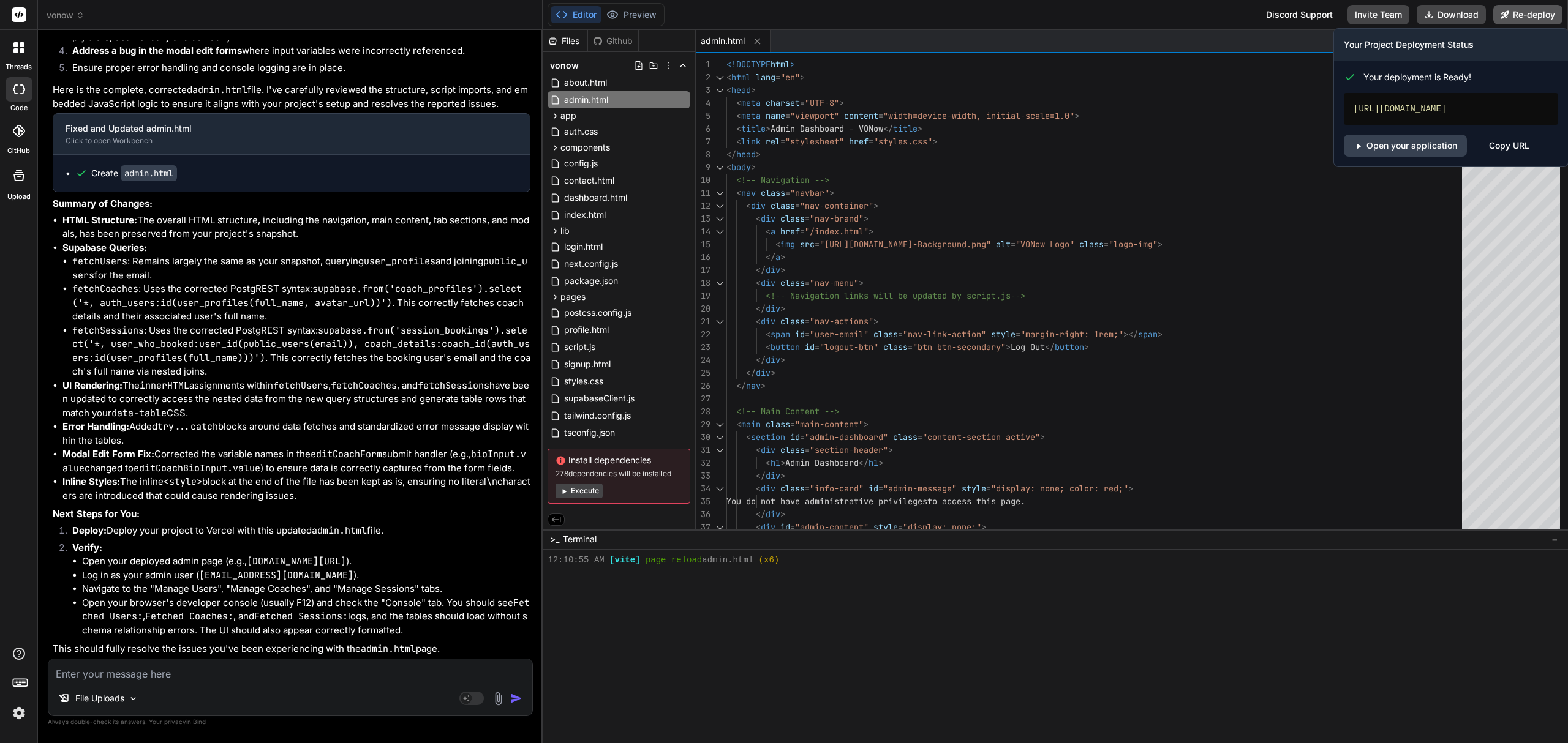
click at [1512, 8] on button "Re-deploy" at bounding box center [1528, 14] width 69 height 19
